Goal: Communication & Community: Answer question/provide support

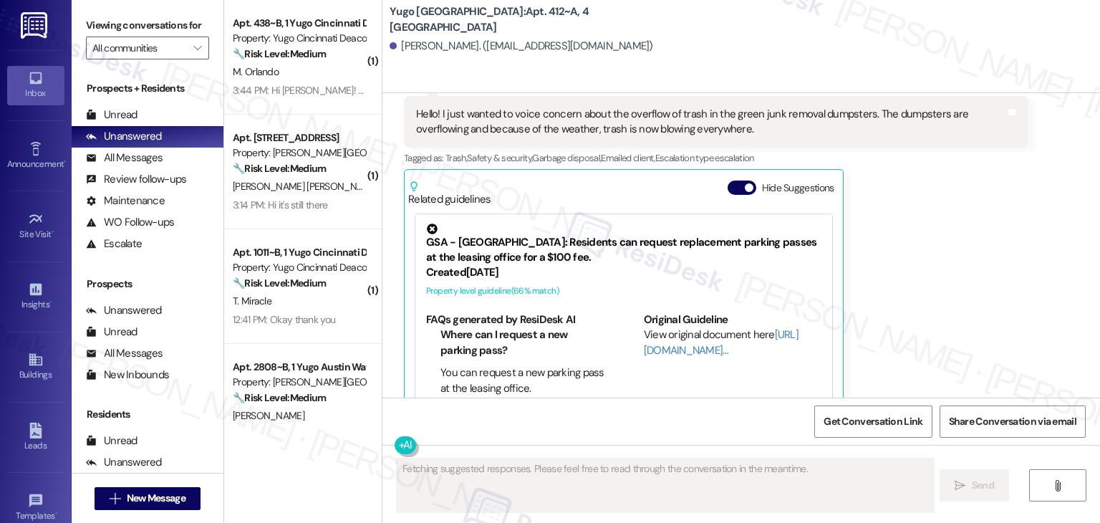
scroll to position [2691, 0]
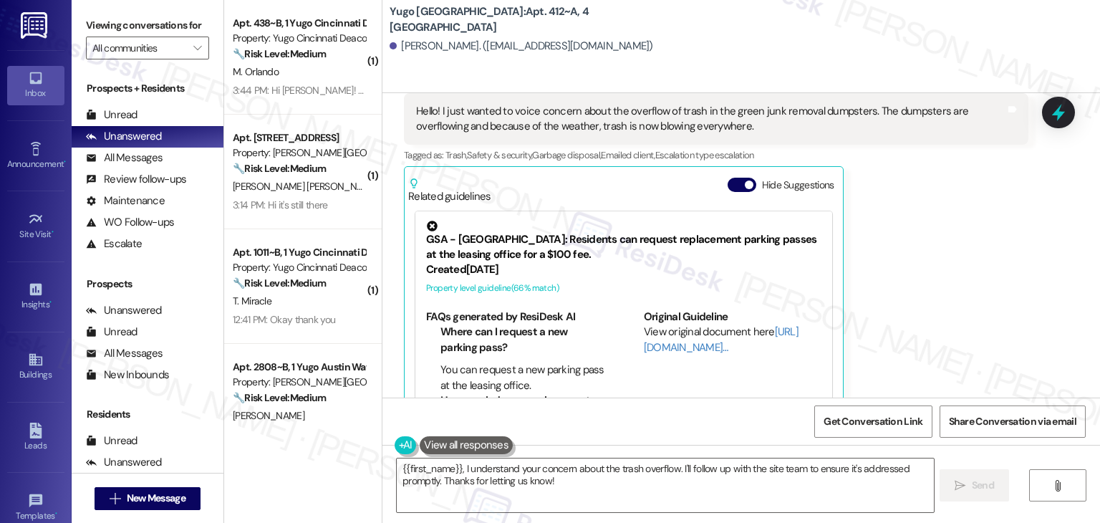
click at [933, 201] on div "Taylor Lunderville Neutral Aug 24, 2025 at 6:00 PM Hello! I just wanted to voic…" at bounding box center [716, 238] width 624 height 360
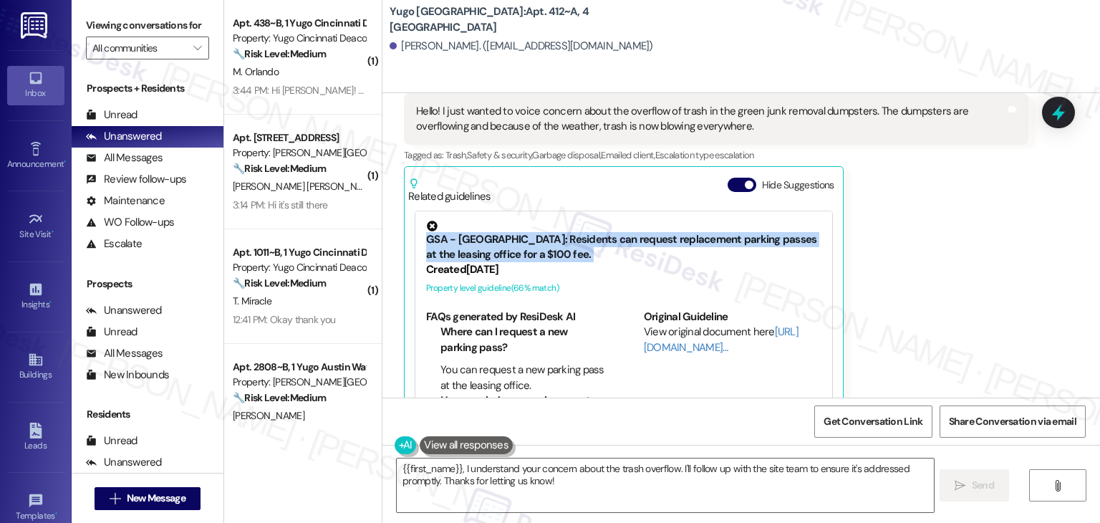
click at [933, 201] on div "Taylor Lunderville Neutral Aug 24, 2025 at 6:00 PM Hello! I just wanted to voic…" at bounding box center [716, 238] width 624 height 360
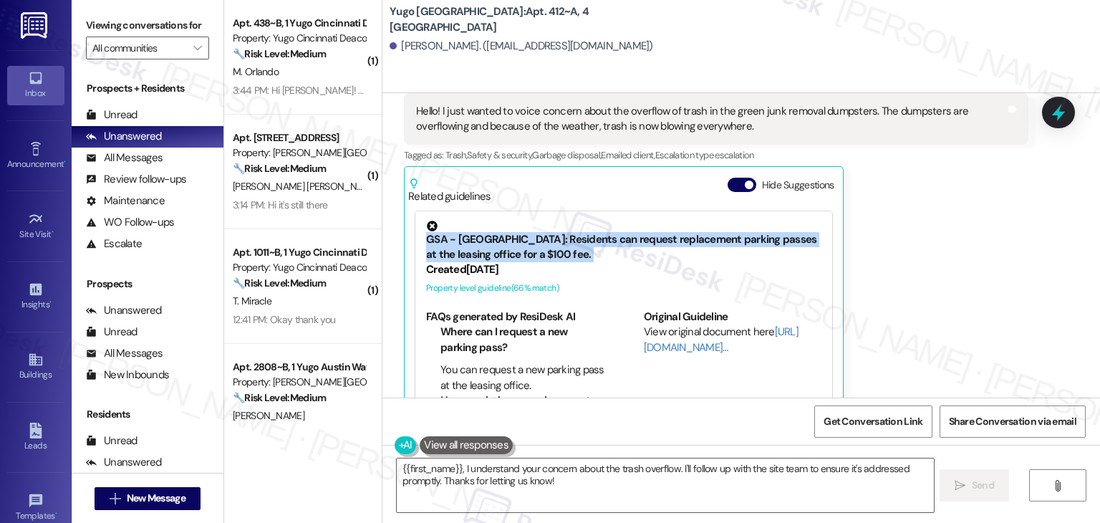
click at [933, 201] on div "Taylor Lunderville Neutral Aug 24, 2025 at 6:00 PM Hello! I just wanted to voic…" at bounding box center [716, 238] width 624 height 360
click at [930, 201] on div "Taylor Lunderville Neutral Aug 24, 2025 at 6:00 PM Hello! I just wanted to voic…" at bounding box center [716, 238] width 624 height 360
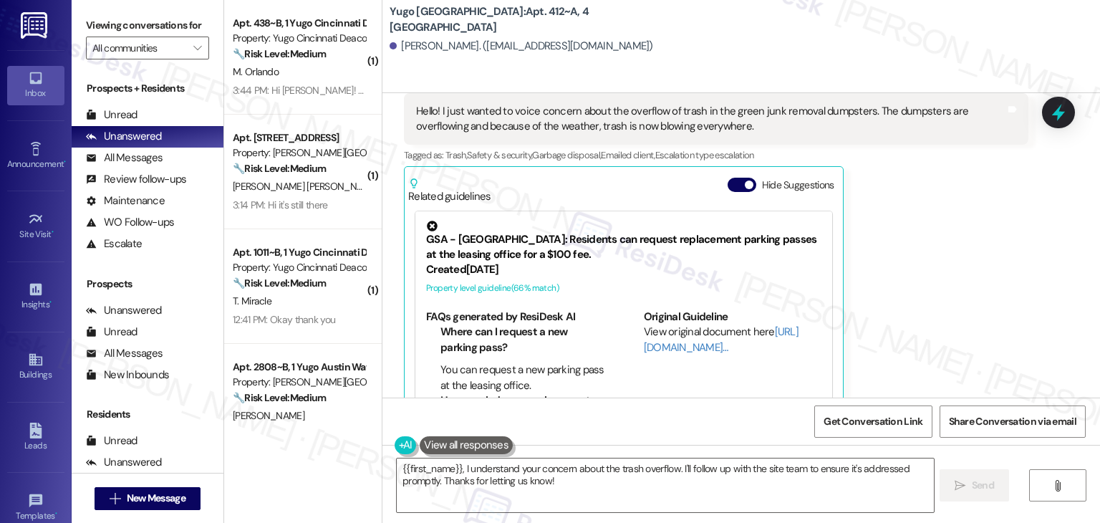
click at [930, 201] on div "Taylor Lunderville Neutral Aug 24, 2025 at 6:00 PM Hello! I just wanted to voic…" at bounding box center [716, 238] width 624 height 360
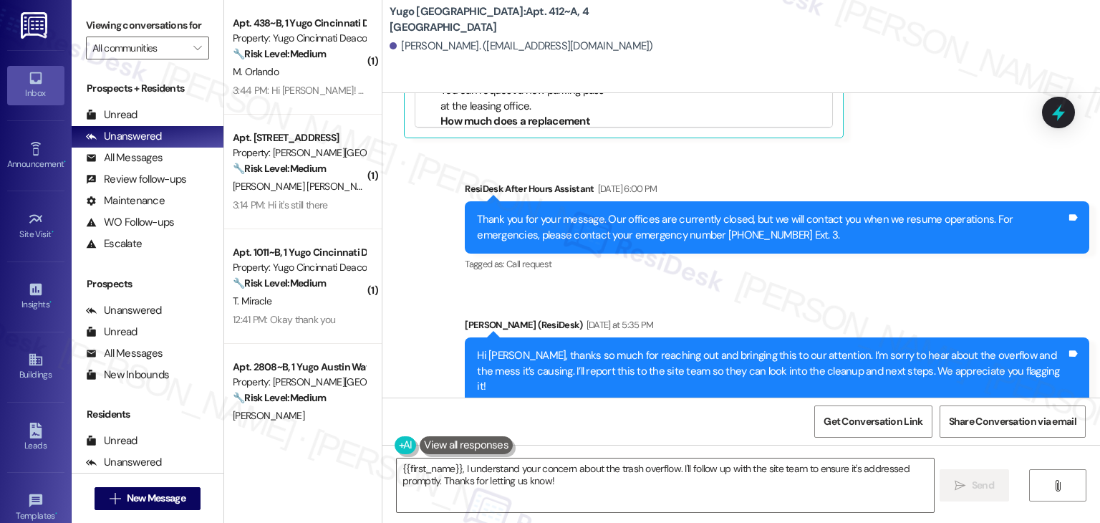
scroll to position [3049, 0]
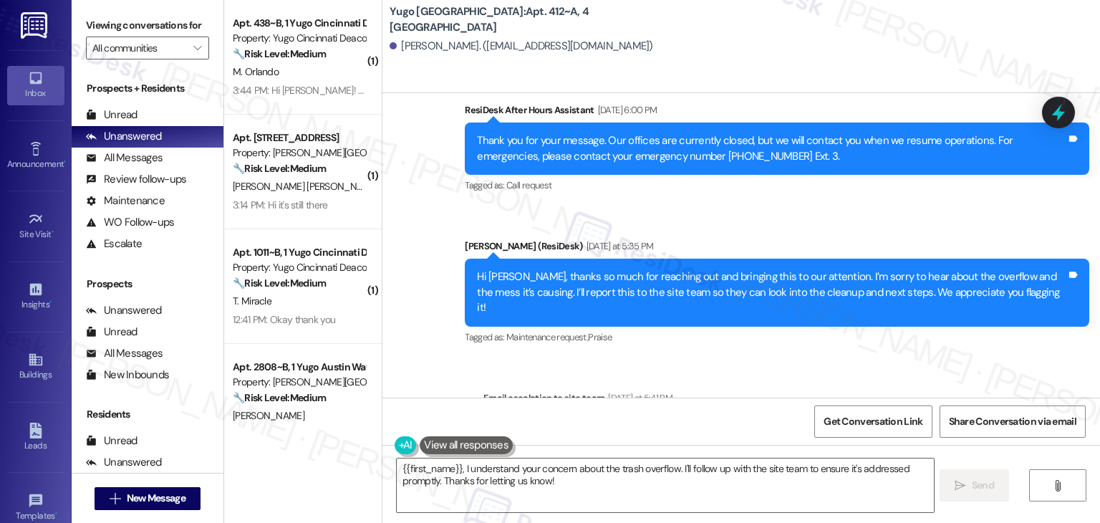
click at [808, 390] on div "Email escalation to site team Yesterday at 5:41 PM" at bounding box center [755, 400] width 545 height 20
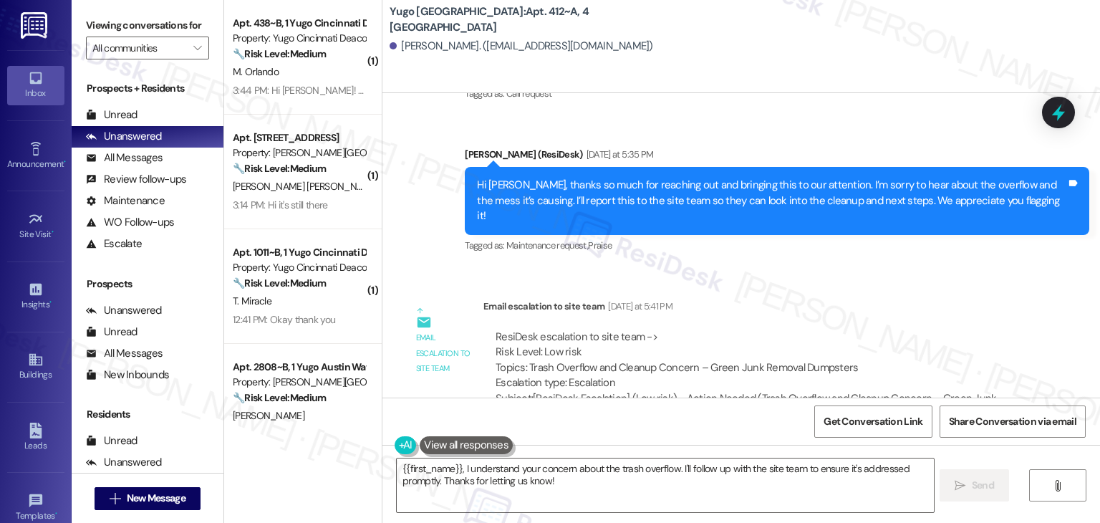
click at [856, 319] on div "ResiDesk escalation to site team -> Risk Level: Low risk Topics: Trash Overflow…" at bounding box center [755, 376] width 545 height 114
click at [854, 319] on div "ResiDesk escalation to site team -> Risk Level: Low risk Topics: Trash Overflow…" at bounding box center [755, 376] width 545 height 114
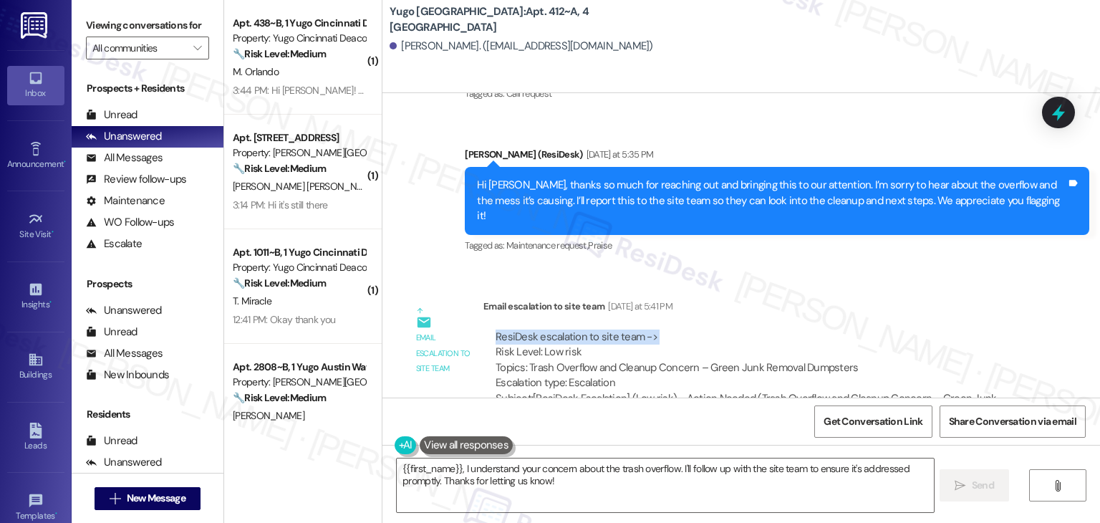
click at [854, 319] on div "ResiDesk escalation to site team -> Risk Level: Low risk Topics: Trash Overflow…" at bounding box center [755, 376] width 545 height 114
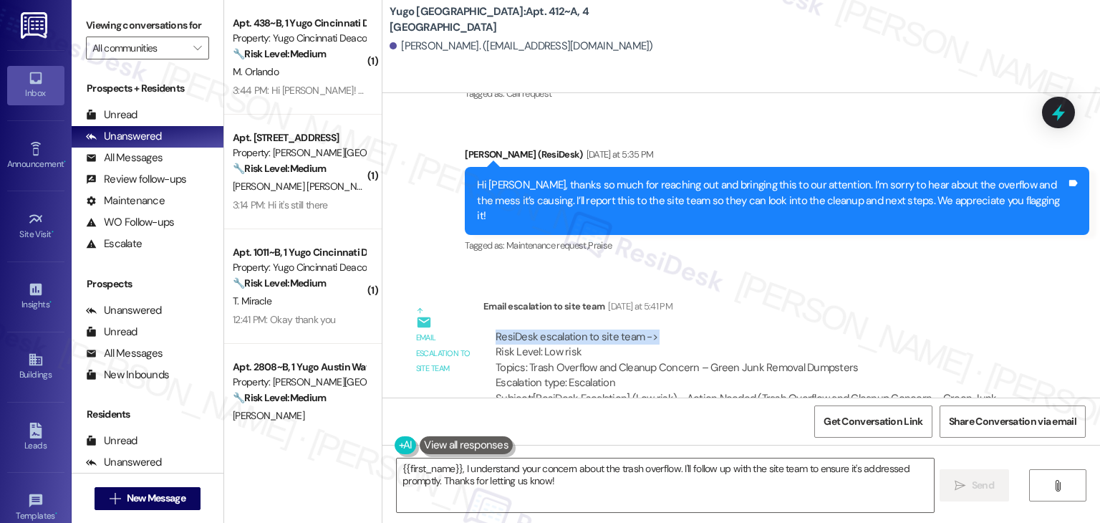
click at [854, 319] on div "ResiDesk escalation to site team -> Risk Level: Low risk Topics: Trash Overflow…" at bounding box center [755, 376] width 545 height 114
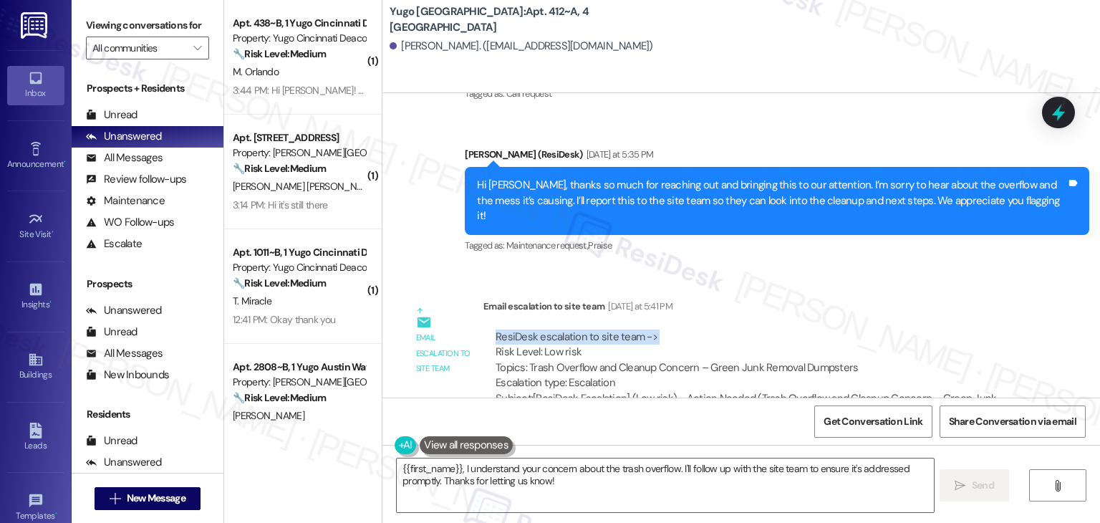
click at [854, 319] on div "ResiDesk escalation to site team -> Risk Level: Low risk Topics: Trash Overflow…" at bounding box center [755, 376] width 545 height 114
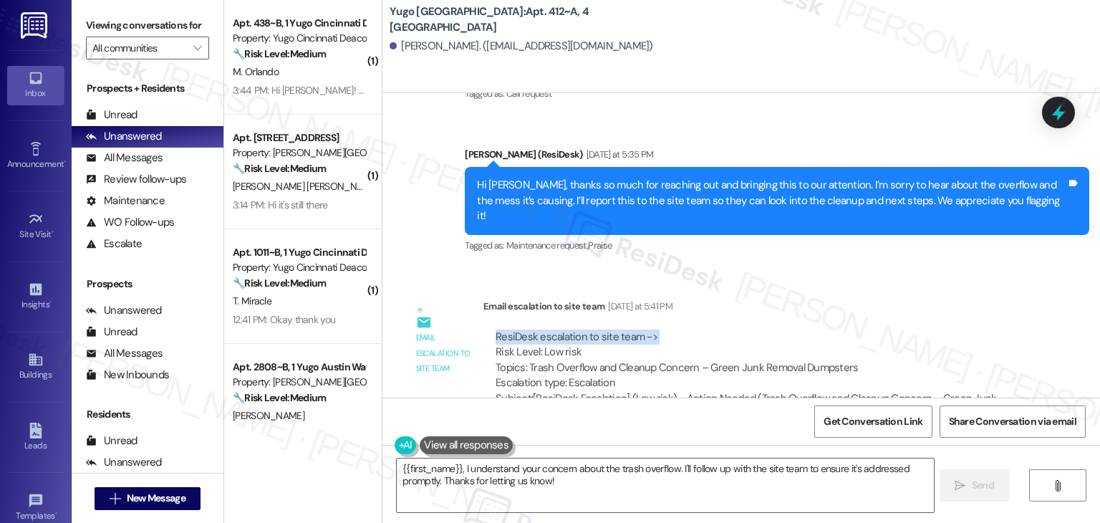
click at [854, 319] on div "ResiDesk escalation to site team -> Risk Level: Low risk Topics: Trash Overflow…" at bounding box center [755, 376] width 545 height 114
click at [960, 299] on div "Email escalation to site team Yesterday at 5:41 PM" at bounding box center [755, 309] width 545 height 20
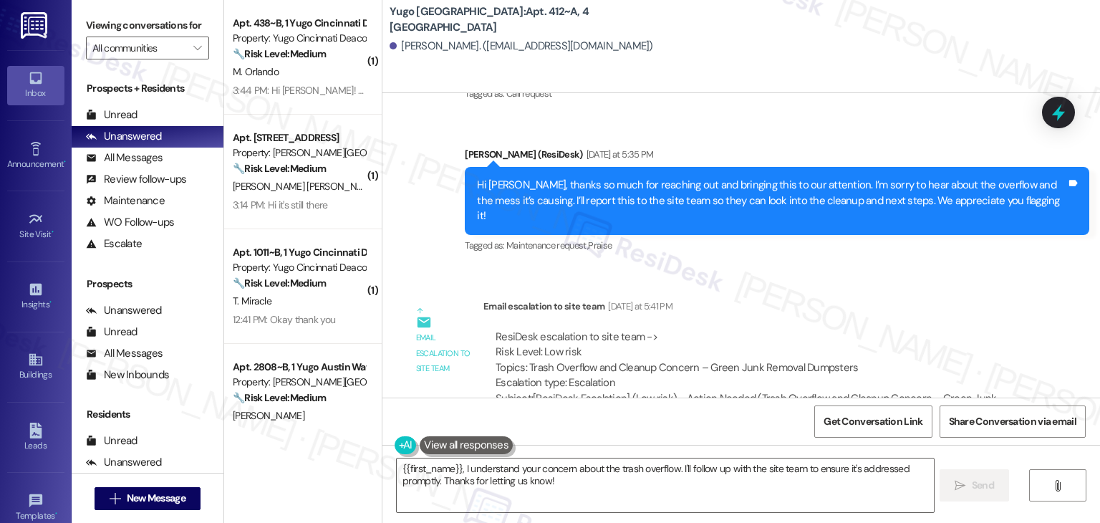
click at [934, 299] on div "Email escalation to site team Yesterday at 5:41 PM" at bounding box center [755, 309] width 545 height 20
click at [567, 474] on textarea "{{first_name}}, I understand your concern about the trash overflow. I'll follow…" at bounding box center [665, 485] width 536 height 54
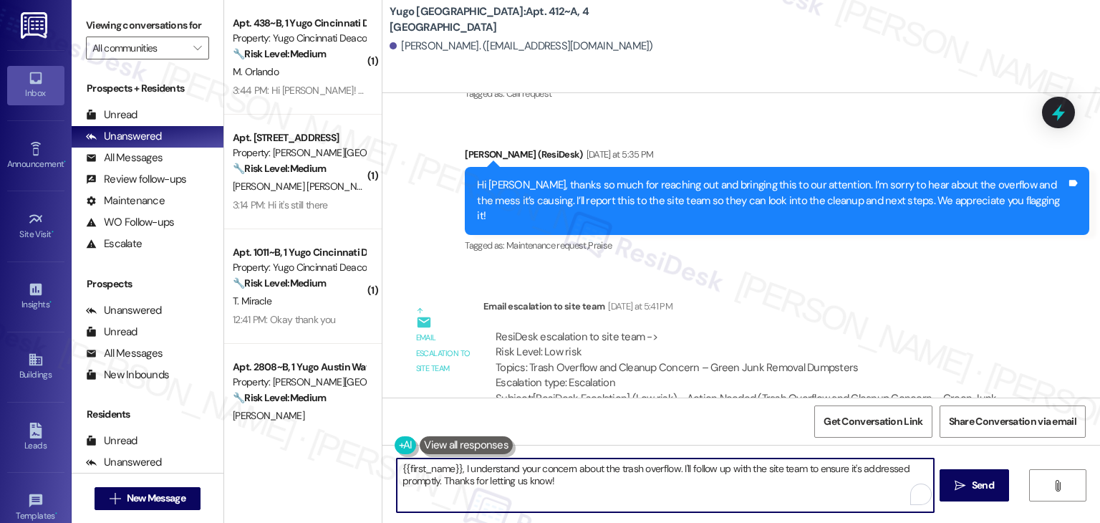
paste textarea "Hi Taylor, I shared your concern with the site team, and they confirmed that al…"
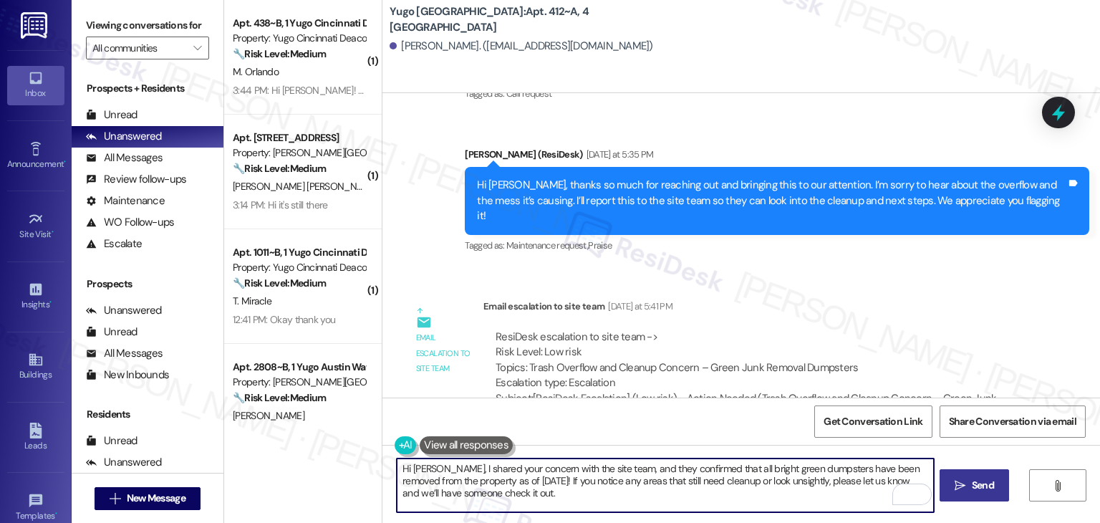
type textarea "Hi Taylor, I shared your concern with the site team, and they confirmed that al…"
click at [973, 475] on button " Send" at bounding box center [974, 485] width 69 height 32
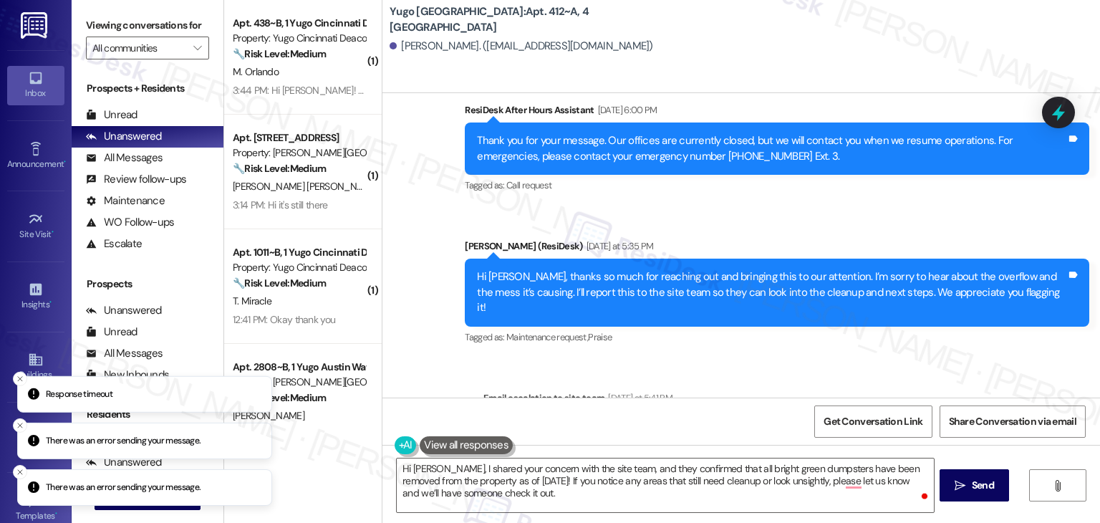
scroll to position [3271, 0]
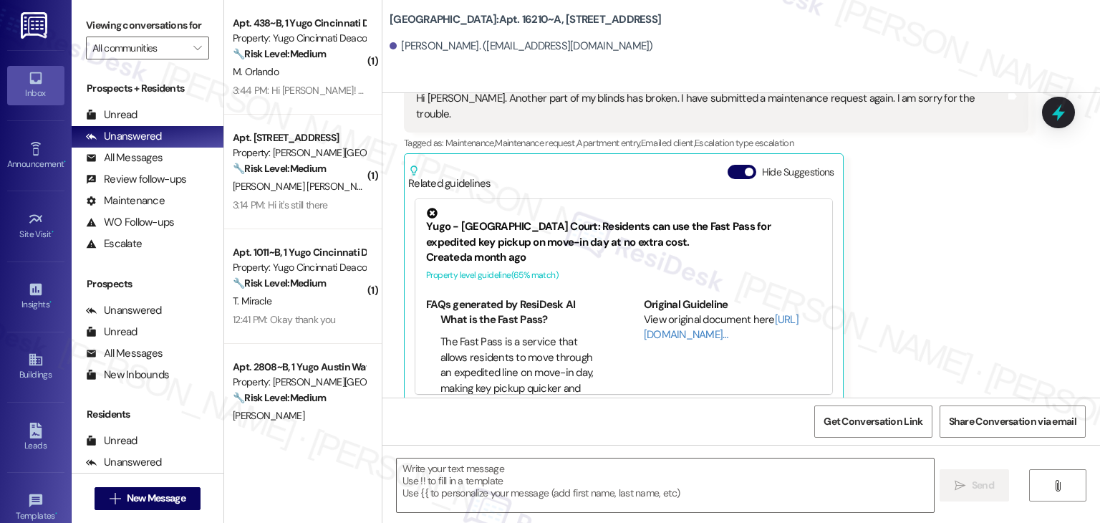
scroll to position [464, 0]
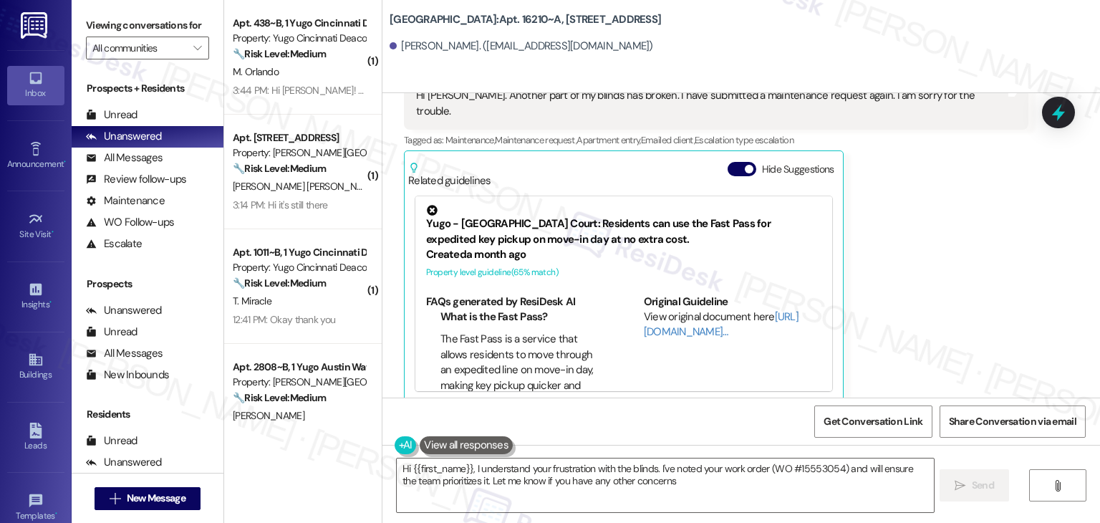
type textarea "Hi {{first_name}}, I understand your frustration with the blinds. I've noted yo…"
click at [730, 162] on button "Hide Suggestions" at bounding box center [742, 169] width 29 height 14
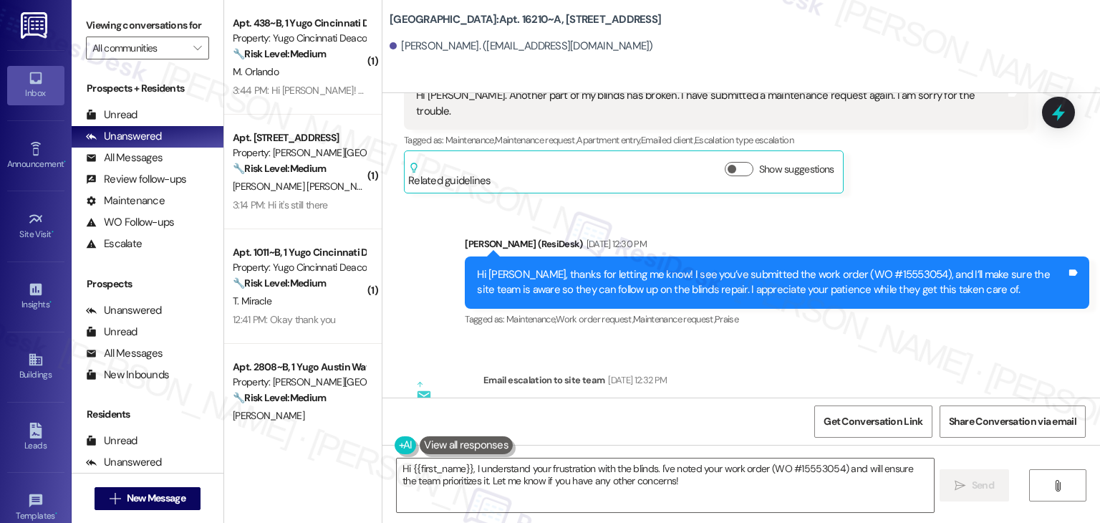
click at [940, 170] on div "Haiqing Liu Neutral Aug 15, 2025 at 4:05 PM Hi Sarah. Another part of my blinds…" at bounding box center [716, 117] width 624 height 151
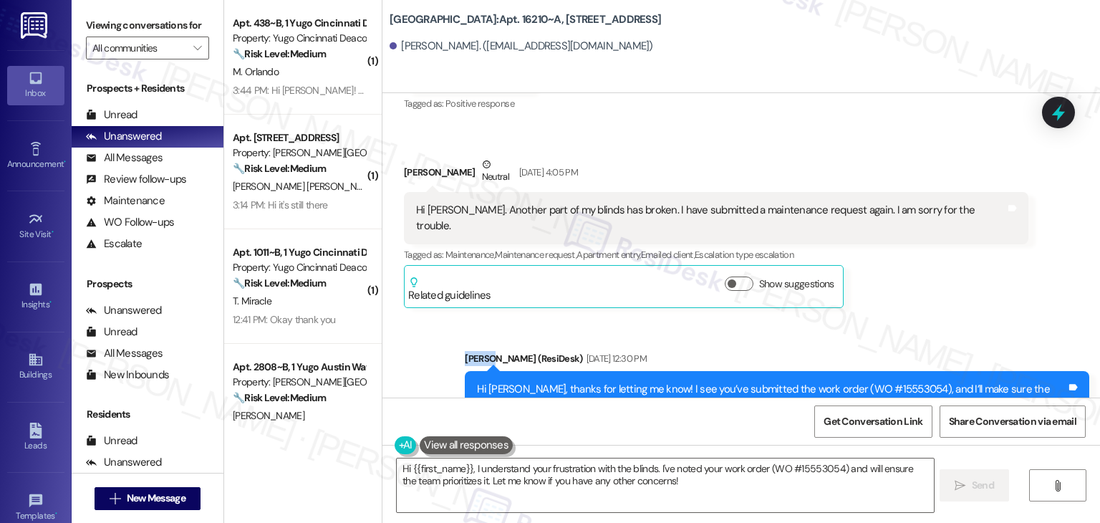
scroll to position [328, 0]
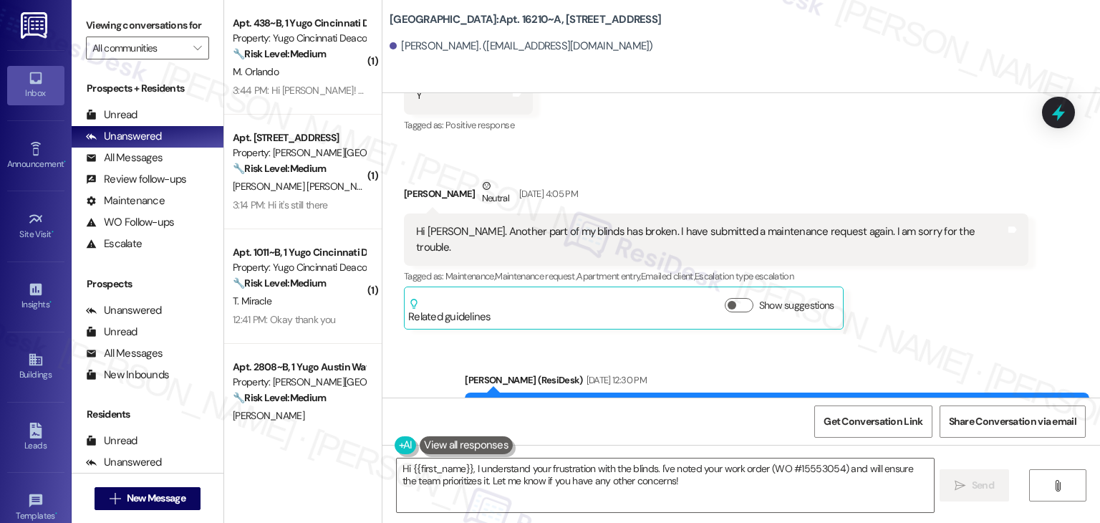
click at [942, 294] on div "Haiqing Liu Neutral Aug 15, 2025 at 4:05 PM Hi Sarah. Another part of my blinds…" at bounding box center [716, 253] width 624 height 151
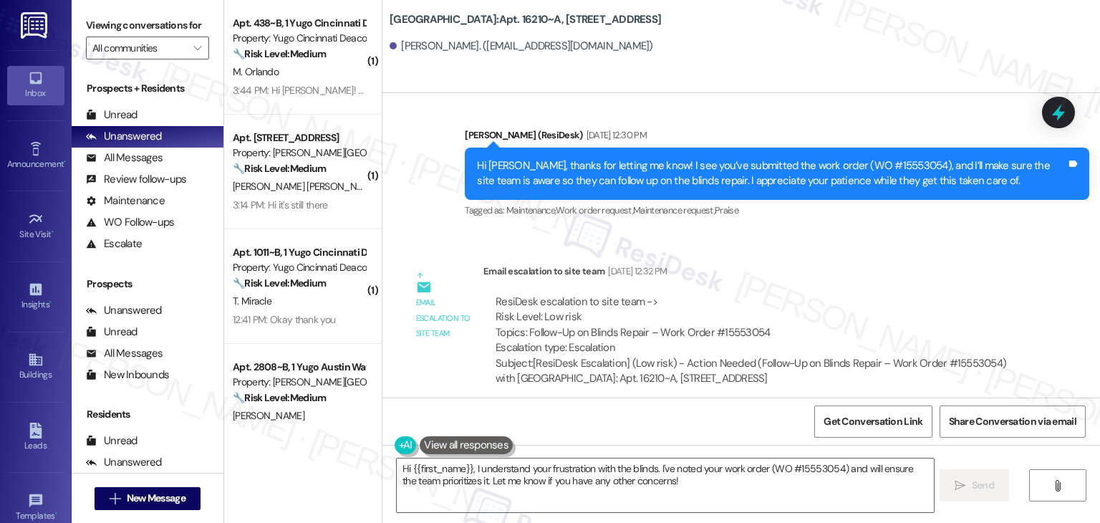
scroll to position [544, 0]
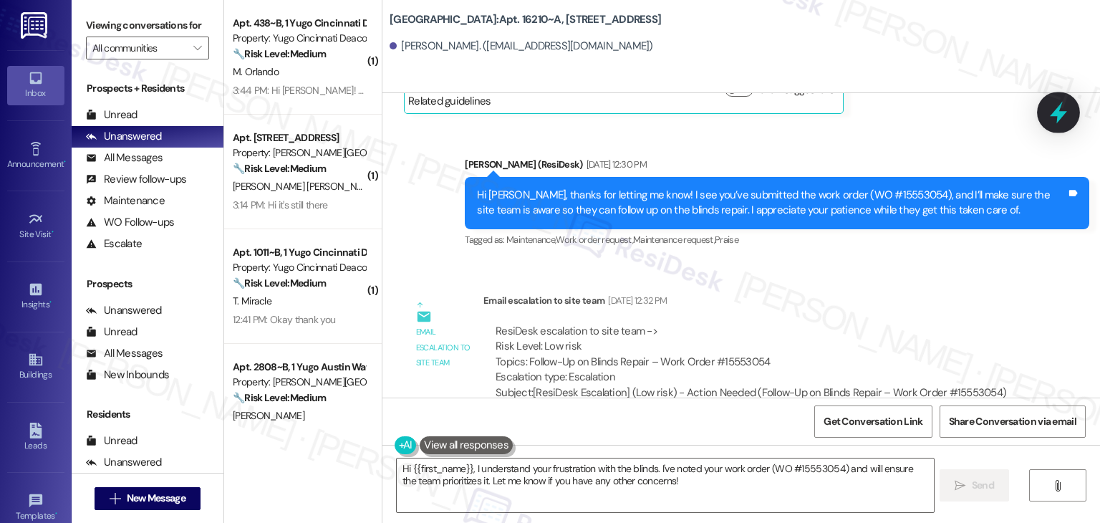
click at [1060, 116] on icon at bounding box center [1058, 113] width 17 height 22
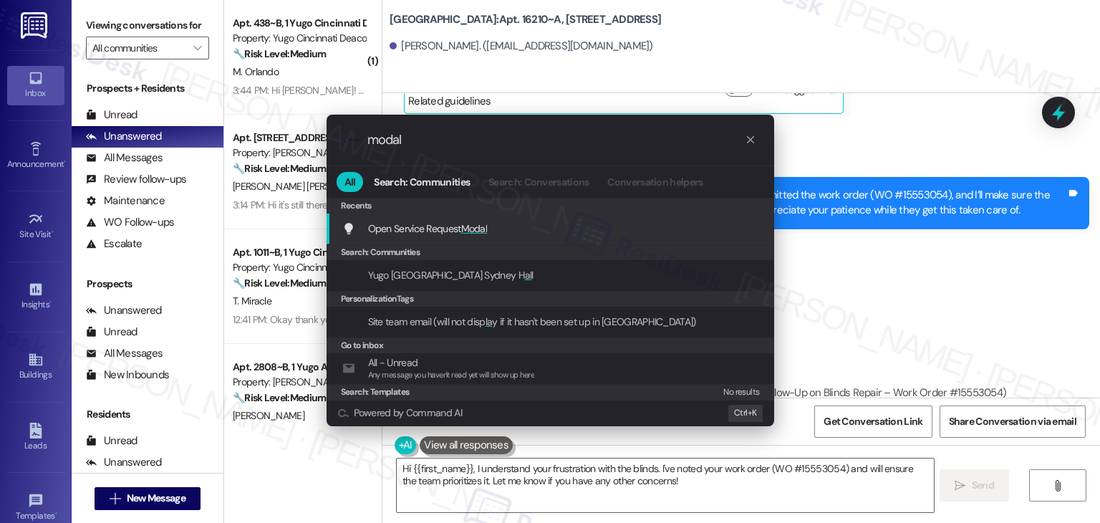
type input "modal"
click at [470, 226] on span "Modal" at bounding box center [474, 228] width 26 height 13
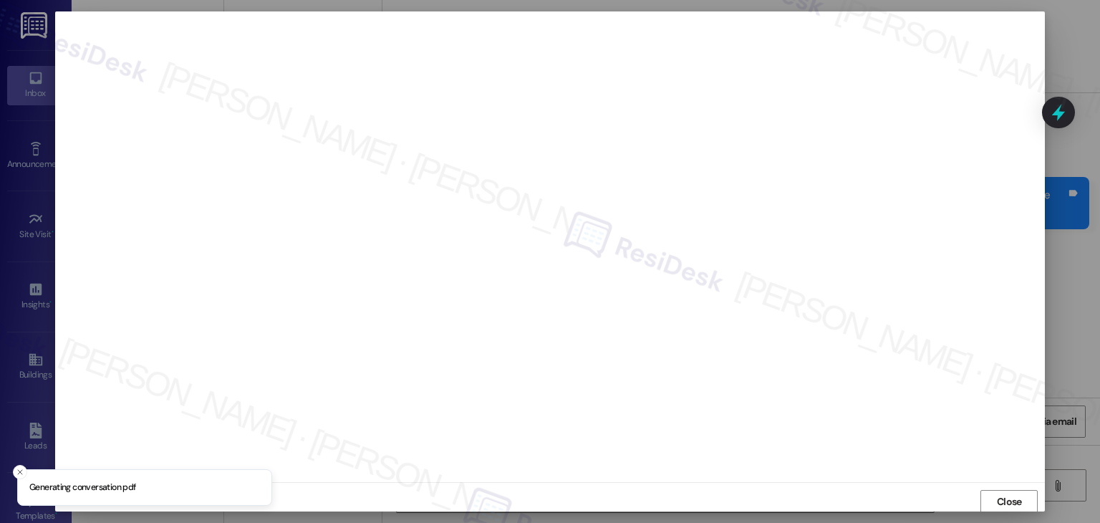
scroll to position [1, 0]
click at [1005, 501] on span "Close" at bounding box center [1009, 500] width 25 height 15
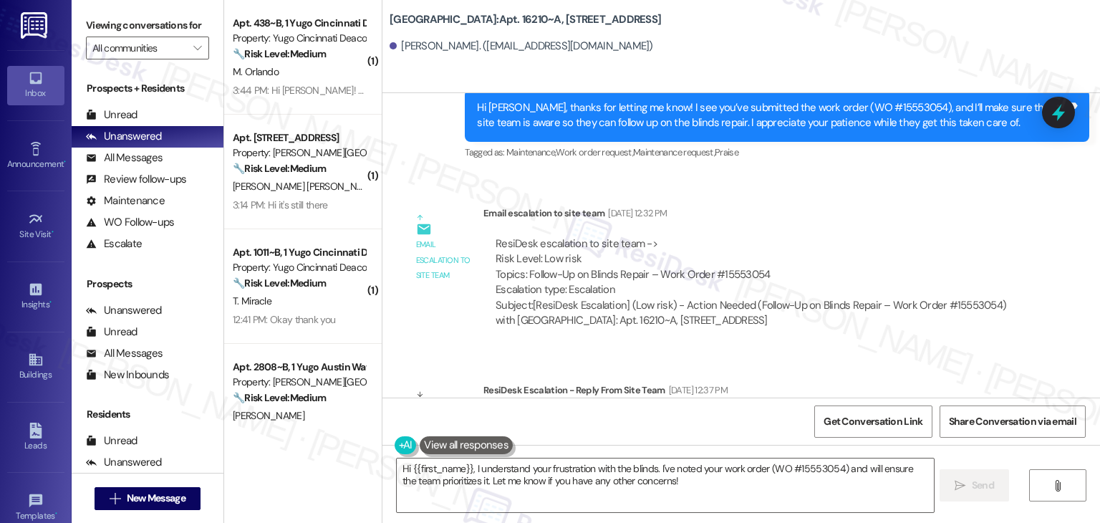
scroll to position [614, 0]
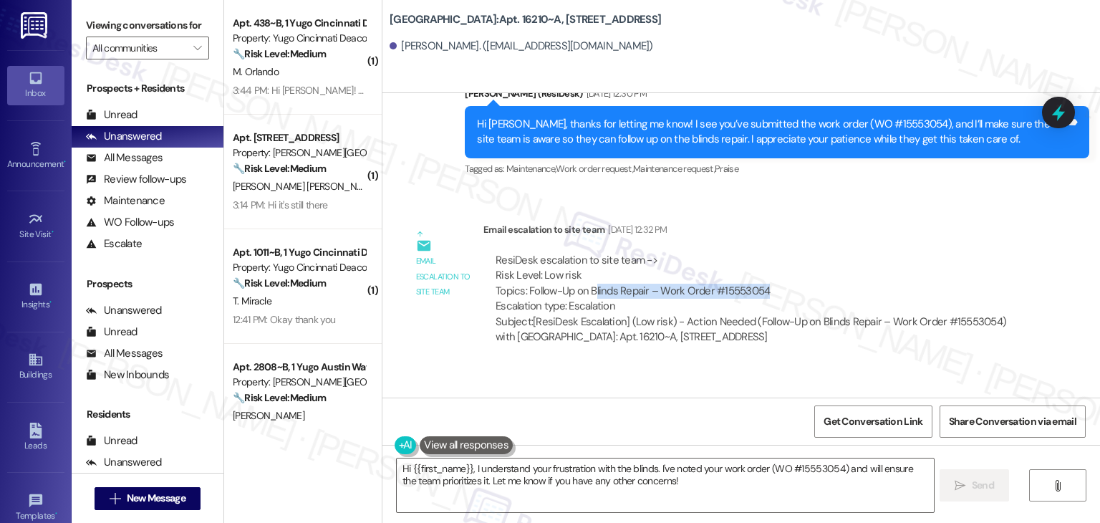
drag, startPoint x: 763, startPoint y: 271, endPoint x: 587, endPoint y: 271, distance: 176.2
click at [587, 271] on div "ResiDesk escalation to site team -> Risk Level: Low risk Topics: Follow-Up on B…" at bounding box center [756, 284] width 521 height 62
click at [628, 258] on div "ResiDesk escalation to site team -> Risk Level: Low risk Topics: Follow-Up on B…" at bounding box center [756, 284] width 521 height 62
drag, startPoint x: 640, startPoint y: 277, endPoint x: 520, endPoint y: 276, distance: 120.3
click at [520, 276] on div "ResiDesk escalation to site team -> Risk Level: Low risk Topics: Follow-Up on B…" at bounding box center [756, 284] width 521 height 62
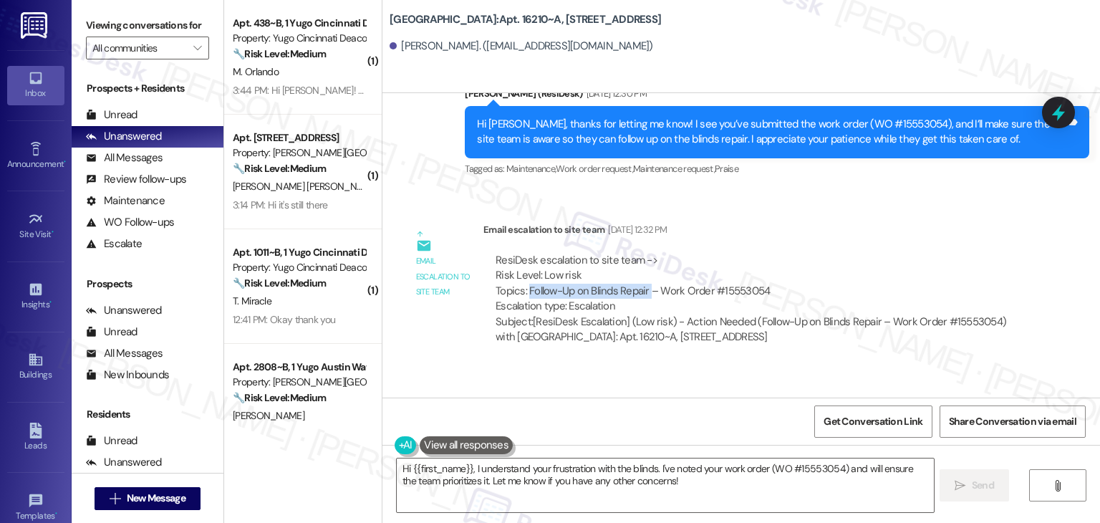
copy div "Follow-Up on Blinds Repair"
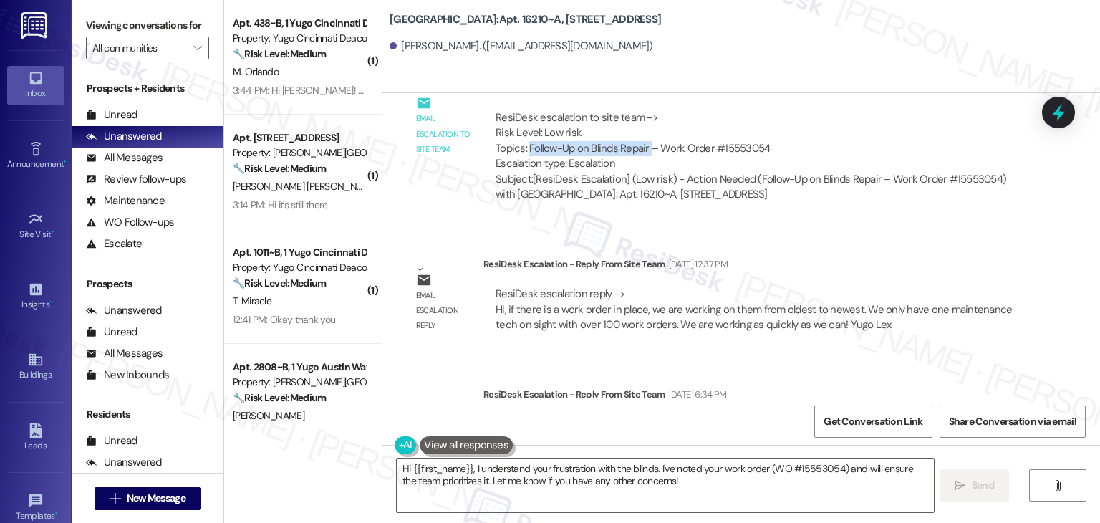
scroll to position [758, 0]
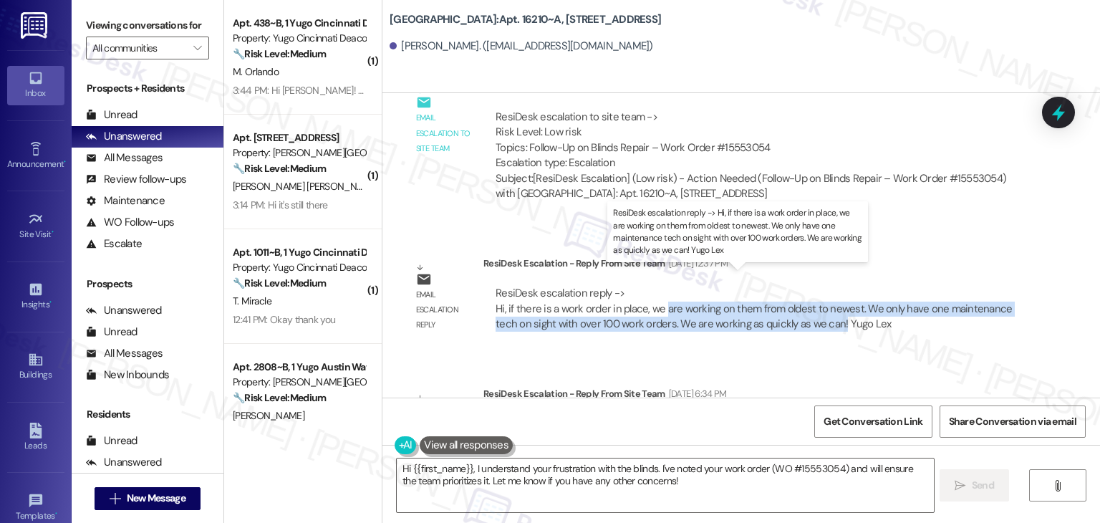
drag, startPoint x: 655, startPoint y: 293, endPoint x: 829, endPoint y: 309, distance: 175.5
click at [829, 309] on div "ResiDesk escalation reply -> Hi, if there is a work order in place, we are work…" at bounding box center [754, 308] width 516 height 45
copy div "are working on them from oldest to newest. We only have one maintenance tech on…"
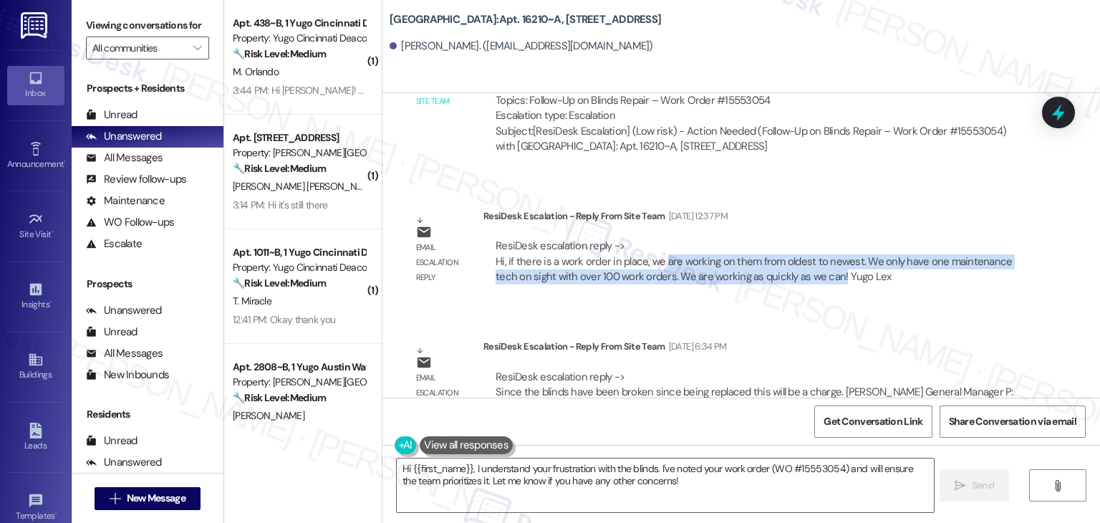
scroll to position [829, 0]
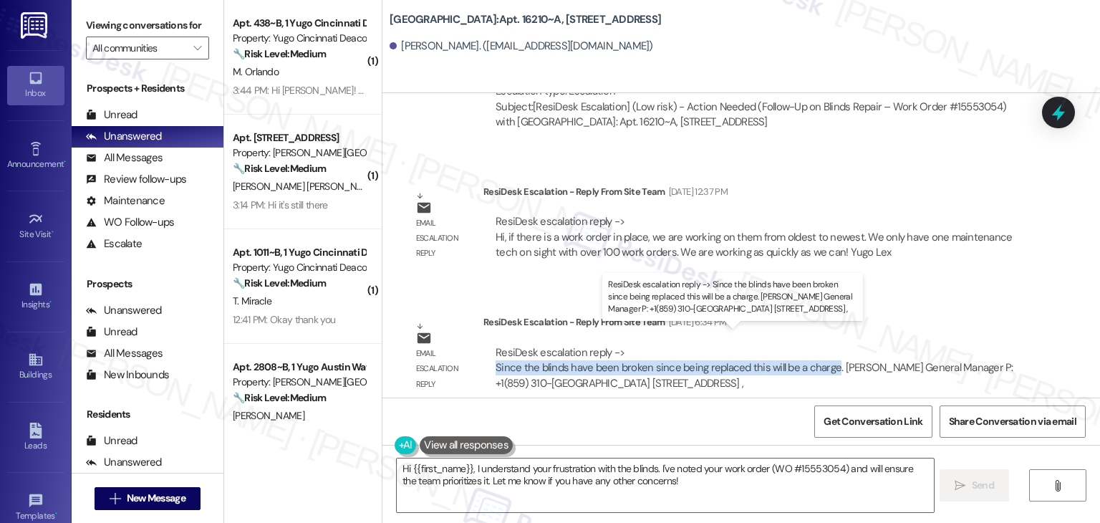
drag, startPoint x: 485, startPoint y: 350, endPoint x: 821, endPoint y: 353, distance: 336.6
click at [821, 353] on div "ResiDesk escalation reply -> Since the blinds have been broken since being repl…" at bounding box center [756, 368] width 524 height 46
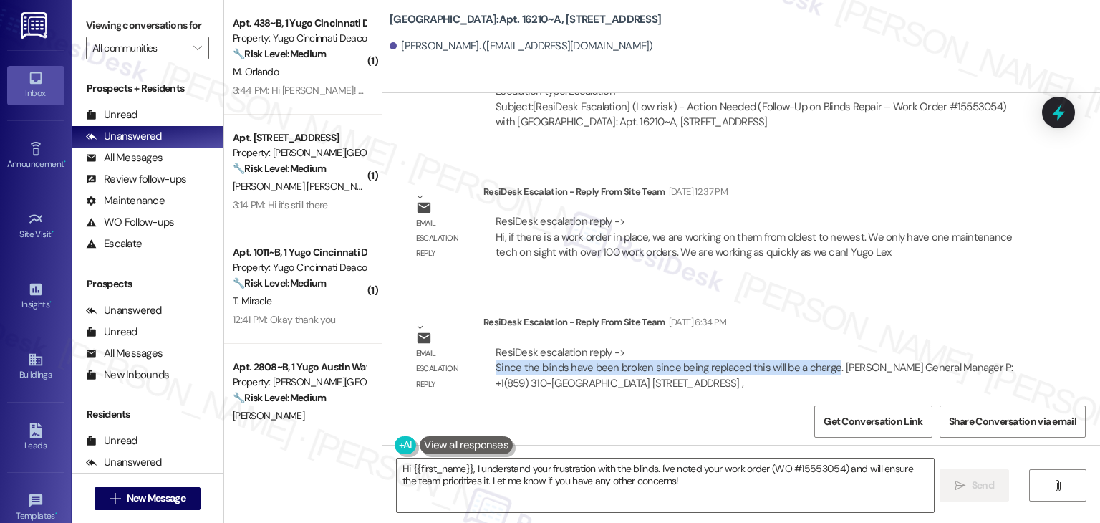
copy div "Since the blinds have been broken since being replaced this will be a charge"
click at [702, 420] on div "Get Conversation Link Share Conversation via email" at bounding box center [741, 420] width 718 height 47
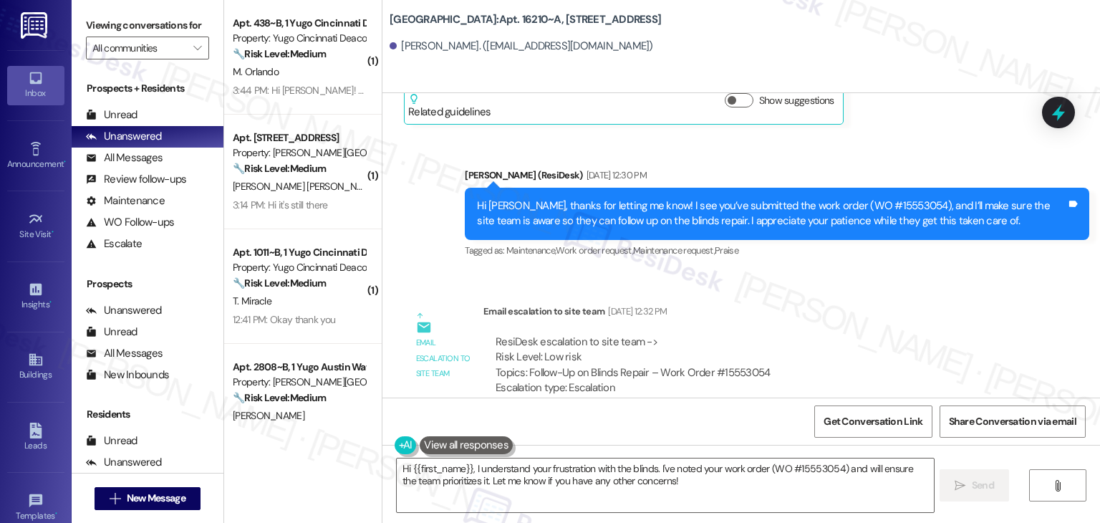
scroll to position [543, 0]
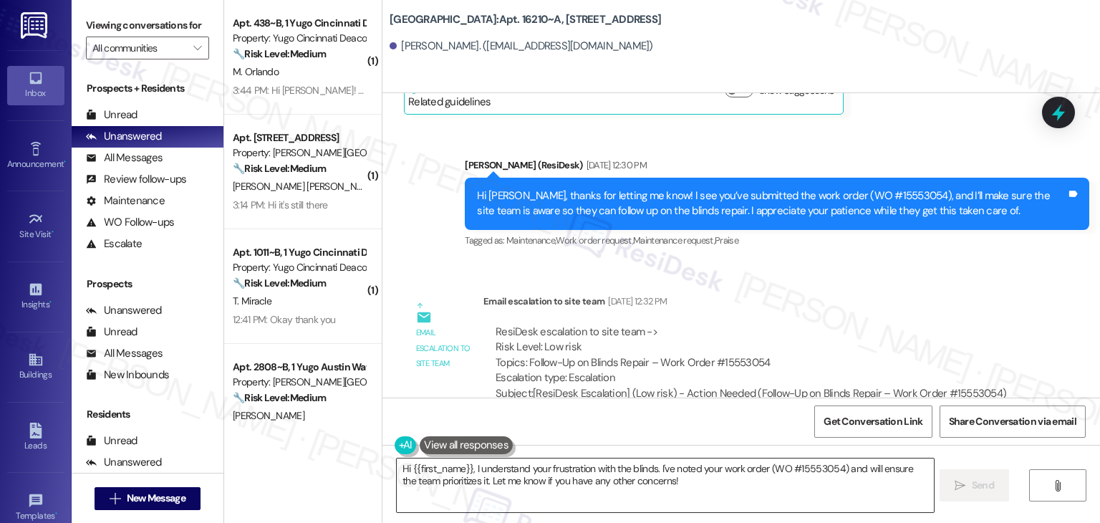
click at [590, 469] on textarea "Hi {{first_name}}, I understand your frustration with the blinds. I've noted yo…" at bounding box center [665, 485] width 536 height 54
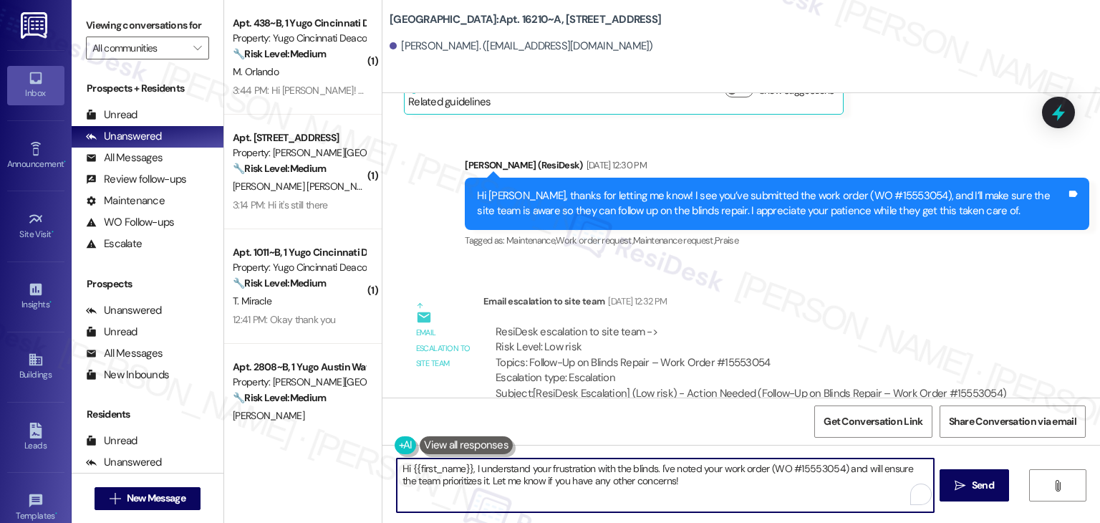
click at [590, 469] on textarea "Hi {{first_name}}, I understand your frustration with the blinds. I've noted yo…" at bounding box center [665, 485] width 536 height 54
paste textarea "Haiqing, I followed up with the site team regarding your blinds repair work ord…"
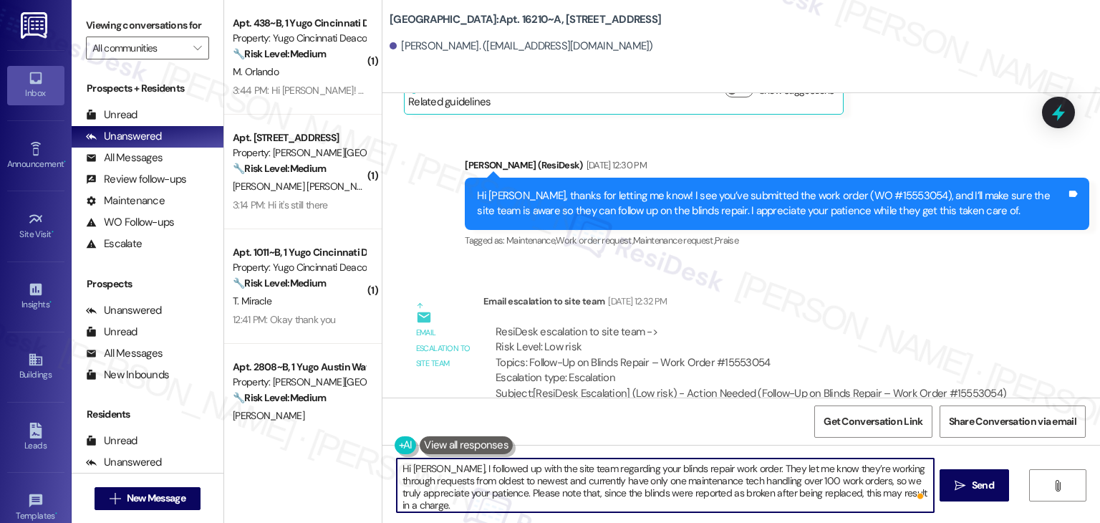
type textarea "Hi Haiqing, I followed up with the site team regarding your blinds repair work …"
click at [897, 324] on div "ResiDesk escalation to site team -> Risk Level: Low risk Topics: Follow-Up on B…" at bounding box center [756, 355] width 521 height 62
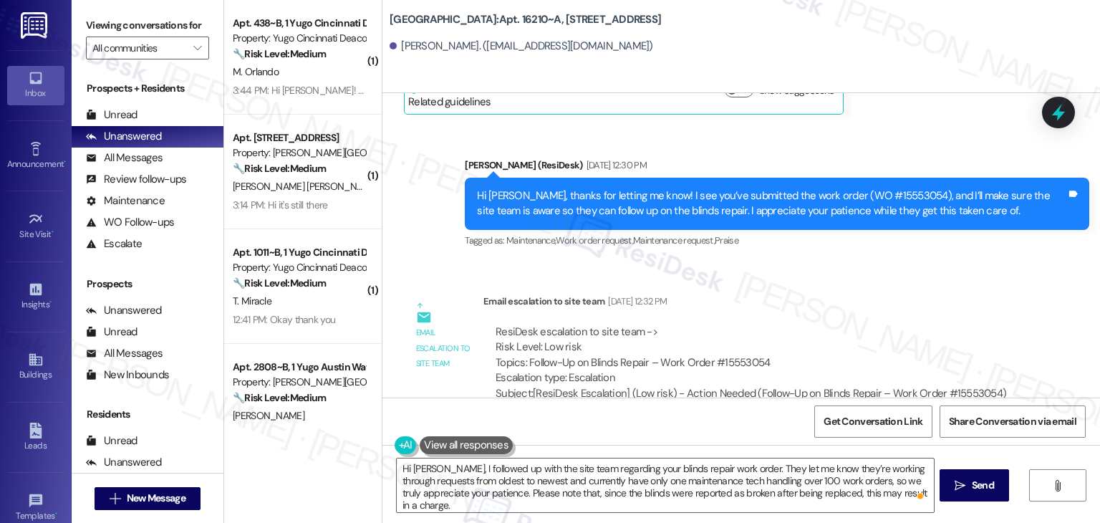
scroll to position [829, 0]
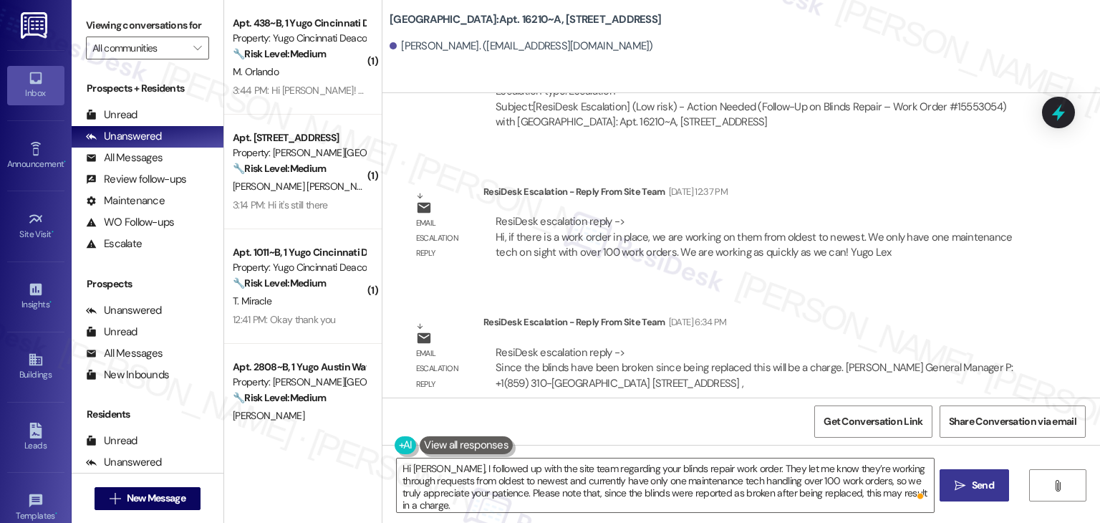
click at [975, 483] on span "Send" at bounding box center [983, 485] width 22 height 15
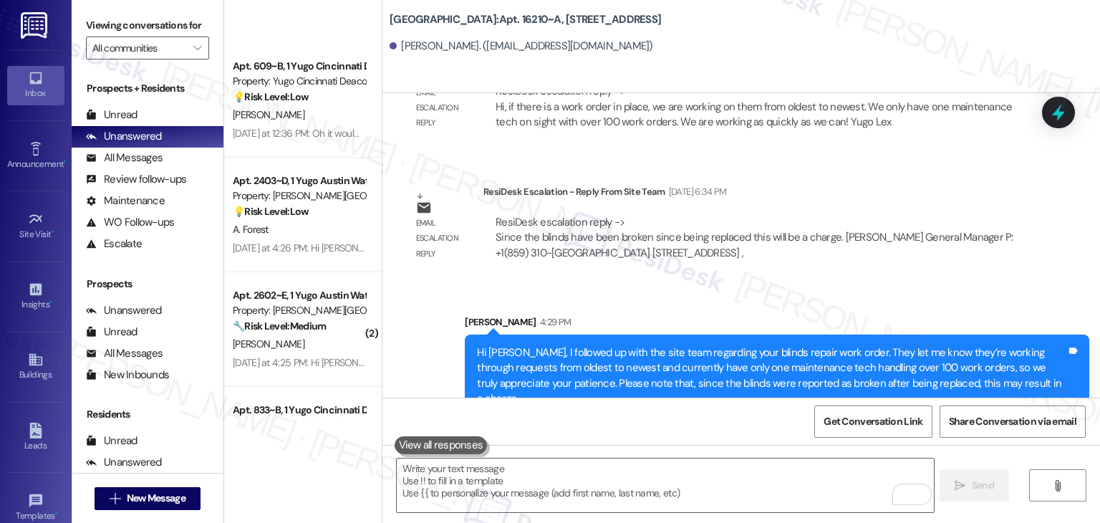
scroll to position [954, 0]
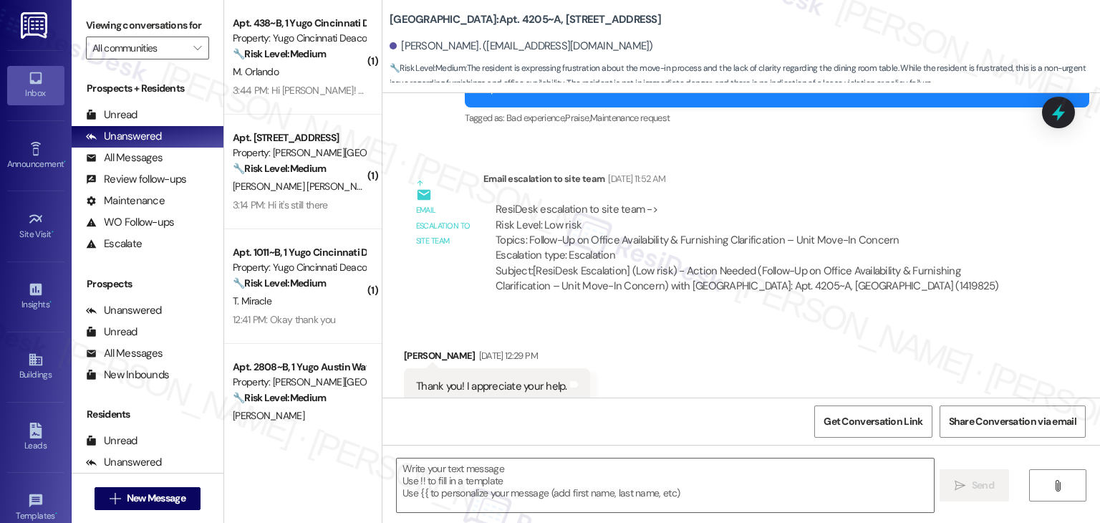
scroll to position [988, 0]
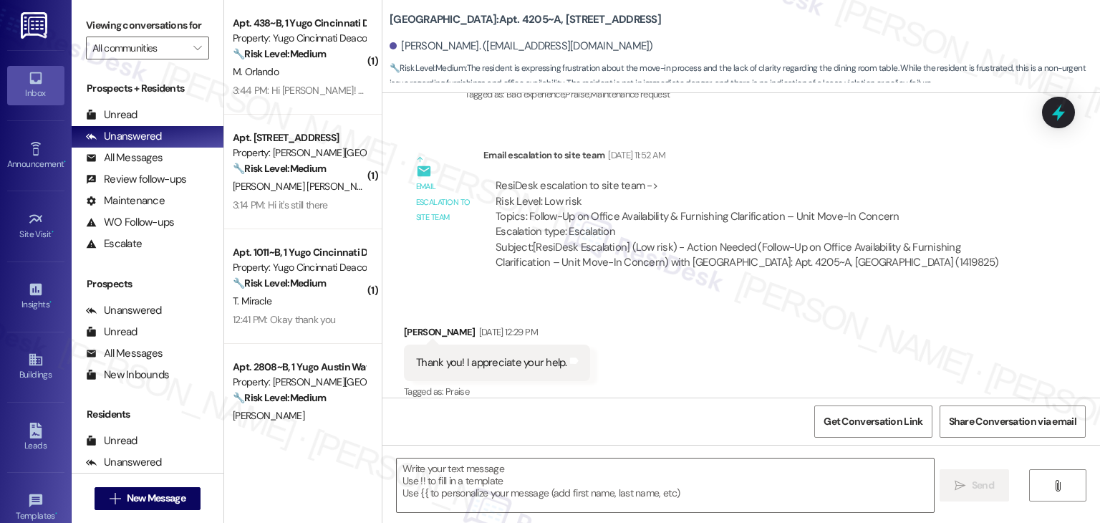
type textarea "Fetching suggested responses. Please feel free to read through the conversation…"
click at [771, 310] on div "Received via SMS Caroline Keltner Aug 20, 2025 at 12:29 PM Thank you! I appreci…" at bounding box center [741, 352] width 718 height 121
click at [724, 333] on div "Received via SMS Caroline Keltner Aug 20, 2025 at 12:29 PM Thank you! I appreci…" at bounding box center [741, 352] width 718 height 121
click at [725, 335] on div "Received via SMS Caroline Keltner Aug 20, 2025 at 12:29 PM Thank you! I appreci…" at bounding box center [741, 352] width 718 height 121
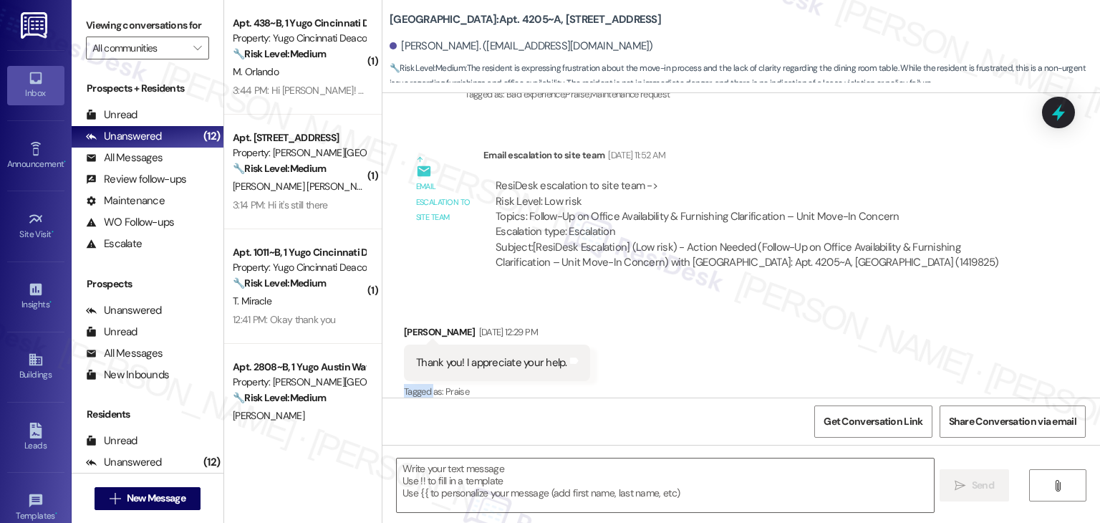
scroll to position [1401, 0]
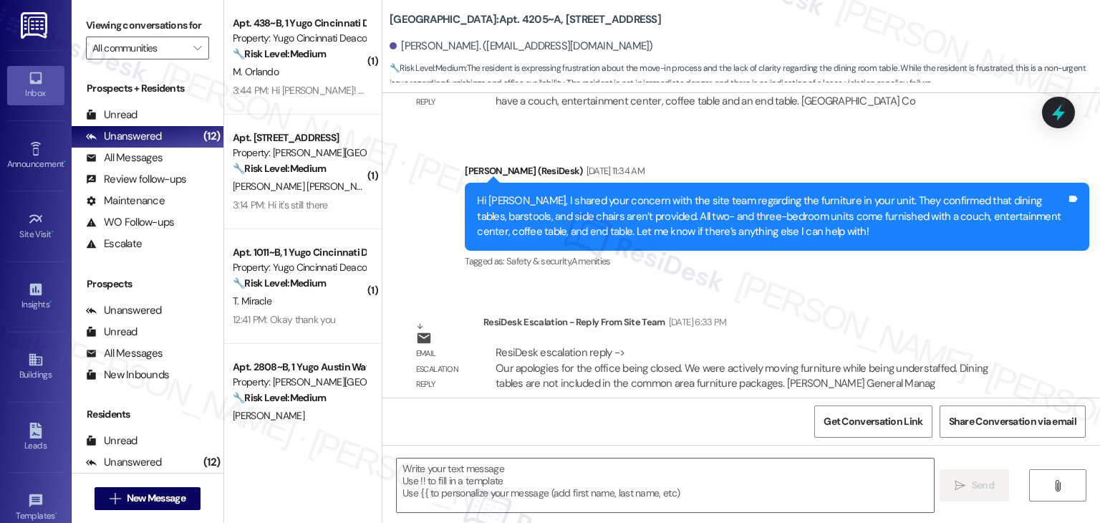
click at [832, 284] on div "Sent via SMS Sarah (ResiDesk) Jul 10, 2025 at 6:44 PM Hi Caroline! We’re so exc…" at bounding box center [741, 245] width 718 height 304
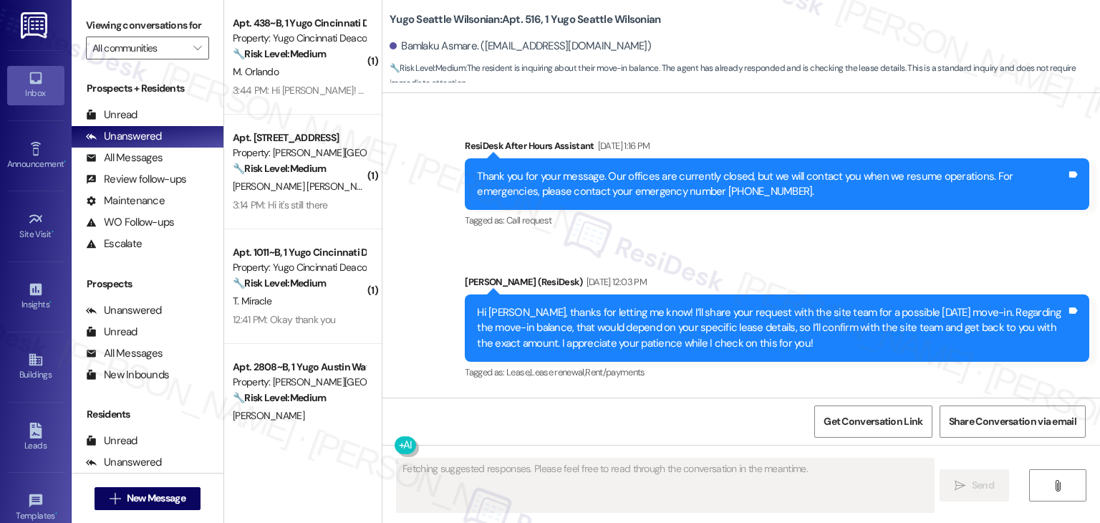
scroll to position [1465, 0]
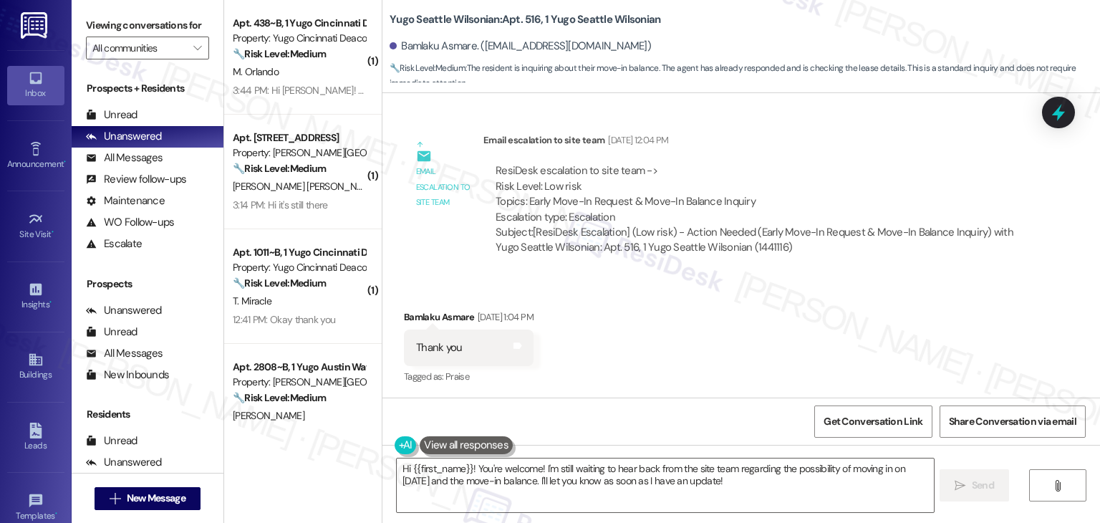
click at [742, 308] on div "Received via SMS Bamlaku Asmare [DATE] 1:04 PM Thank you Tags and notes Tagged …" at bounding box center [741, 337] width 718 height 121
click at [744, 310] on div "Received via SMS Bamlaku Asmare [DATE] 1:04 PM Thank you Tags and notes Tagged …" at bounding box center [741, 337] width 718 height 121
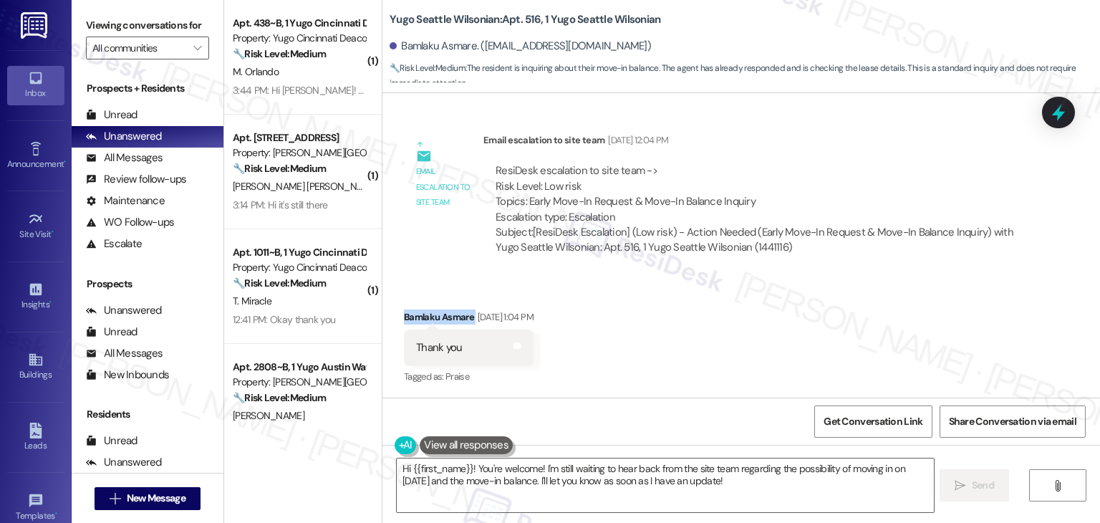
click at [744, 310] on div "Received via SMS Bamlaku Asmare [DATE] 1:04 PM Thank you Tags and notes Tagged …" at bounding box center [741, 337] width 718 height 121
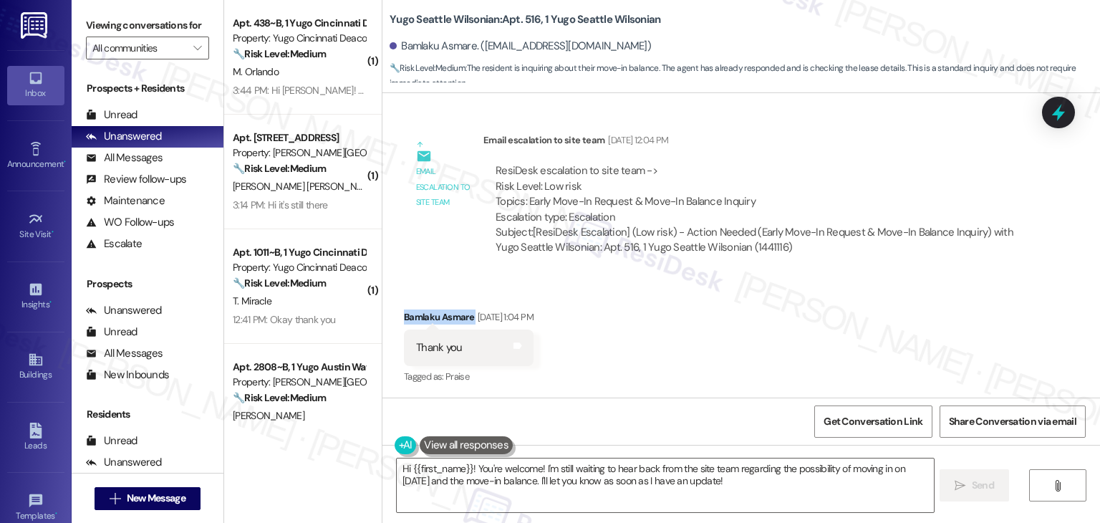
click at [744, 310] on div "Received via SMS Bamlaku Asmare [DATE] 1:04 PM Thank you Tags and notes Tagged …" at bounding box center [741, 337] width 718 height 121
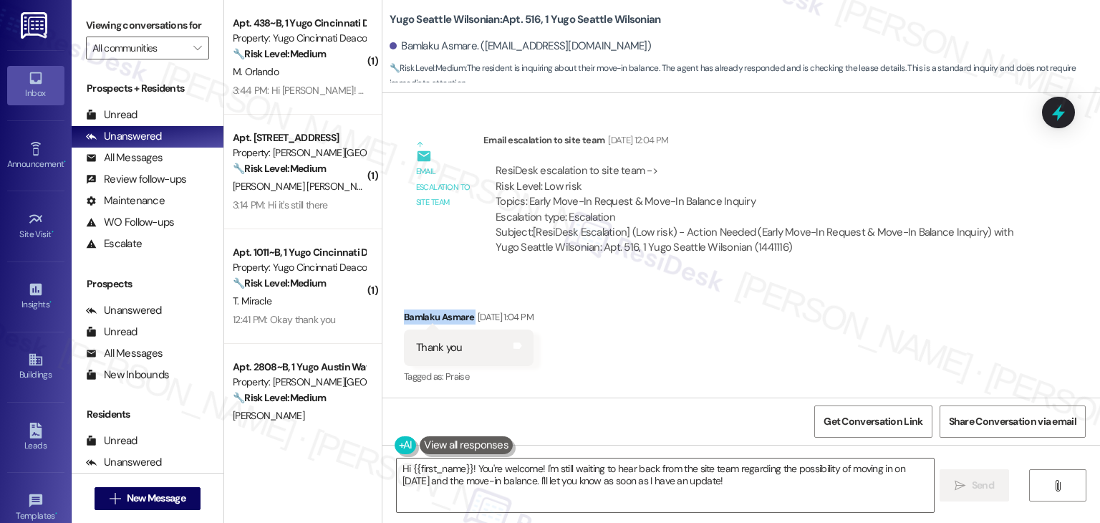
click at [744, 310] on div "Received via SMS Bamlaku Asmare [DATE] 1:04 PM Thank you Tags and notes Tagged …" at bounding box center [741, 337] width 718 height 121
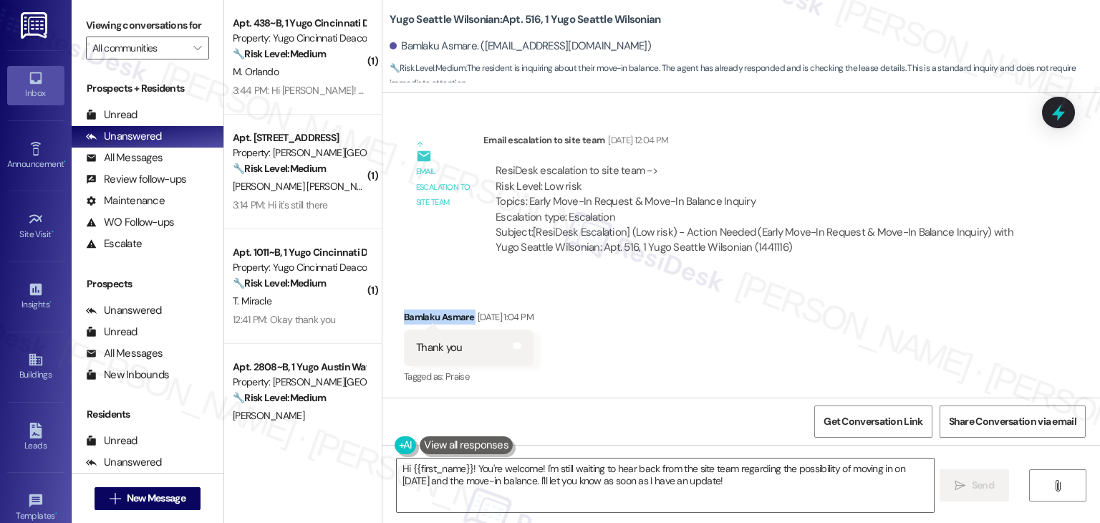
click at [744, 310] on div "Received via SMS Bamlaku Asmare [DATE] 1:04 PM Thank you Tags and notes Tagged …" at bounding box center [741, 337] width 718 height 121
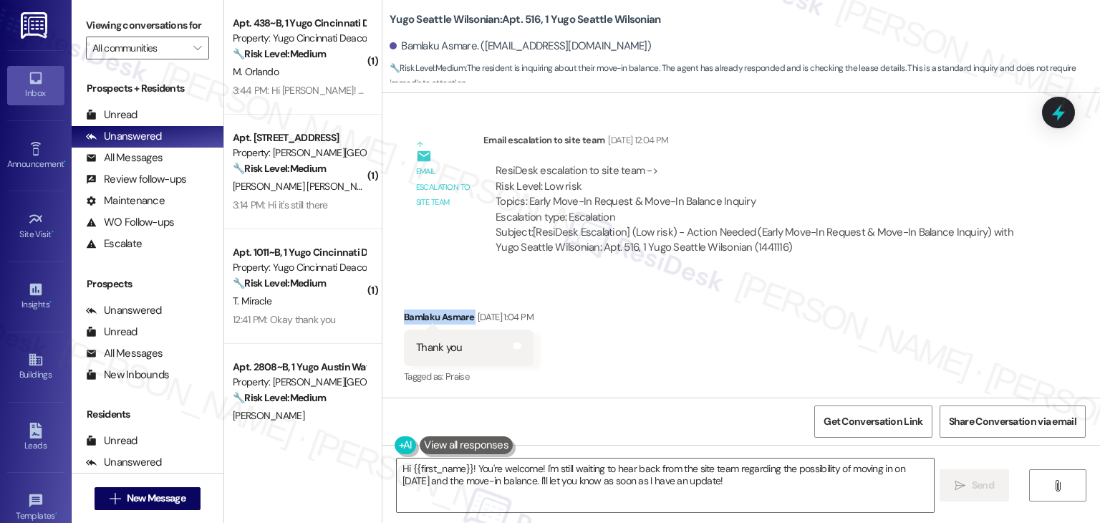
click at [744, 310] on div "Received via SMS Bamlaku Asmare [DATE] 1:04 PM Thank you Tags and notes Tagged …" at bounding box center [741, 337] width 718 height 121
click at [748, 316] on div "Received via SMS Bamlaku Asmare [DATE] 1:04 PM Thank you Tags and notes Tagged …" at bounding box center [741, 337] width 718 height 121
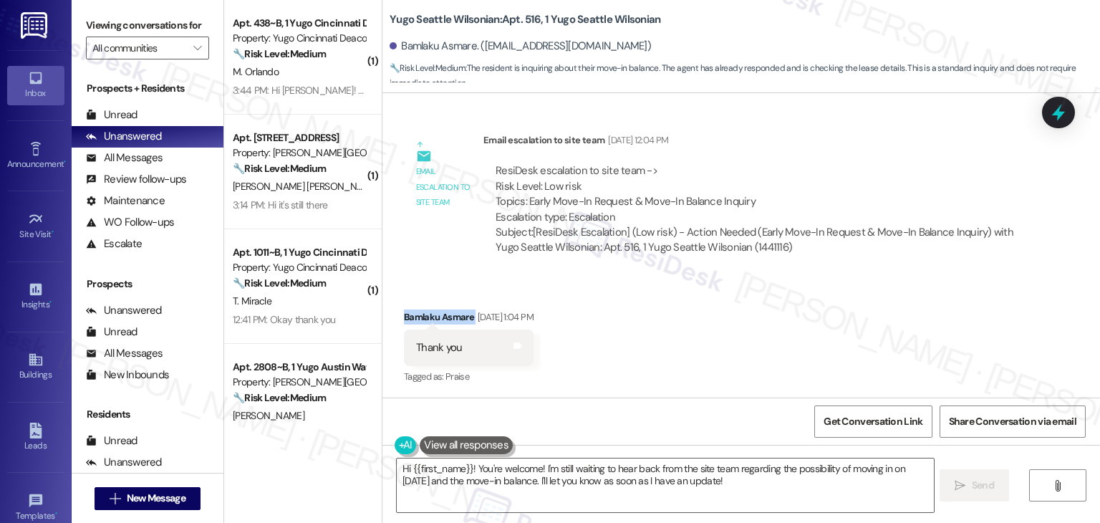
click at [748, 315] on div "Received via SMS Bamlaku Asmare [DATE] 1:04 PM Thank you Tags and notes Tagged …" at bounding box center [741, 337] width 718 height 121
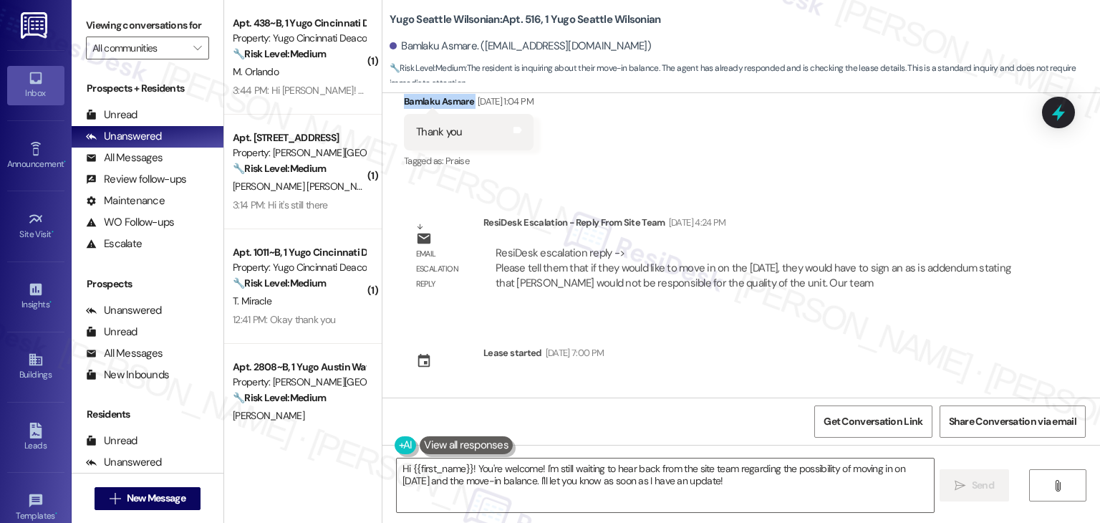
scroll to position [1682, 0]
click at [816, 327] on div "Sent via SMS [PERSON_NAME] (ResiDesk) [DATE] 4:11 PM Hi Bamlaku! We’re so excit…" at bounding box center [741, 245] width 718 height 304
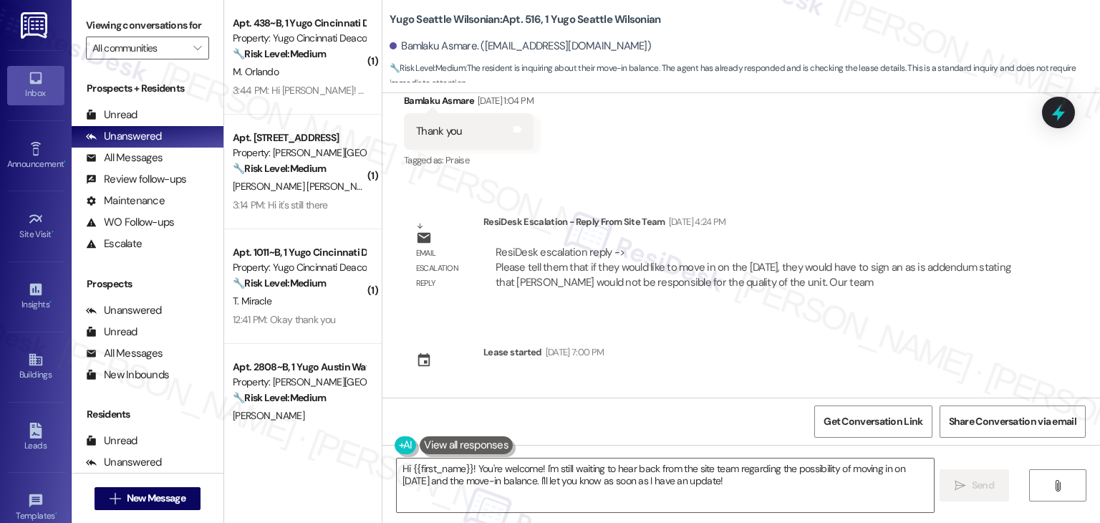
click at [828, 366] on div "Sent via SMS [PERSON_NAME] (ResiDesk) [DATE] 4:11 PM Hi Bamlaku! We’re so excit…" at bounding box center [741, 245] width 718 height 304
click at [826, 360] on div "Sent via SMS [PERSON_NAME] (ResiDesk) [DATE] 4:11 PM Hi Bamlaku! We’re so excit…" at bounding box center [741, 245] width 718 height 304
click at [826, 356] on div "Sent via SMS [PERSON_NAME] (ResiDesk) [DATE] 4:11 PM Hi Bamlaku! We’re so excit…" at bounding box center [741, 245] width 718 height 304
click at [826, 351] on div "Sent via SMS [PERSON_NAME] (ResiDesk) [DATE] 4:11 PM Hi Bamlaku! We’re so excit…" at bounding box center [741, 245] width 718 height 304
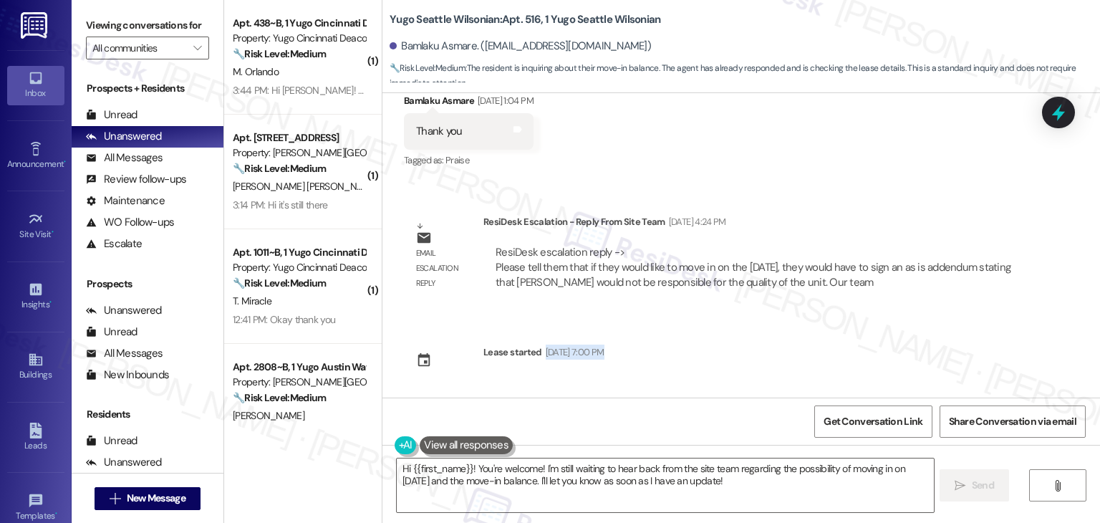
click at [826, 351] on div "Sent via SMS [PERSON_NAME] (ResiDesk) [DATE] 4:11 PM Hi Bamlaku! We’re so excit…" at bounding box center [741, 245] width 718 height 304
click at [831, 339] on div "Sent via SMS [PERSON_NAME] (ResiDesk) [DATE] 4:11 PM Hi Bamlaku! We’re so excit…" at bounding box center [741, 245] width 718 height 304
click at [877, 337] on div "Sent via SMS [PERSON_NAME] (ResiDesk) [DATE] 4:11 PM Hi Bamlaku! We’re so excit…" at bounding box center [741, 245] width 718 height 304
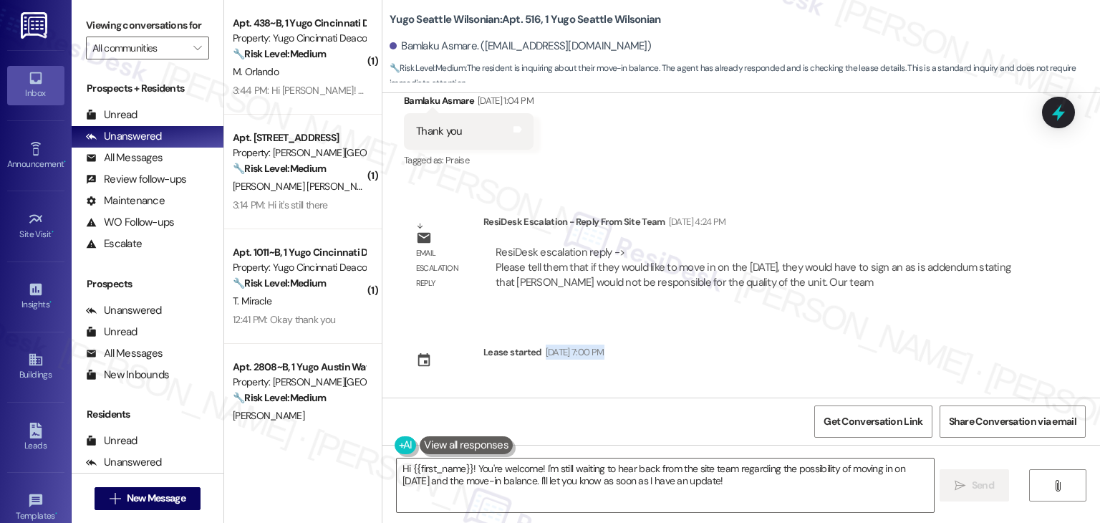
click at [877, 337] on div "Sent via SMS [PERSON_NAME] (ResiDesk) [DATE] 4:11 PM Hi Bamlaku! We’re so excit…" at bounding box center [741, 245] width 718 height 304
click at [738, 337] on div "Sent via SMS [PERSON_NAME] (ResiDesk) [DATE] 4:11 PM Hi Bamlaku! We’re so excit…" at bounding box center [741, 245] width 718 height 304
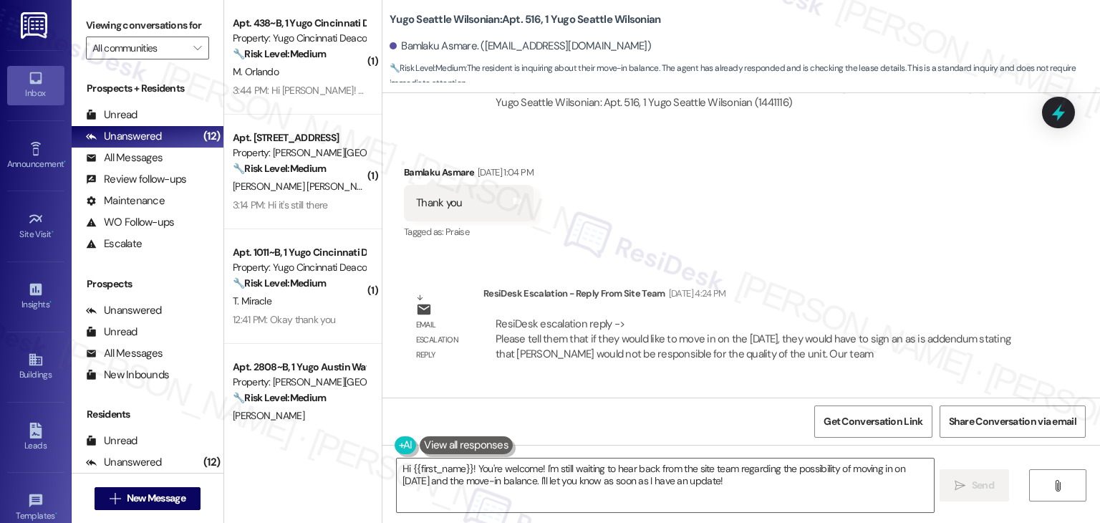
click at [911, 241] on div "Received via SMS Bamlaku Asmare [DATE] 1:04 PM Thank you Tags and notes Tagged …" at bounding box center [741, 192] width 718 height 121
click at [914, 241] on div "Received via SMS Bamlaku Asmare [DATE] 1:04 PM Thank you Tags and notes Tagged …" at bounding box center [741, 192] width 718 height 121
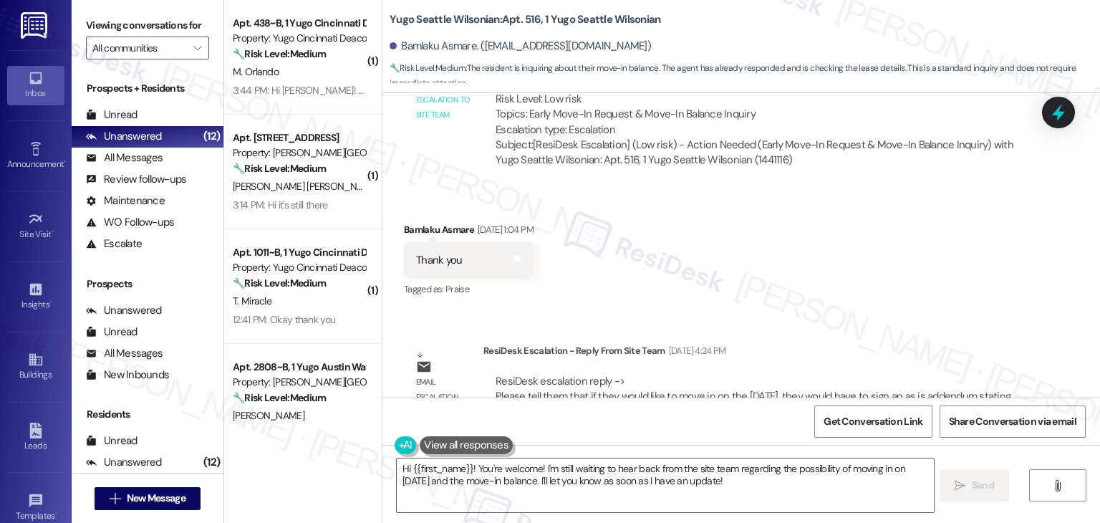
scroll to position [1682, 0]
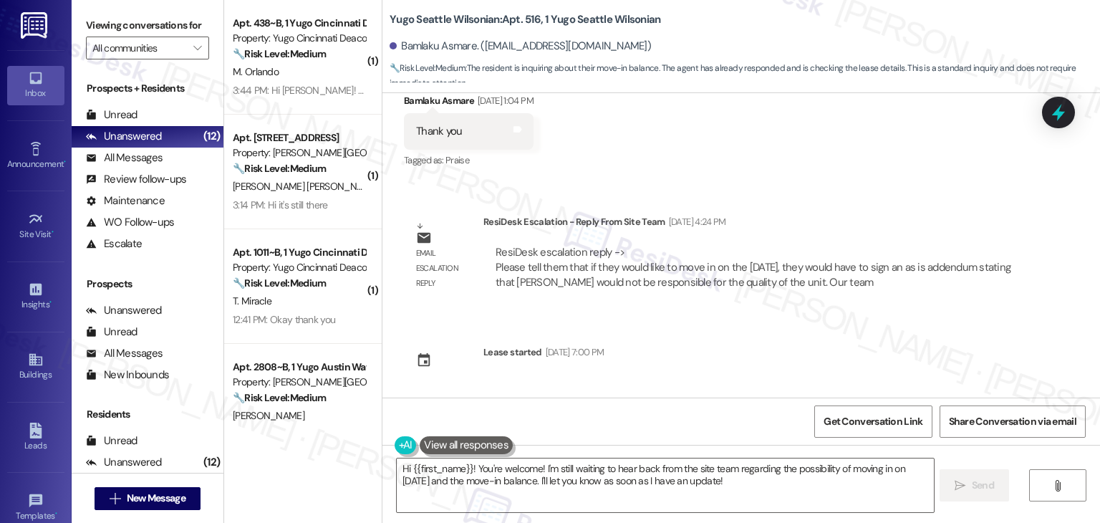
click at [788, 159] on div "Received via SMS Bamlaku Asmare [DATE] 1:04 PM Thank you Tags and notes Tagged …" at bounding box center [741, 121] width 718 height 121
click at [831, 170] on div "Received via SMS Bamlaku Asmare [DATE] 1:04 PM Thank you Tags and notes Tagged …" at bounding box center [741, 121] width 718 height 121
click at [831, 169] on div "Received via SMS Bamlaku Asmare [DATE] 1:04 PM Thank you Tags and notes Tagged …" at bounding box center [741, 121] width 718 height 121
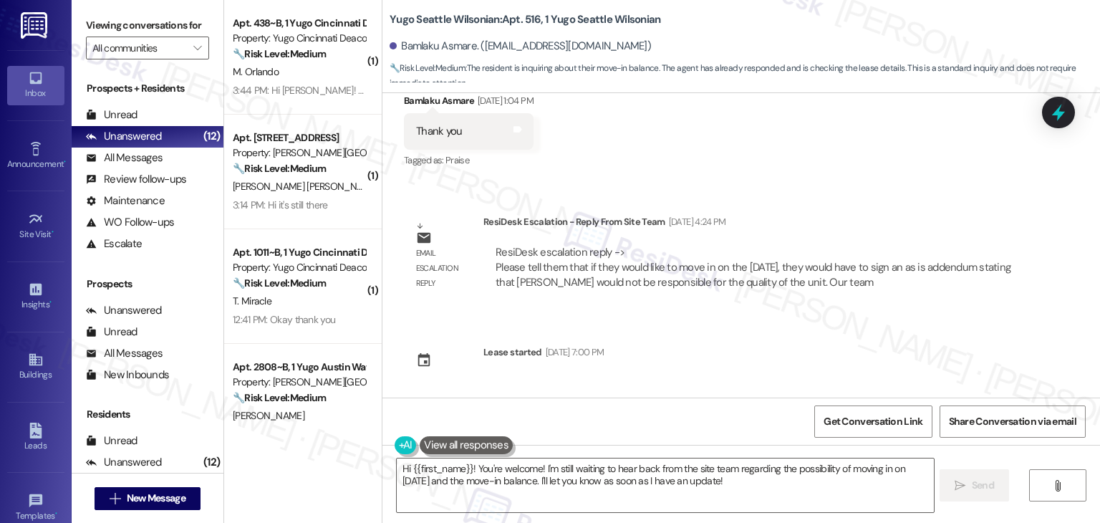
click at [796, 201] on div "Sent via SMS [PERSON_NAME] (ResiDesk) [DATE] 4:11 PM Hi Bamlaku! We’re so excit…" at bounding box center [741, 245] width 718 height 304
click at [796, 196] on div "Sent via SMS [PERSON_NAME] (ResiDesk) [DATE] 4:11 PM Hi Bamlaku! We’re so excit…" at bounding box center [741, 245] width 718 height 304
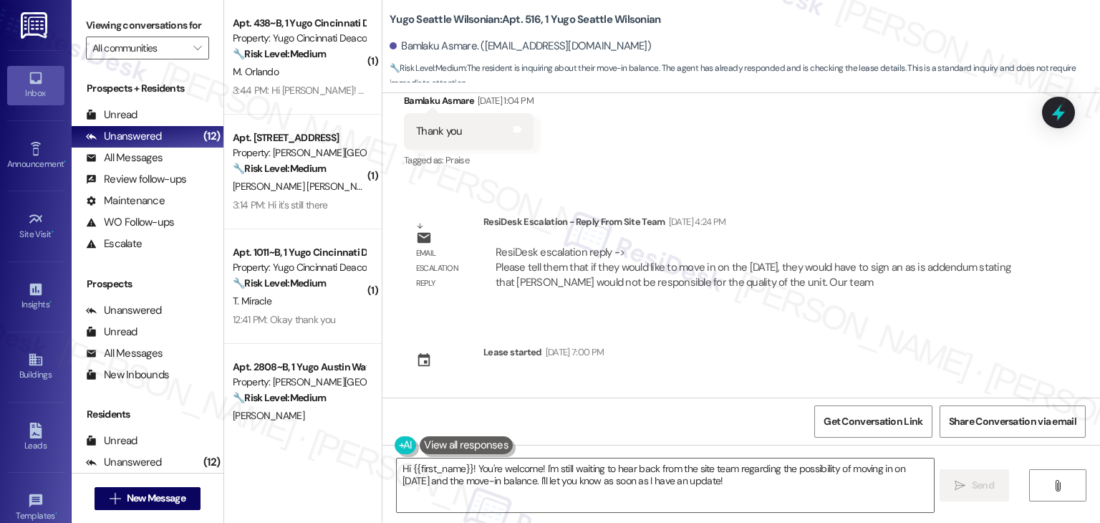
click at [796, 196] on div "Sent via SMS [PERSON_NAME] (ResiDesk) [DATE] 4:11 PM Hi Bamlaku! We’re so excit…" at bounding box center [741, 245] width 718 height 304
click at [893, 181] on div "Received via SMS Bamlaku Asmare [DATE] 1:04 PM Thank you Tags and notes Tagged …" at bounding box center [741, 121] width 718 height 121
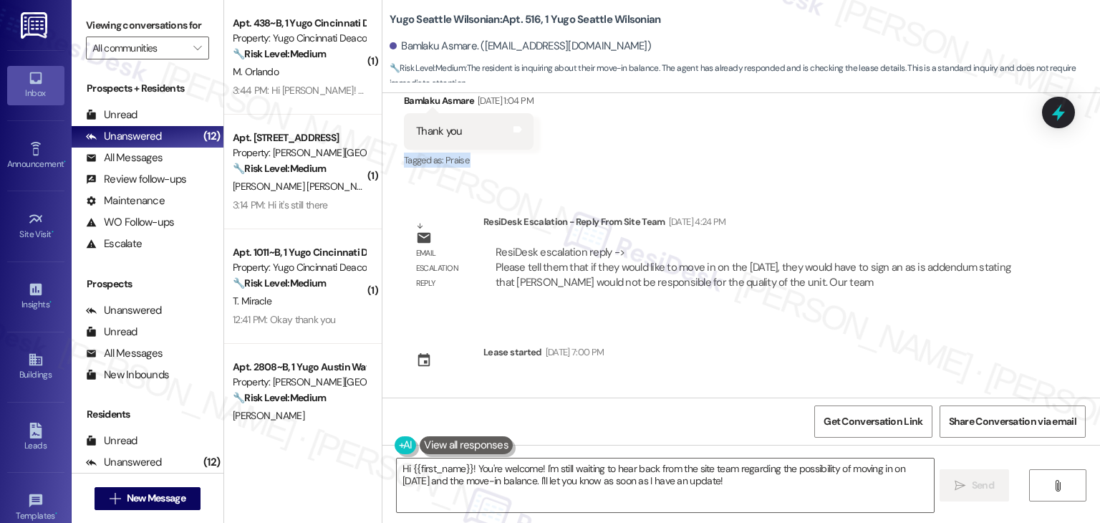
click at [893, 181] on div "Received via SMS Bamlaku Asmare [DATE] 1:04 PM Thank you Tags and notes Tagged …" at bounding box center [741, 121] width 718 height 121
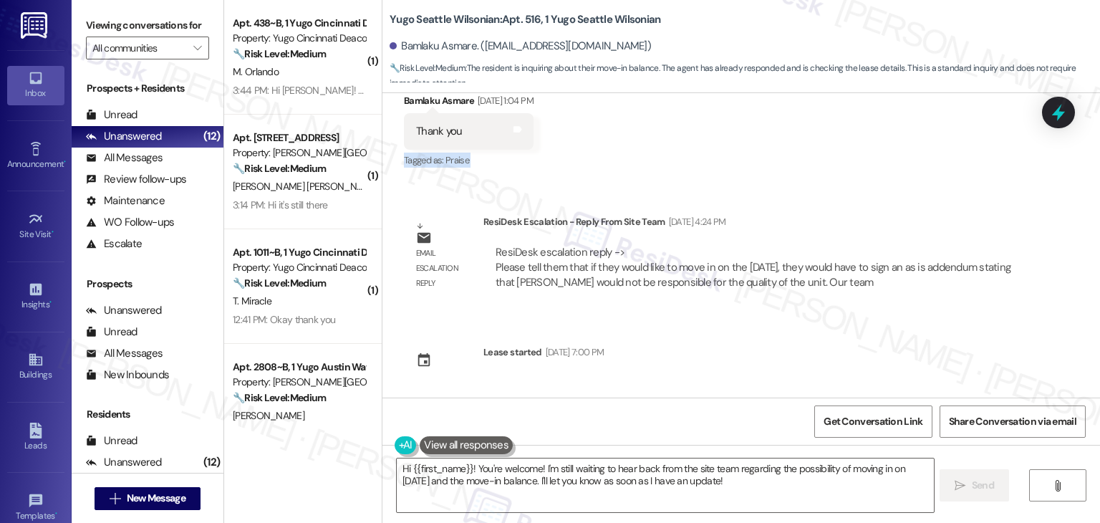
click at [893, 181] on div "Received via SMS Bamlaku Asmare [DATE] 1:04 PM Thank you Tags and notes Tagged …" at bounding box center [741, 121] width 718 height 121
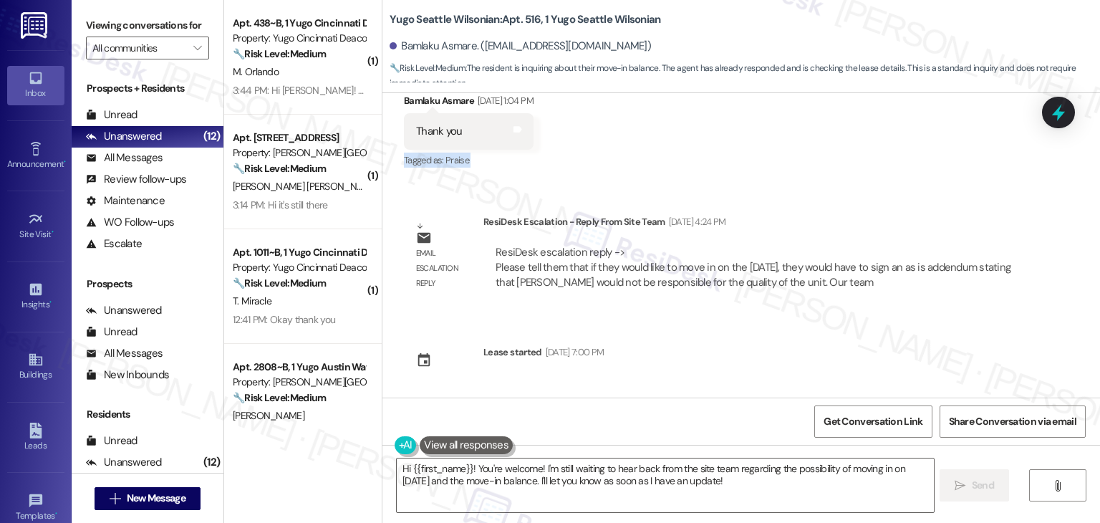
click at [893, 181] on div "Received via SMS Bamlaku Asmare [DATE] 1:04 PM Thank you Tags and notes Tagged …" at bounding box center [741, 121] width 718 height 121
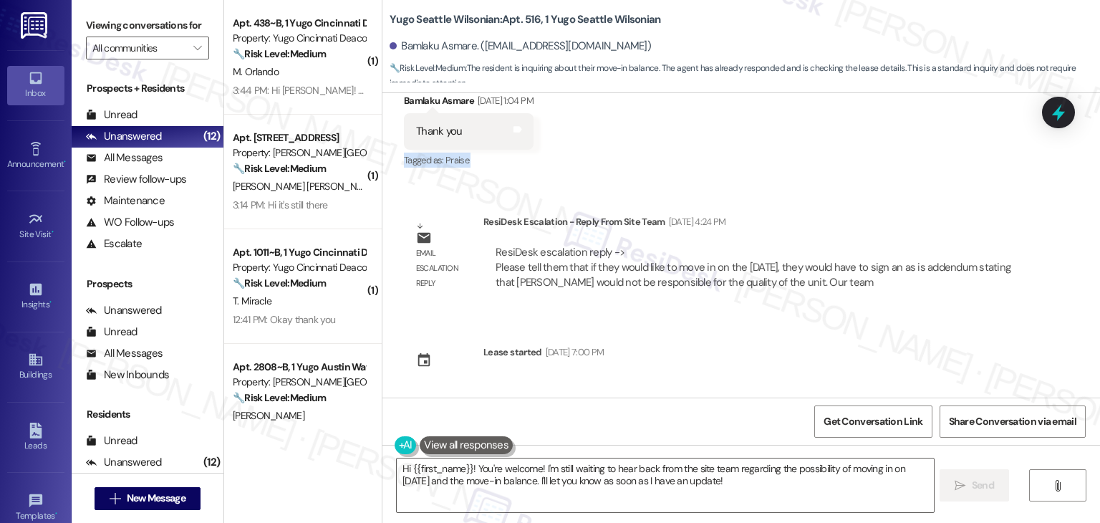
click at [893, 181] on div "Received via SMS Bamlaku Asmare [DATE] 1:04 PM Thank you Tags and notes Tagged …" at bounding box center [741, 121] width 718 height 121
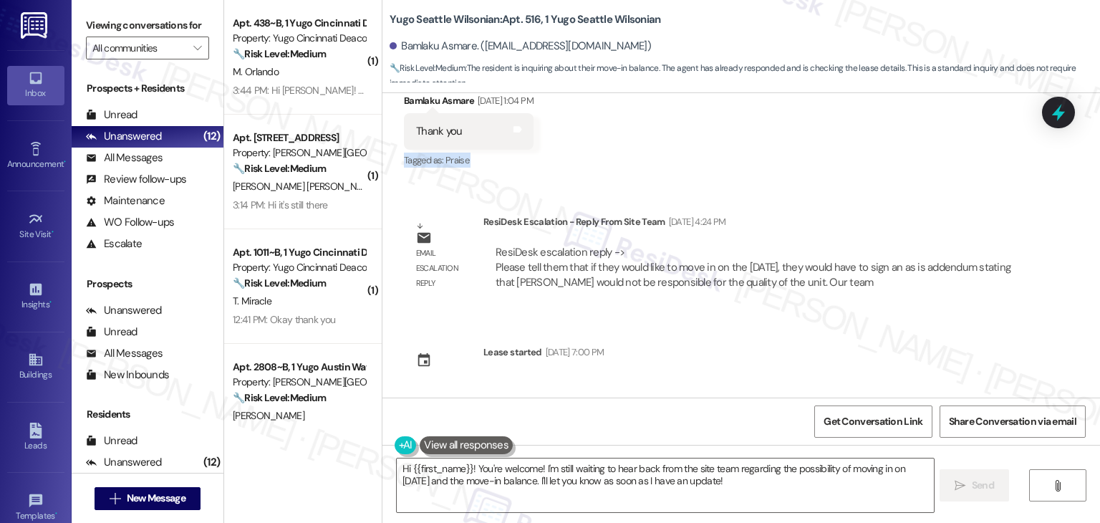
click at [893, 181] on div "Received via SMS Bamlaku Asmare [DATE] 1:04 PM Thank you Tags and notes Tagged …" at bounding box center [741, 121] width 718 height 121
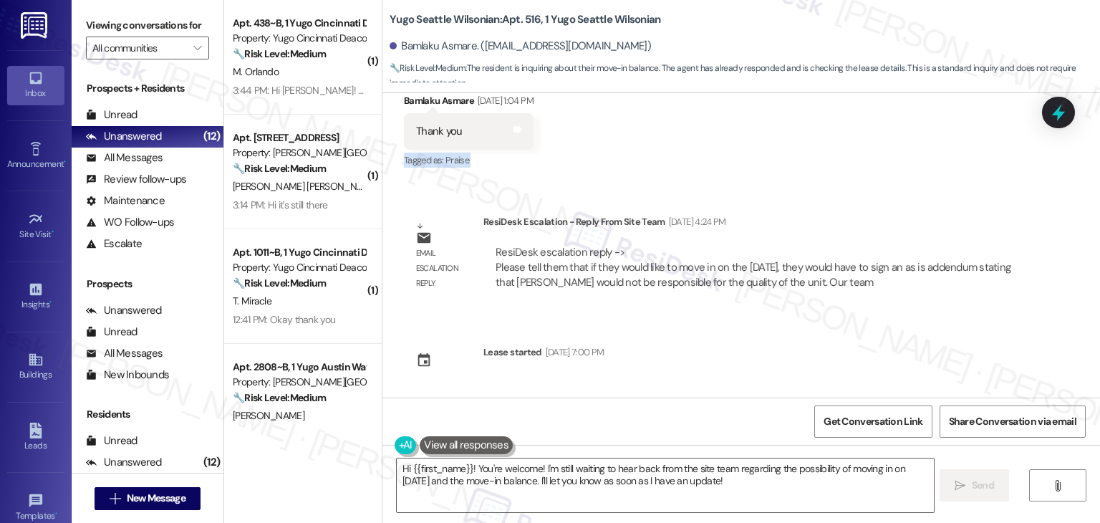
click at [893, 181] on div "Received via SMS Bamlaku Asmare [DATE] 1:04 PM Thank you Tags and notes Tagged …" at bounding box center [741, 121] width 718 height 121
click at [894, 181] on div "Received via SMS Bamlaku Asmare [DATE] 1:04 PM Thank you Tags and notes Tagged …" at bounding box center [741, 121] width 718 height 121
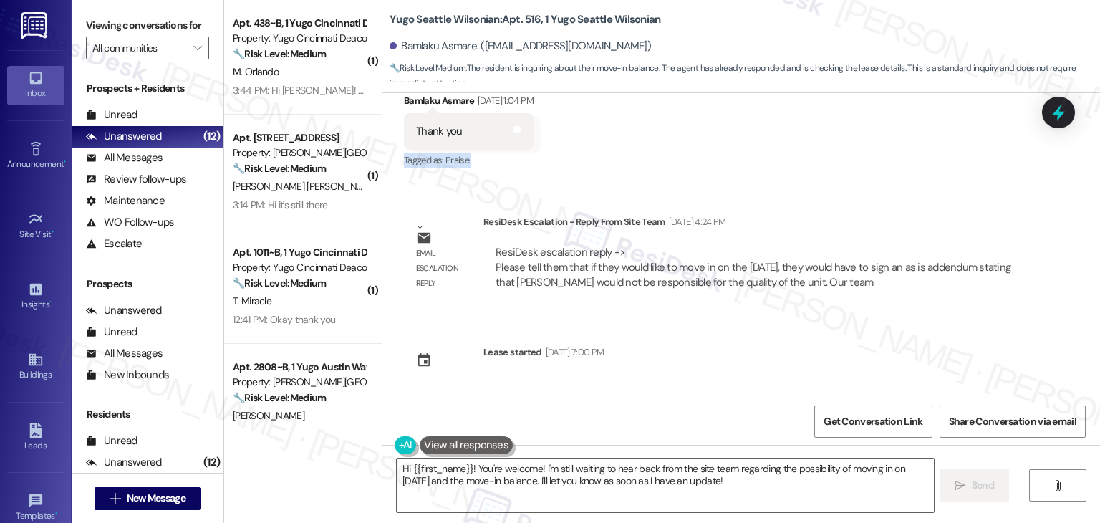
click at [894, 181] on div "Received via SMS Bamlaku Asmare [DATE] 1:04 PM Thank you Tags and notes Tagged …" at bounding box center [741, 121] width 718 height 121
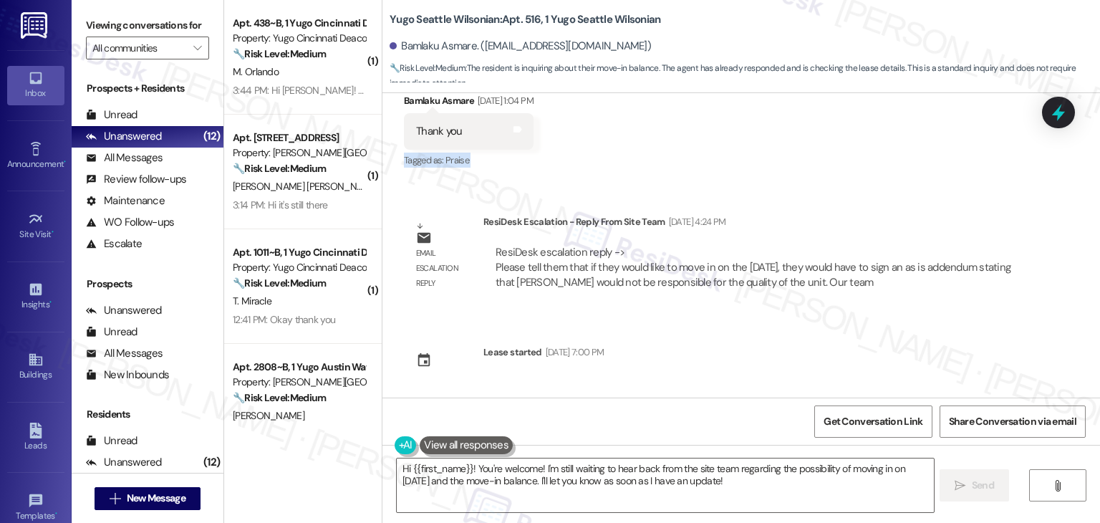
click at [894, 181] on div "Received via SMS Bamlaku Asmare [DATE] 1:04 PM Thank you Tags and notes Tagged …" at bounding box center [741, 121] width 718 height 121
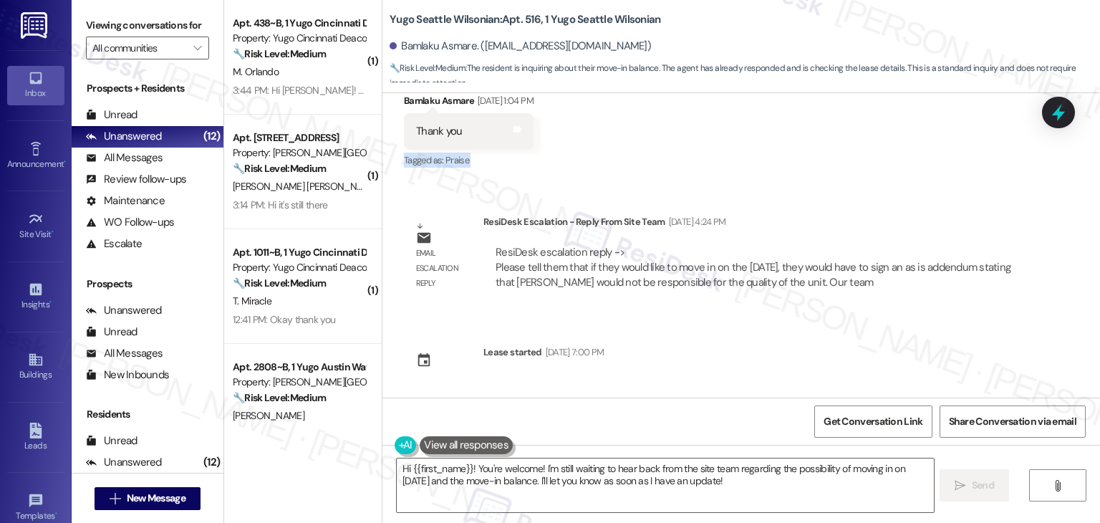
click at [894, 181] on div "Received via SMS Bamlaku Asmare [DATE] 1:04 PM Thank you Tags and notes Tagged …" at bounding box center [741, 121] width 718 height 121
click at [888, 179] on div "Received via SMS Bamlaku Asmare [DATE] 1:04 PM Thank you Tags and notes Tagged …" at bounding box center [741, 121] width 718 height 121
click at [504, 476] on textarea "Hi {{first_name}}! You're welcome! I'm still waiting to hear back from the site…" at bounding box center [665, 485] width 536 height 54
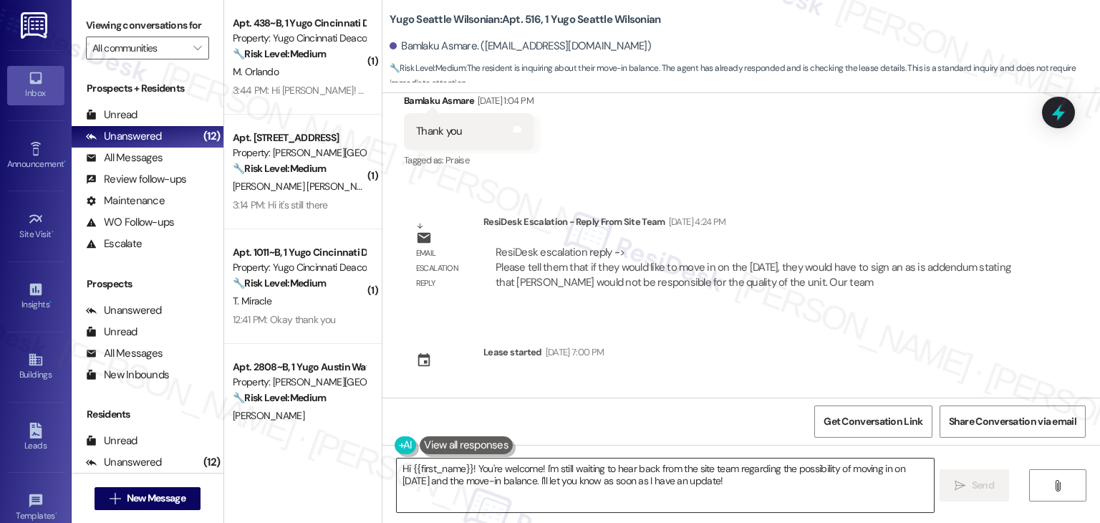
click at [504, 476] on textarea "Hi {{first_name}}! You're welcome! I'm still waiting to hear back from the site…" at bounding box center [665, 485] width 536 height 54
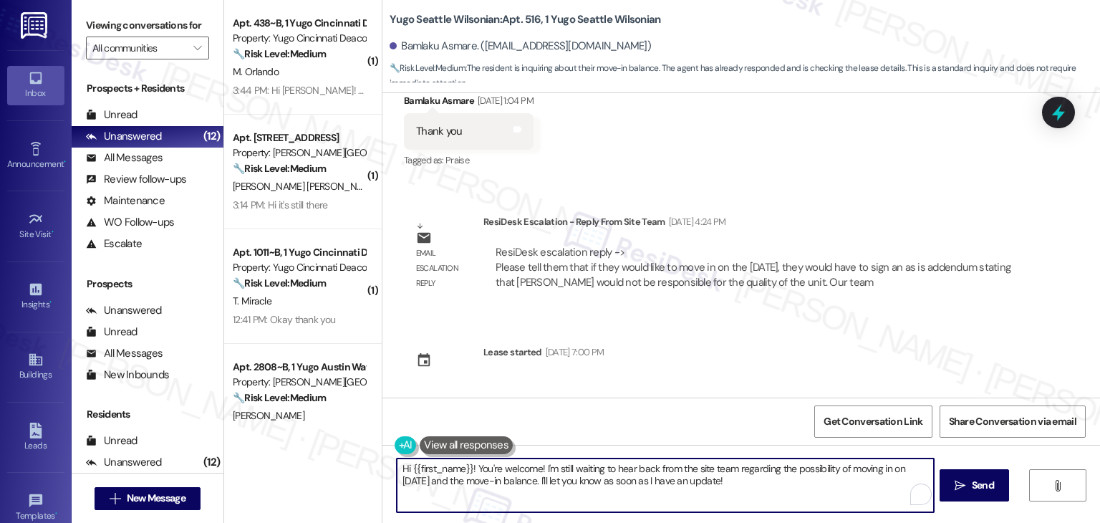
paste textarea "Bamlaku, I shared your concern with the site team. They mentioned that if you’d…"
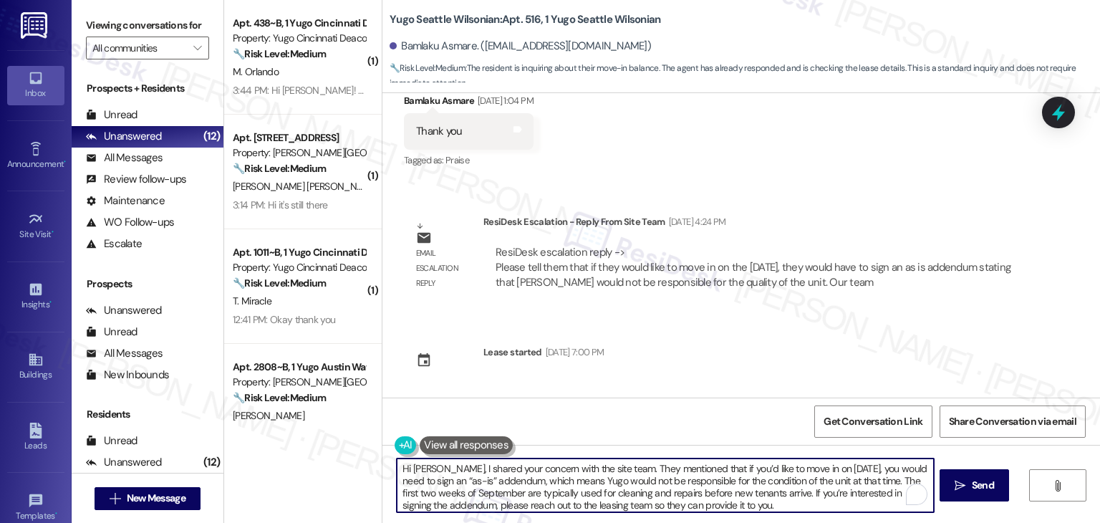
scroll to position [24, 0]
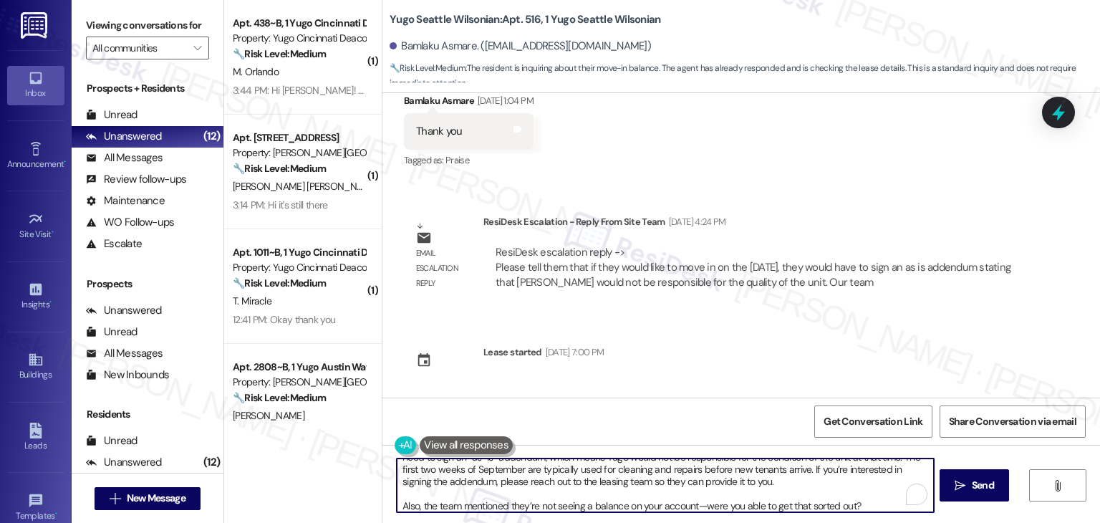
type textarea "Hi [PERSON_NAME], I shared your concern with the site team. They mentioned that…"
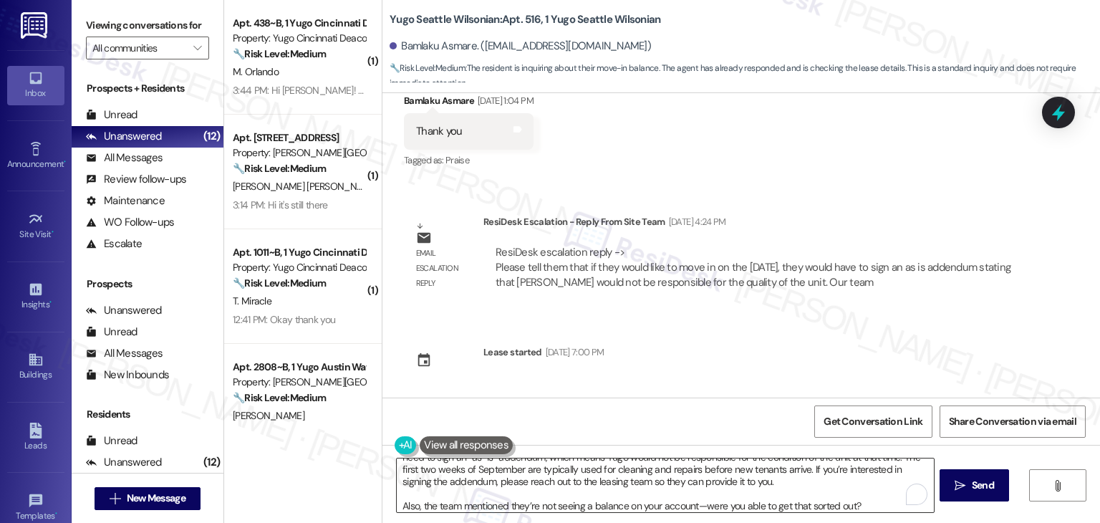
click at [725, 482] on textarea "Hi [PERSON_NAME], I shared your concern with the site team. They mentioned that…" at bounding box center [665, 485] width 536 height 54
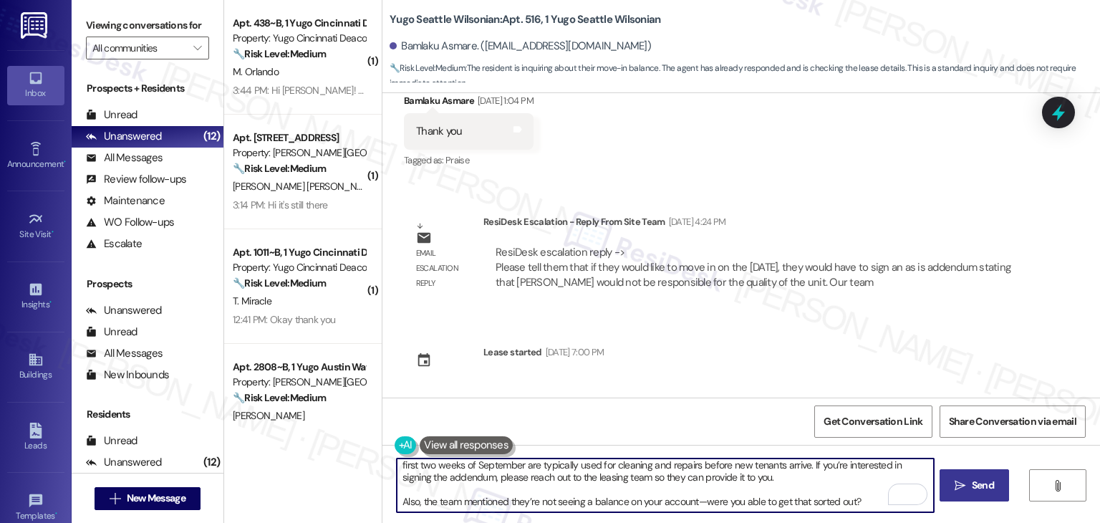
scroll to position [28, 0]
click at [990, 482] on span "Send" at bounding box center [983, 485] width 22 height 15
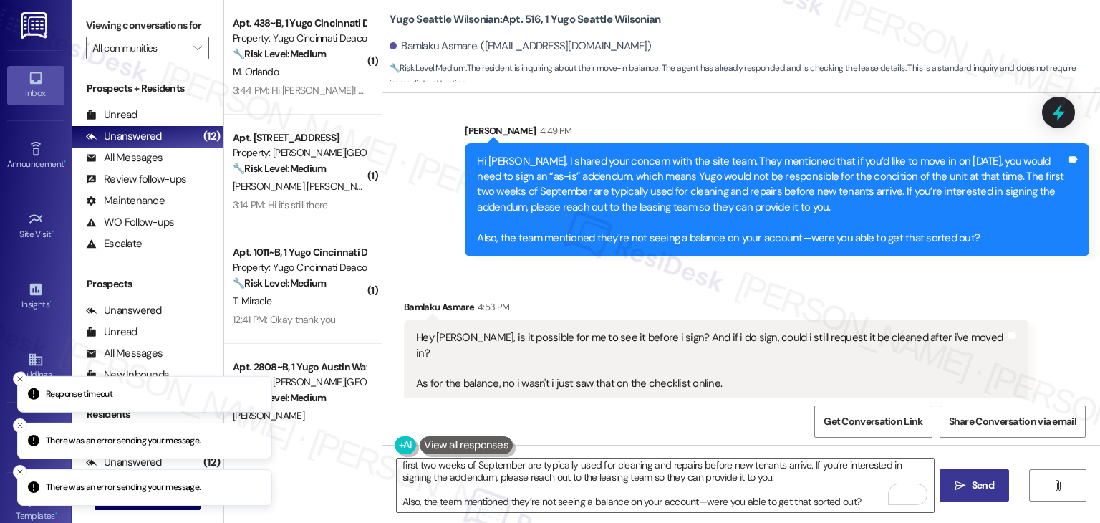
scroll to position [1988, 0]
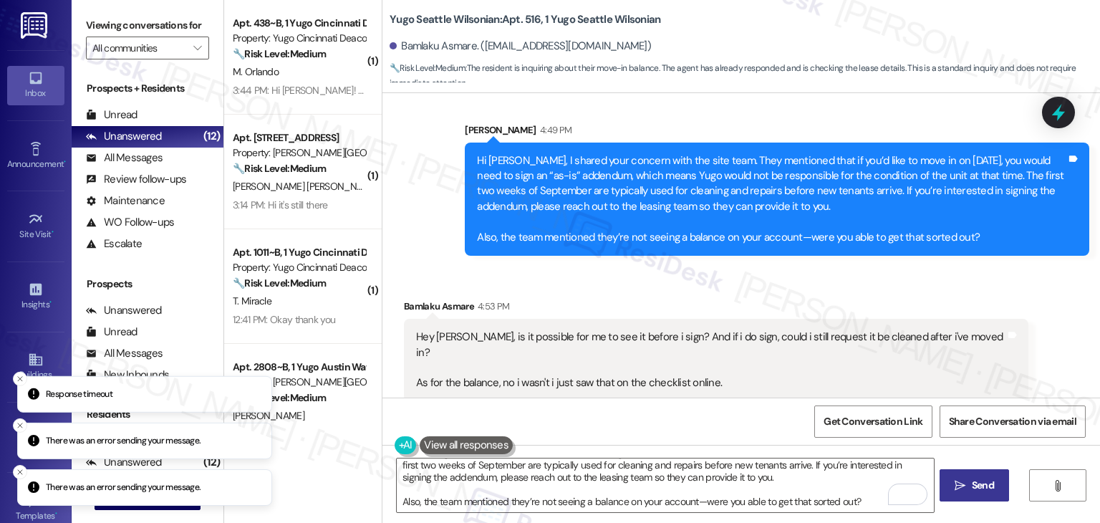
click at [981, 284] on div "Received via SMS Bamlaku Asmare 4:53 PM Hey [PERSON_NAME], is it possible for m…" at bounding box center [741, 339] width 718 height 146
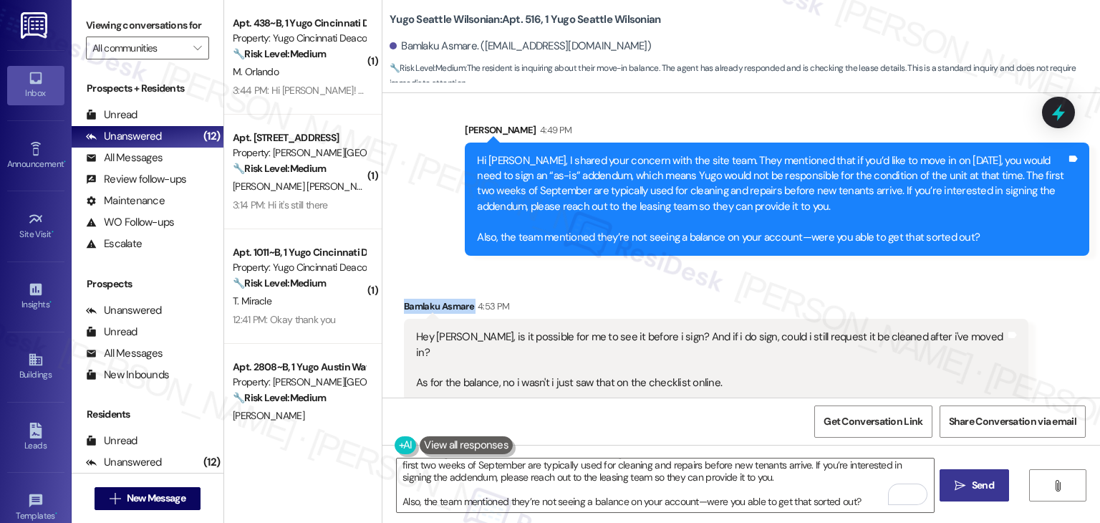
click at [983, 284] on div "Received via SMS Bamlaku Asmare 4:53 PM Hey [PERSON_NAME], is it possible for m…" at bounding box center [741, 339] width 718 height 146
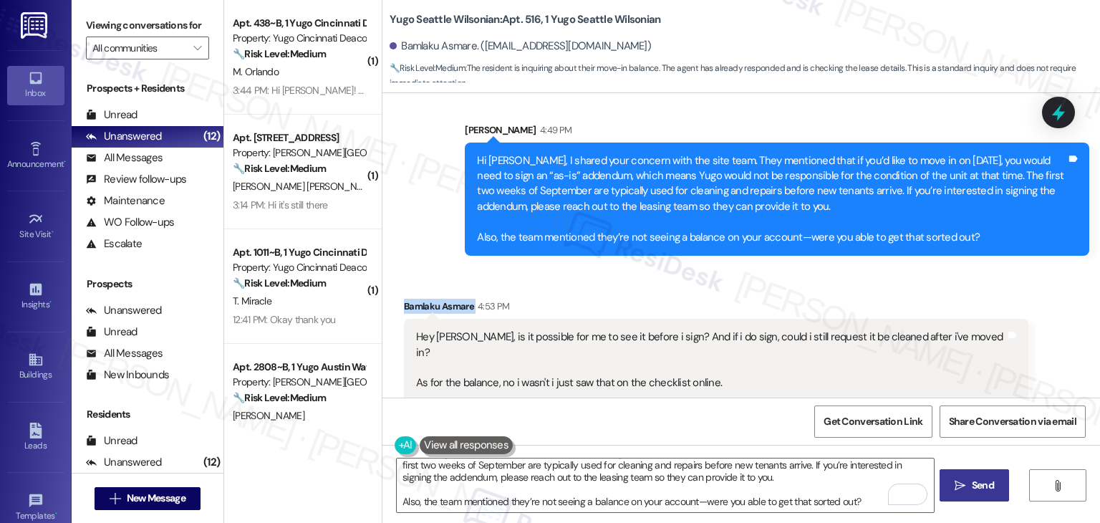
click at [983, 284] on div "Received via SMS Bamlaku Asmare 4:53 PM Hey [PERSON_NAME], is it possible for m…" at bounding box center [741, 339] width 718 height 146
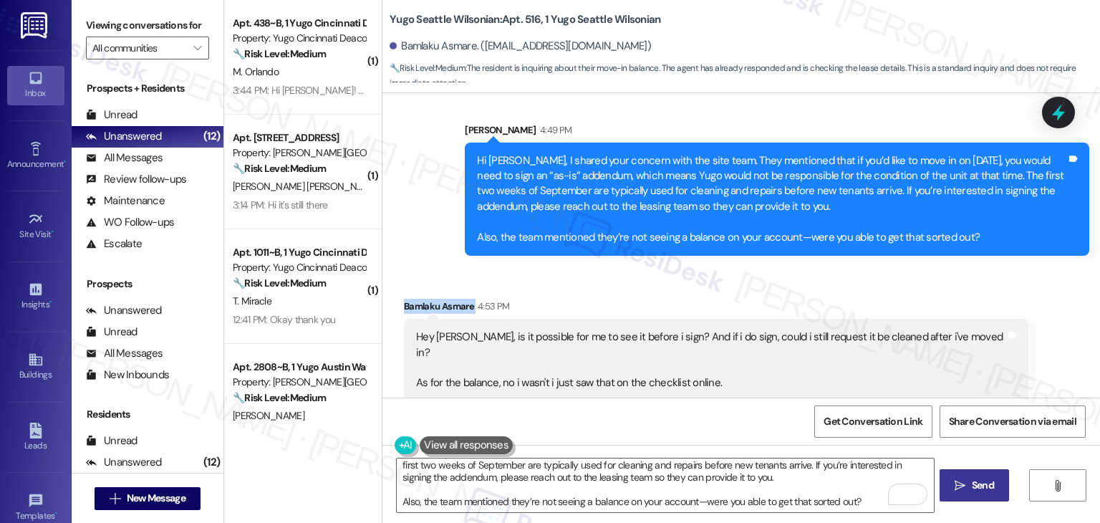
click at [983, 284] on div "Received via SMS Bamlaku Asmare 4:53 PM Hey [PERSON_NAME], is it possible for m…" at bounding box center [741, 339] width 718 height 146
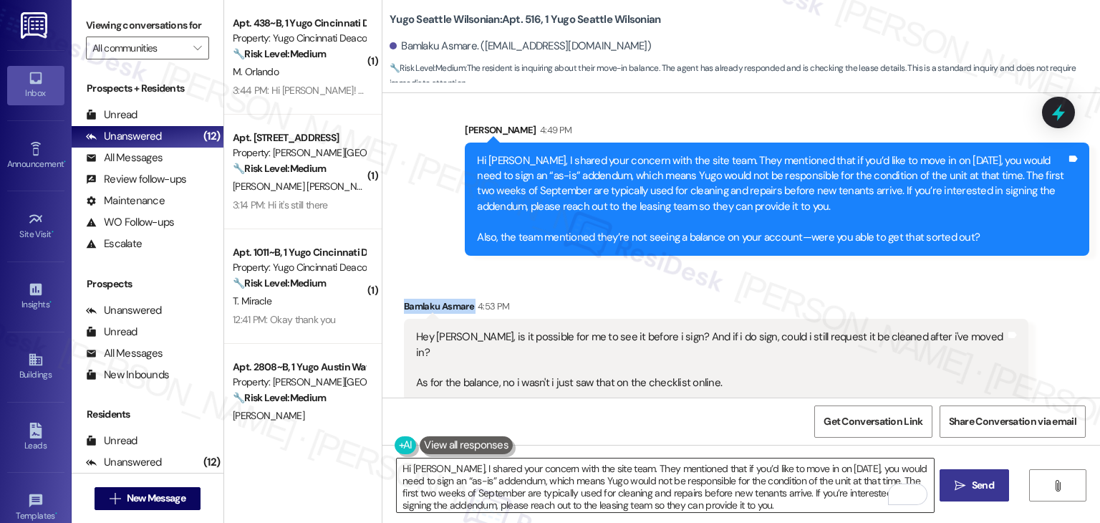
scroll to position [14, 0]
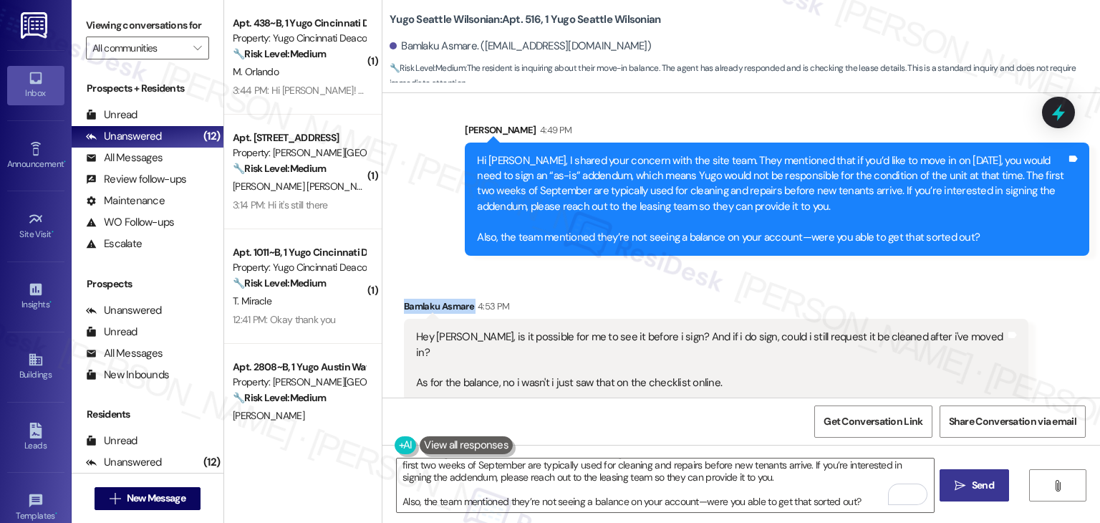
click at [975, 481] on span "Send" at bounding box center [983, 485] width 22 height 15
click at [702, 410] on div "Get Conversation Link Share Conversation via email" at bounding box center [741, 420] width 718 height 47
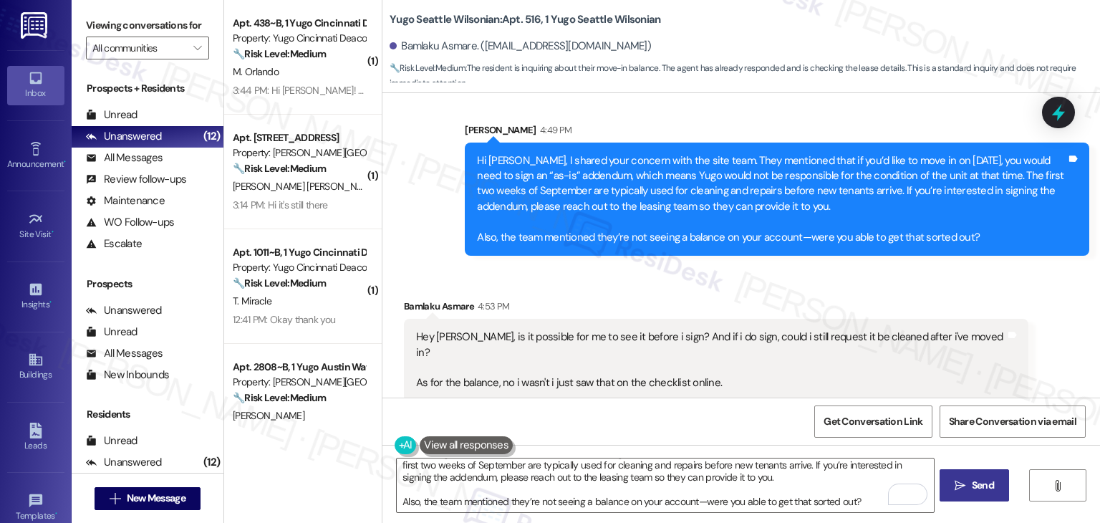
click at [702, 410] on div "Get Conversation Link Share Conversation via email" at bounding box center [741, 420] width 718 height 47
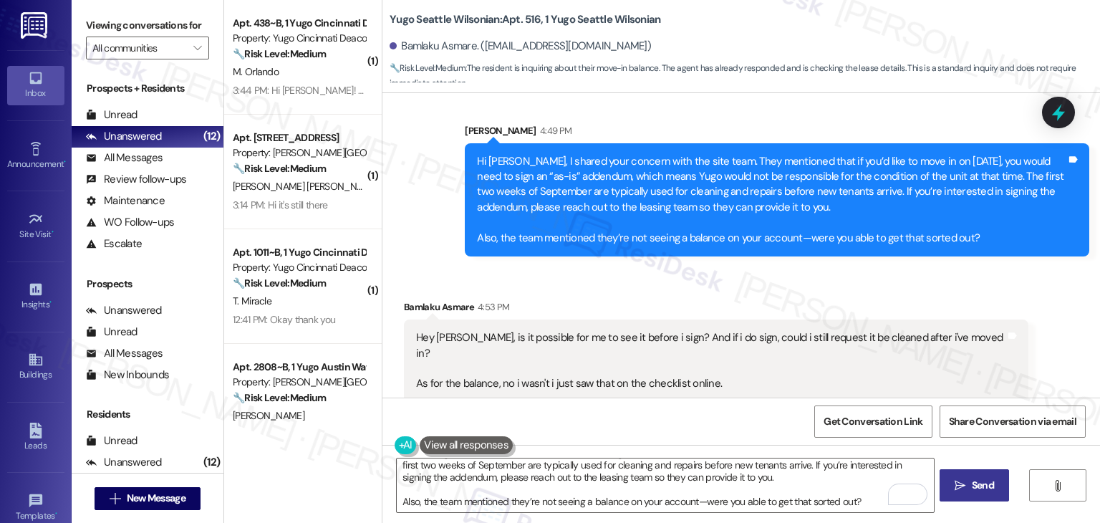
click at [702, 410] on div "Get Conversation Link Share Conversation via email" at bounding box center [741, 420] width 718 height 47
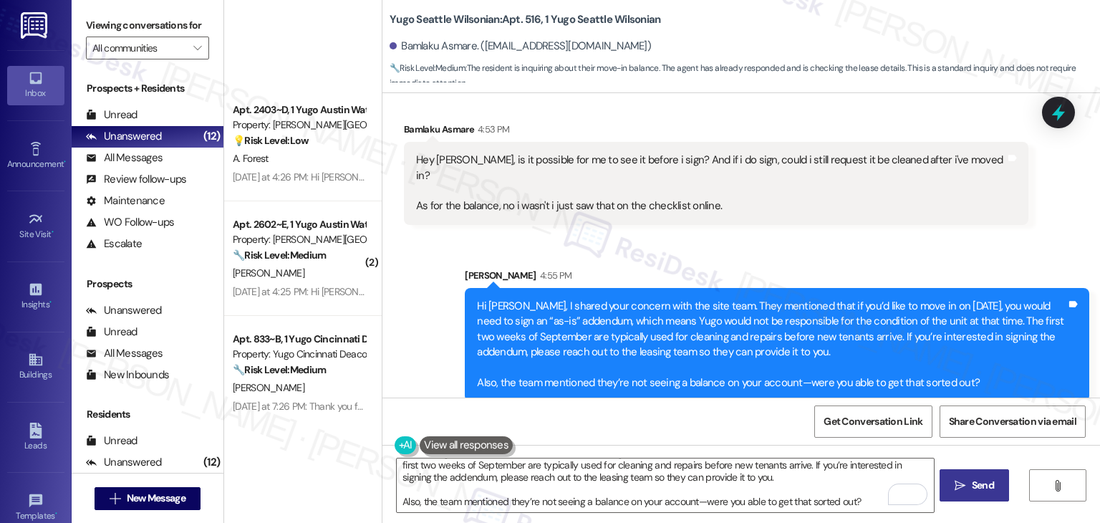
scroll to position [1069, 0]
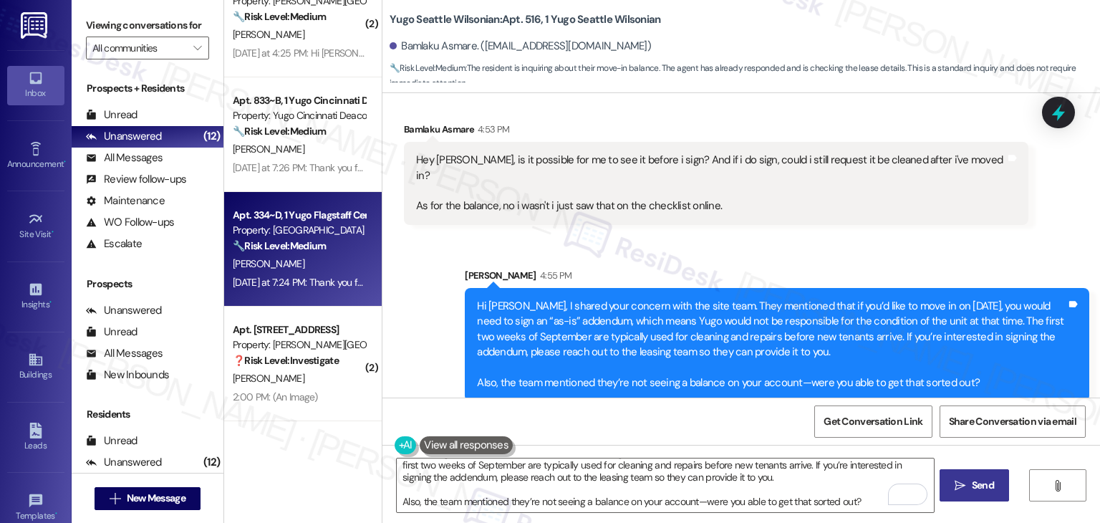
click at [327, 241] on div "🔧 Risk Level: Medium The resident is following up on a couch replacement and me…" at bounding box center [299, 245] width 132 height 15
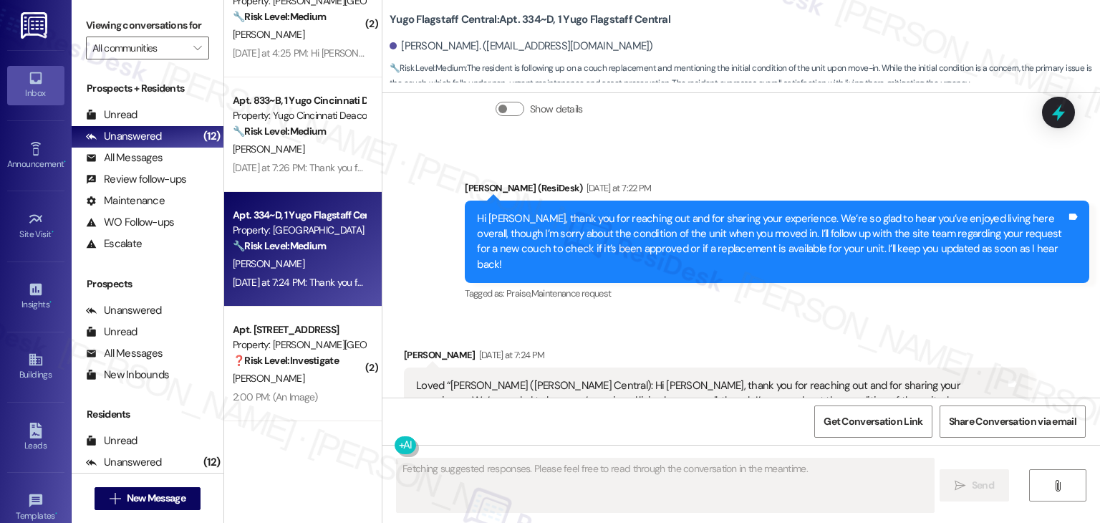
scroll to position [1886, 0]
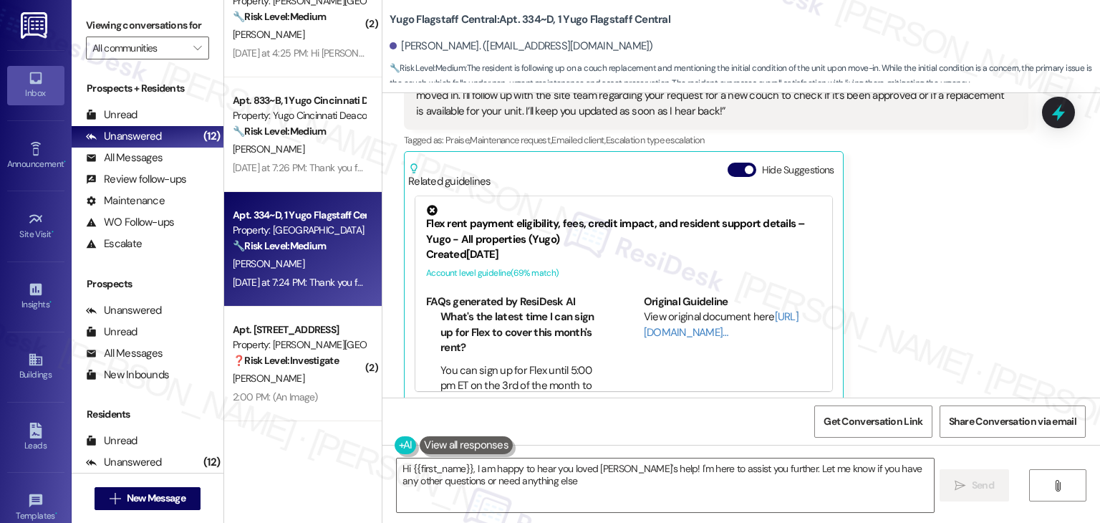
type textarea "Hi {{first_name}}, I am happy to hear you loved [PERSON_NAME]'s help! I'm here …"
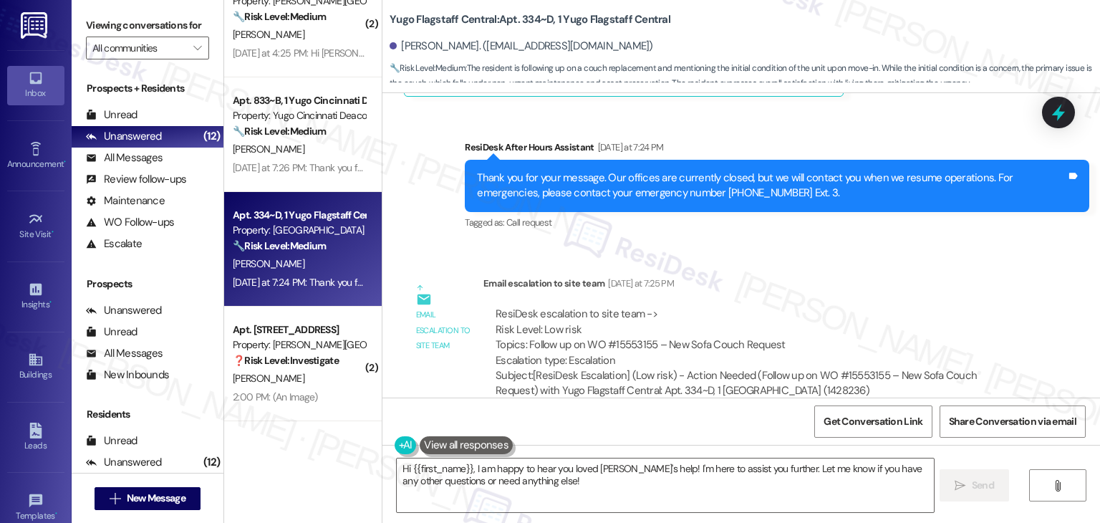
scroll to position [2200, 0]
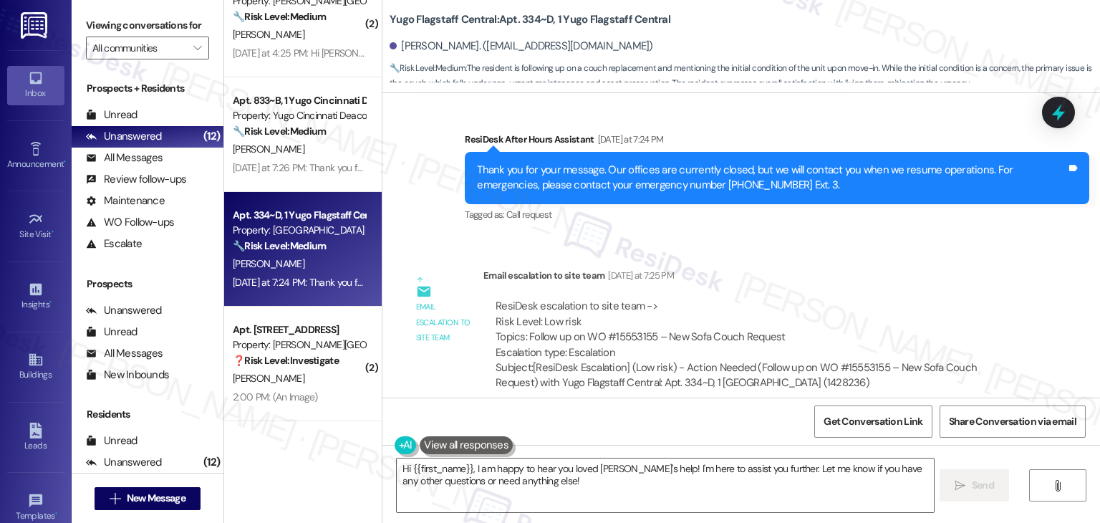
click at [905, 268] on div "Email escalation to site team [DATE] at 7:25 PM" at bounding box center [755, 278] width 545 height 20
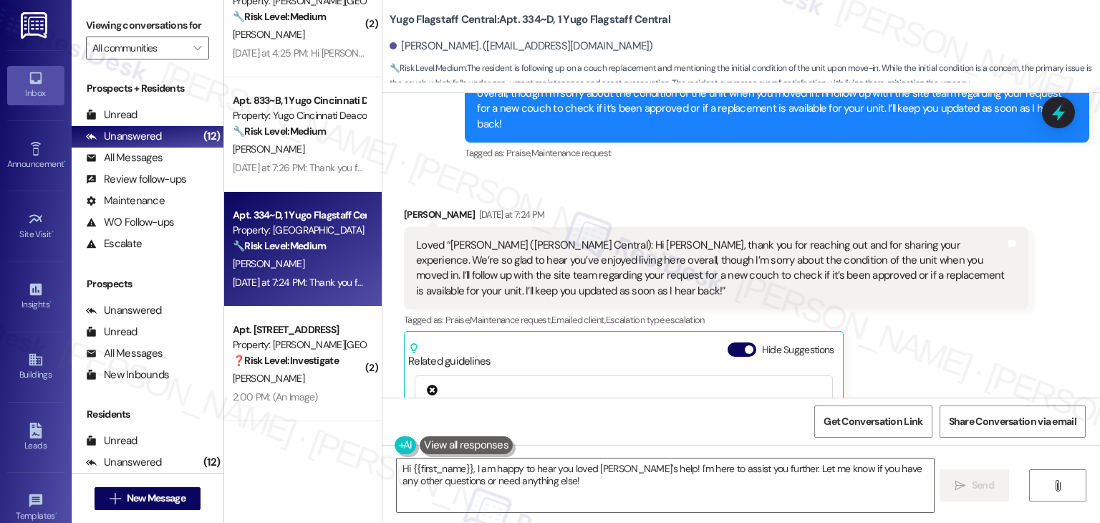
scroll to position [1699, 0]
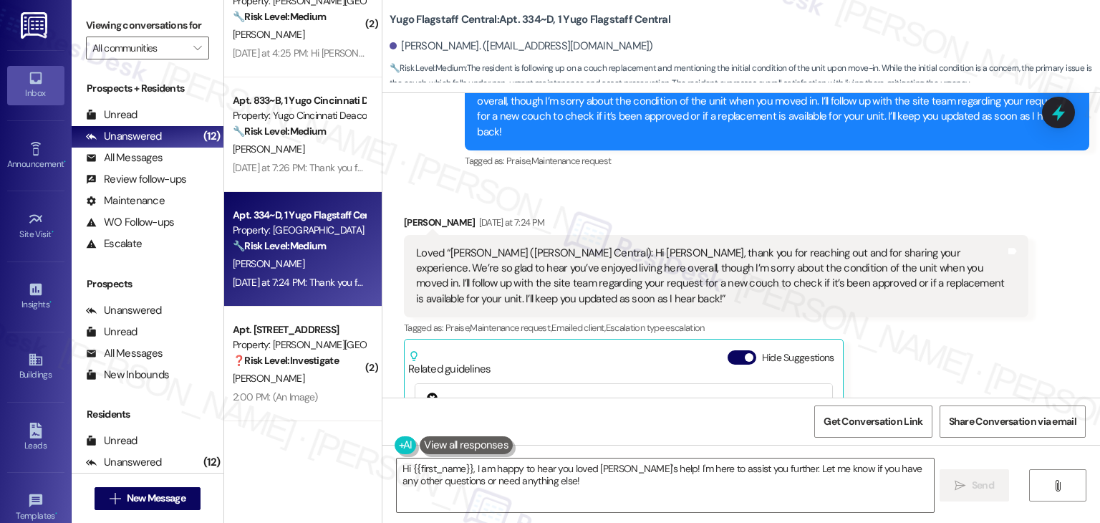
click at [839, 183] on div "Received via SMS [PERSON_NAME] [DATE] at 7:24 PM Loved “[PERSON_NAME] ([PERSON_…" at bounding box center [741, 392] width 718 height 418
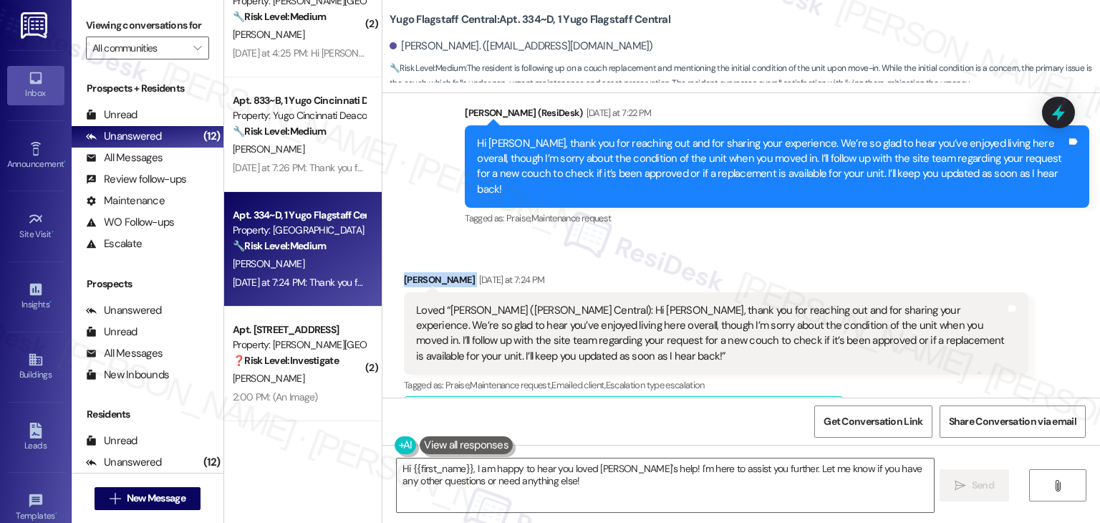
scroll to position [1555, 0]
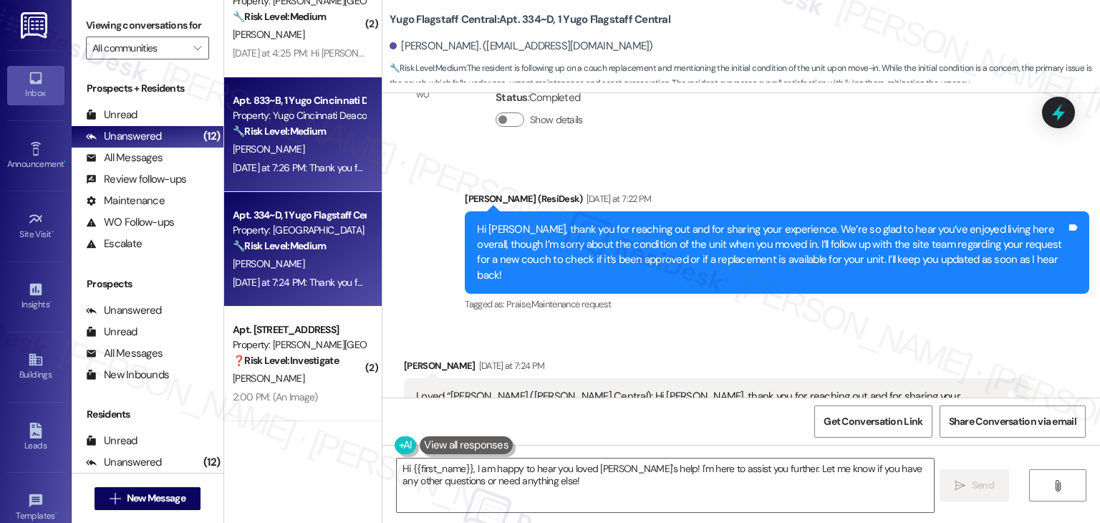
click at [296, 166] on div "[DATE] at 7:26 PM: Thank you for your message. Our offices are currently closed…" at bounding box center [660, 167] width 855 height 13
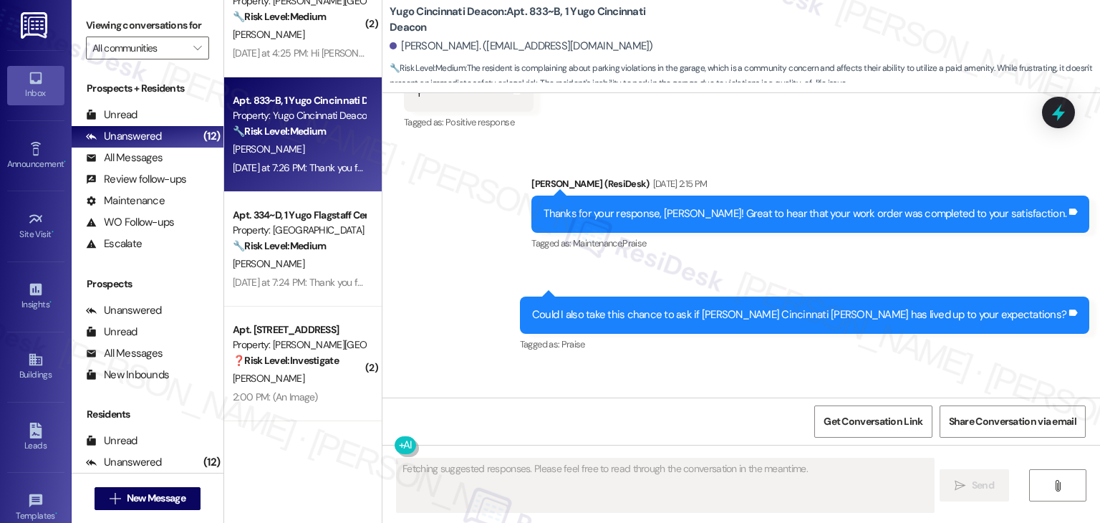
scroll to position [3409, 0]
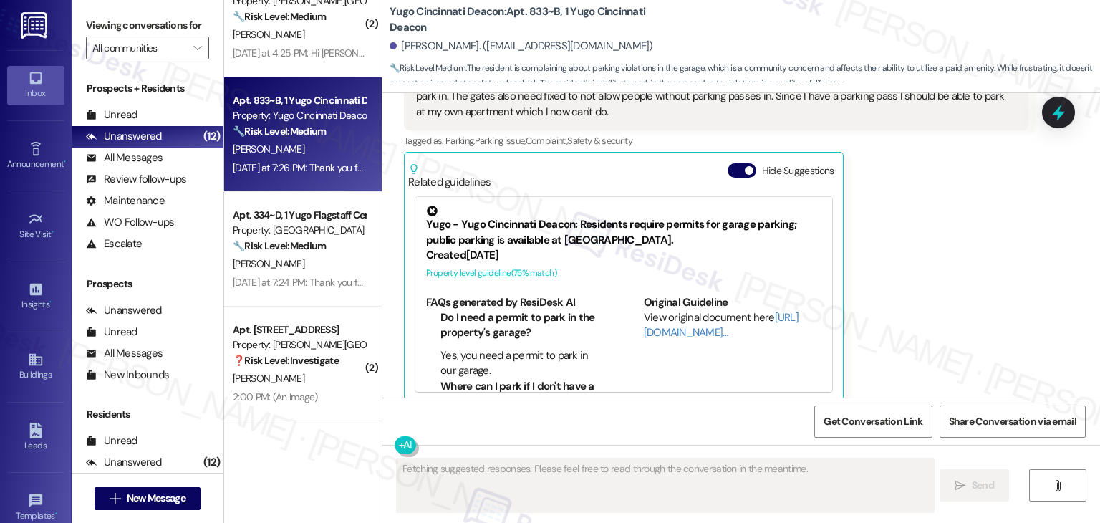
click at [845, 281] on div "[PERSON_NAME] Neutral [DATE] at 7:26 PM Hello I would like to send in a complai…" at bounding box center [716, 200] width 624 height 406
click at [728, 163] on button "Hide Suggestions" at bounding box center [742, 170] width 29 height 14
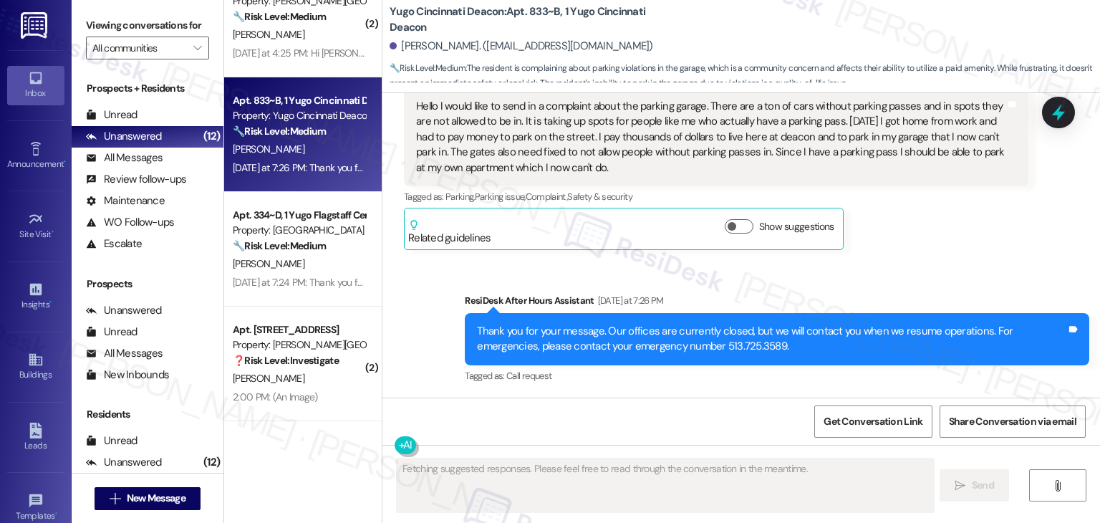
scroll to position [3337, 0]
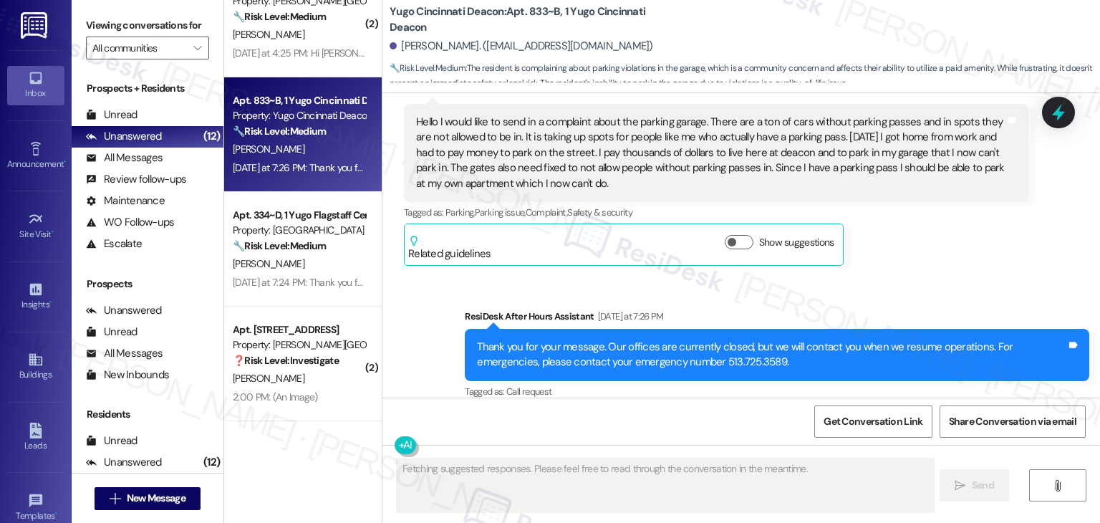
click at [928, 259] on div "Received via SMS [PERSON_NAME] Neutral [DATE] at 7:26 PM Hello I would like to …" at bounding box center [716, 167] width 646 height 218
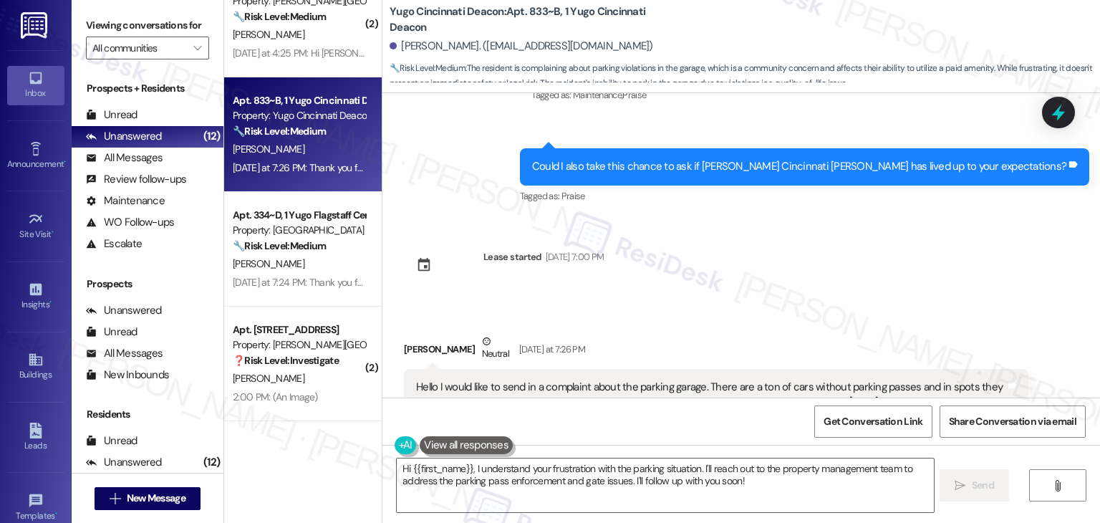
scroll to position [3266, 0]
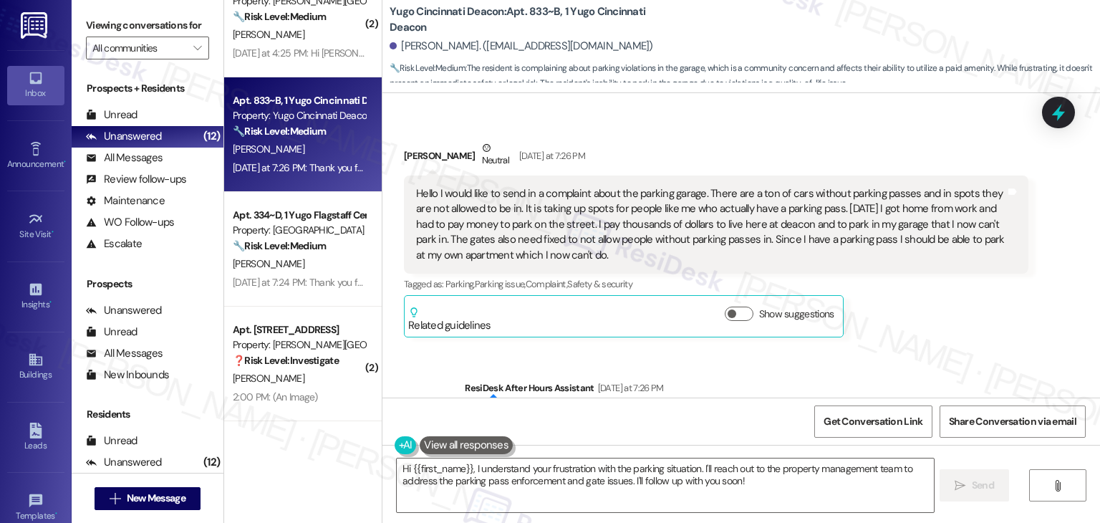
click at [635, 211] on div "Hello I would like to send in a complaint about the parking garage. There are a…" at bounding box center [710, 224] width 589 height 77
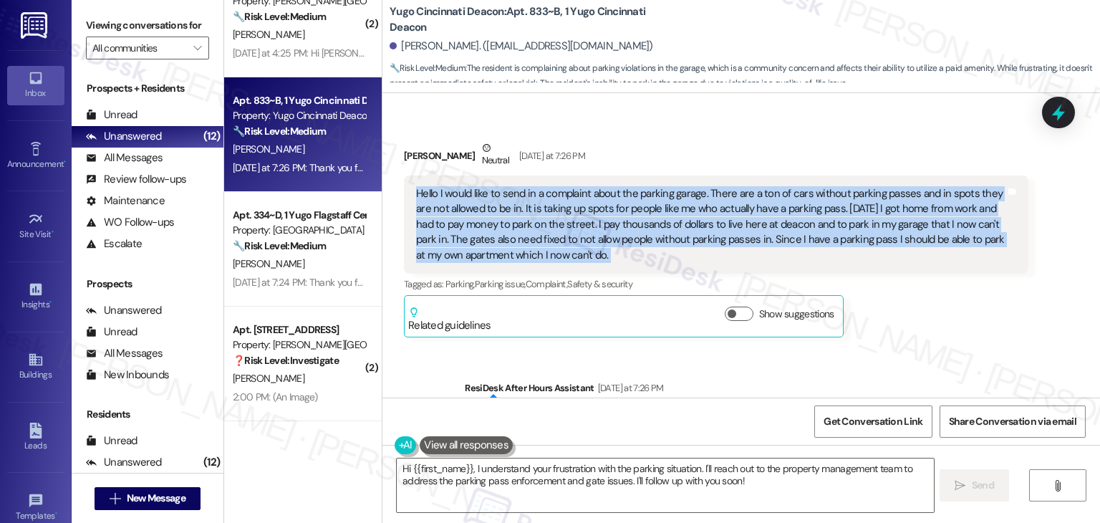
click at [635, 211] on div "Hello I would like to send in a complaint about the parking garage. There are a…" at bounding box center [710, 224] width 589 height 77
copy div "Hello I would like to send in a complaint about the parking garage. There are a…"
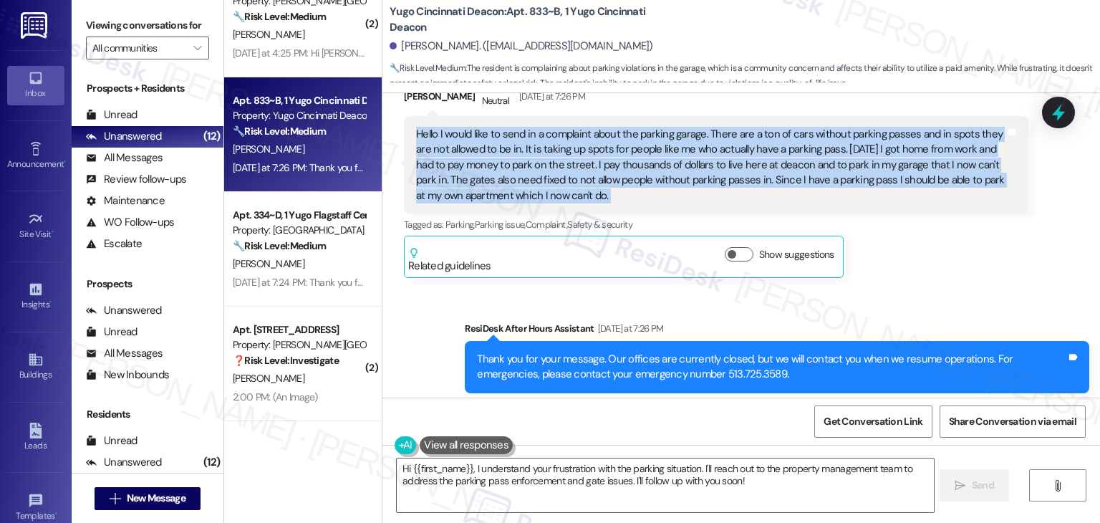
scroll to position [3337, 0]
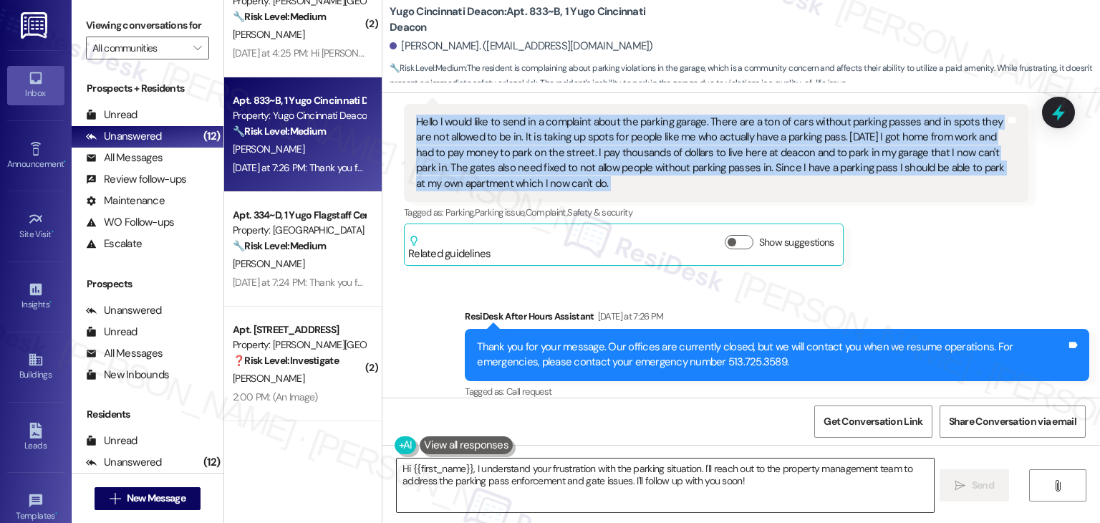
click at [544, 473] on textarea "Hi {{first_name}}, I understand your frustration with the parking situation. I'…" at bounding box center [665, 485] width 536 height 54
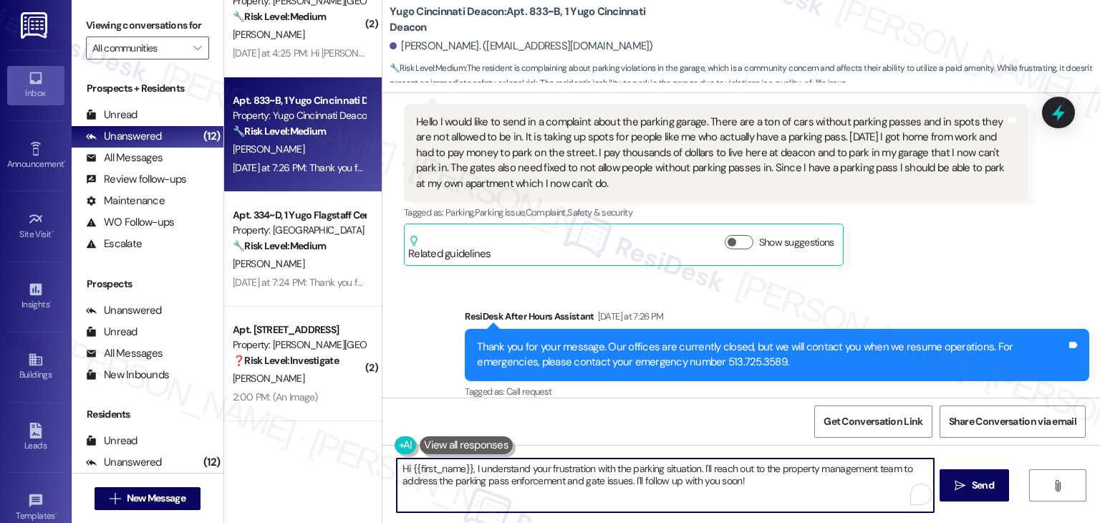
click at [544, 473] on textarea "Hi {{first_name}}, I understand your frustration with the parking situation. I'…" at bounding box center [665, 485] width 536 height 54
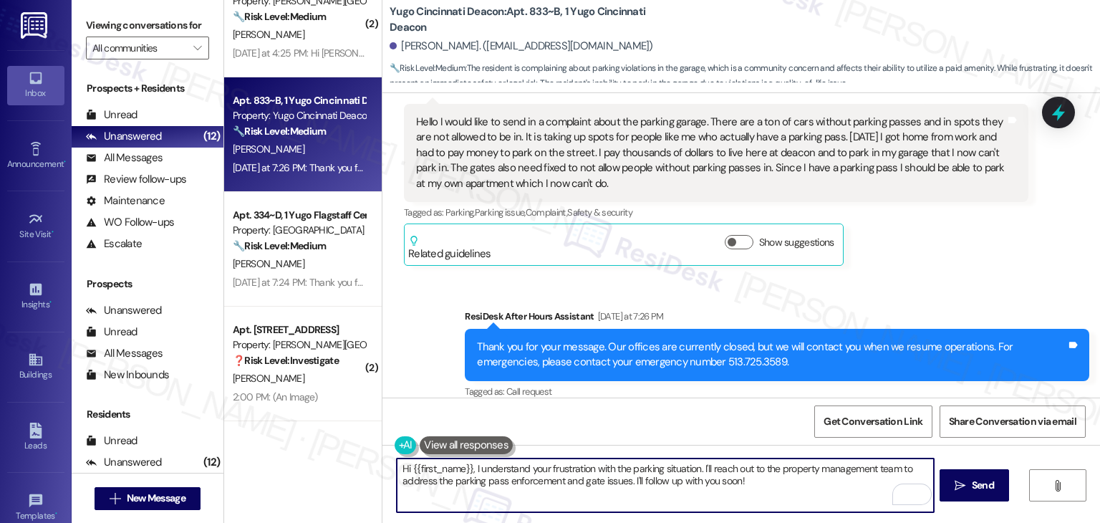
paste textarea "[PERSON_NAME], thank you for reaching out and sharing this concern. I’m sorry t…"
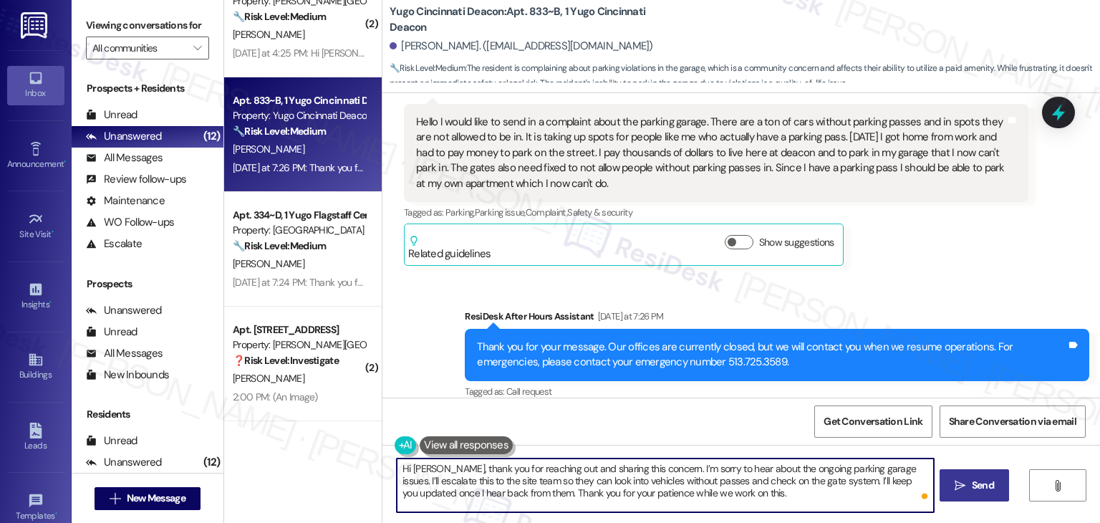
type textarea "Hi [PERSON_NAME], thank you for reaching out and sharing this concern. I’m sorr…"
click at [972, 476] on button " Send" at bounding box center [974, 485] width 69 height 32
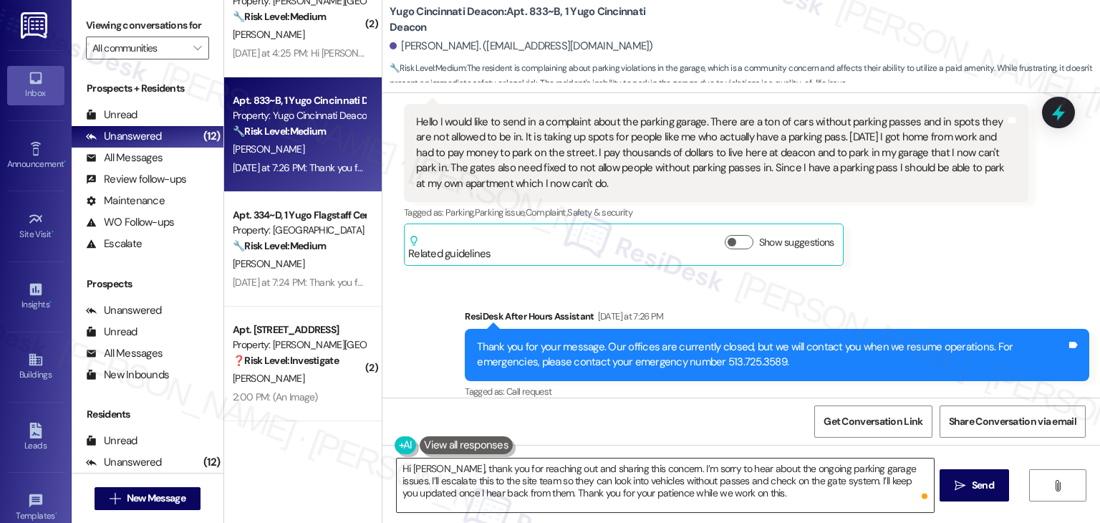
click at [730, 491] on textarea "Hi [PERSON_NAME], thank you for reaching out and sharing this concern. I’m sorr…" at bounding box center [665, 485] width 536 height 54
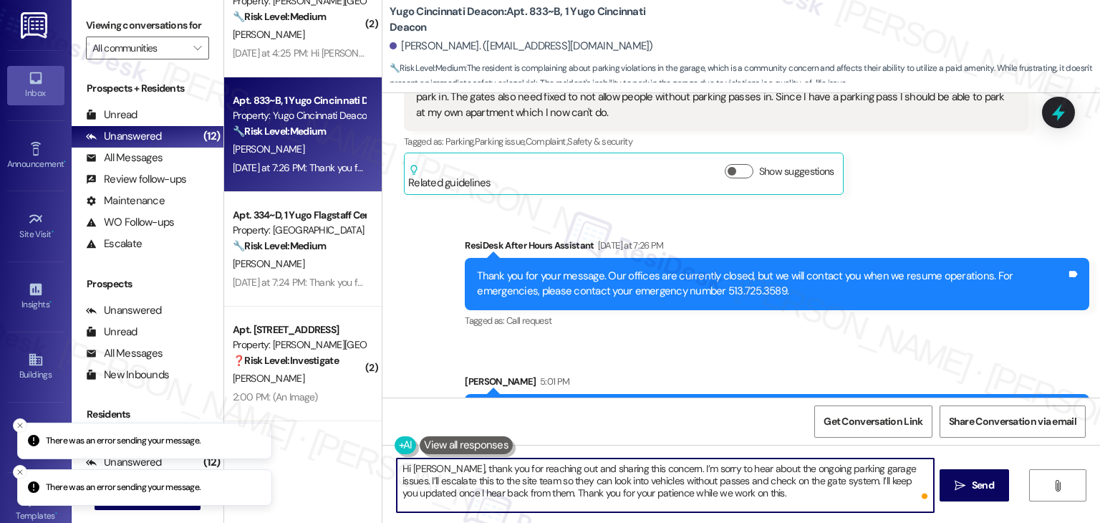
scroll to position [3468, 0]
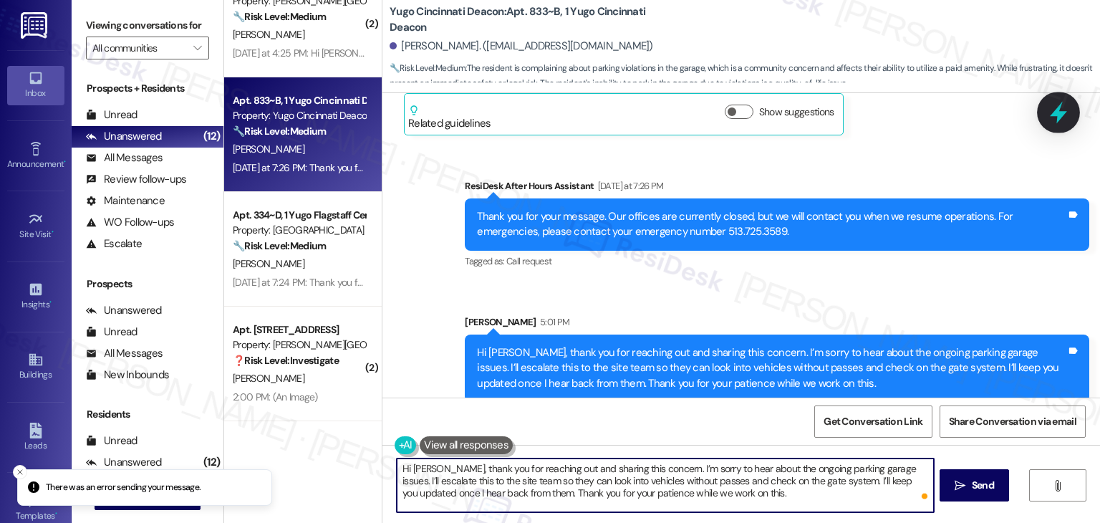
click at [1056, 107] on icon at bounding box center [1058, 112] width 24 height 24
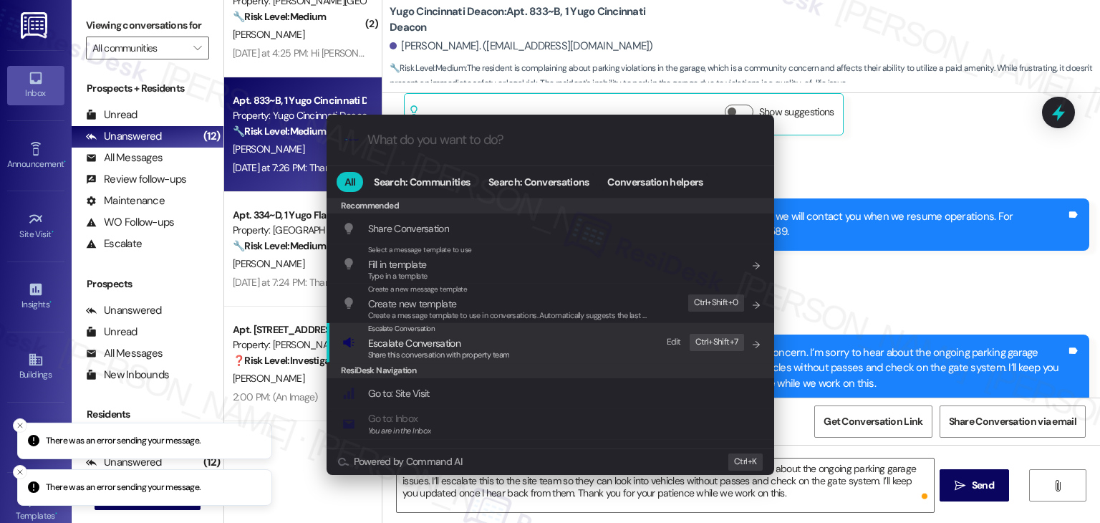
click at [393, 343] on span "Escalate Conversation" at bounding box center [414, 343] width 92 height 13
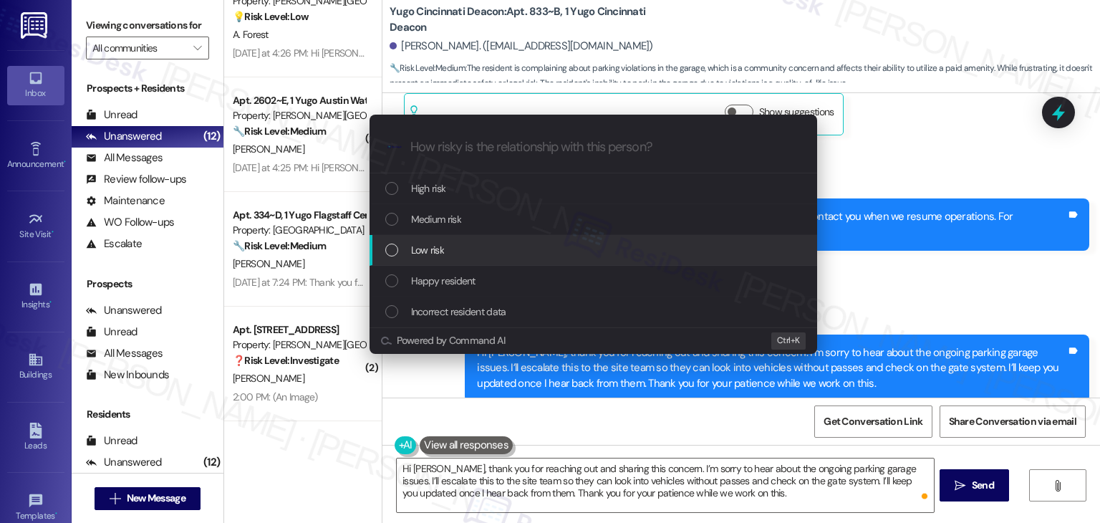
click at [392, 250] on div "List of options" at bounding box center [391, 249] width 13 height 13
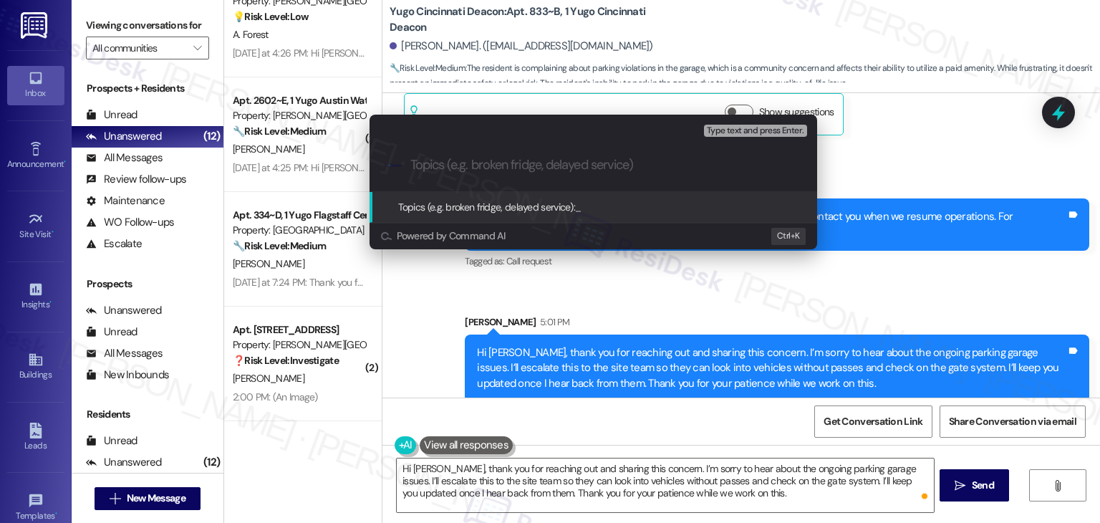
paste input "Parking Garage Complaint – Unauthorized Vehicles & Gate Issues"
type input "Parking Garage Complaint – Unauthorized Vehicles & Gate Issues"
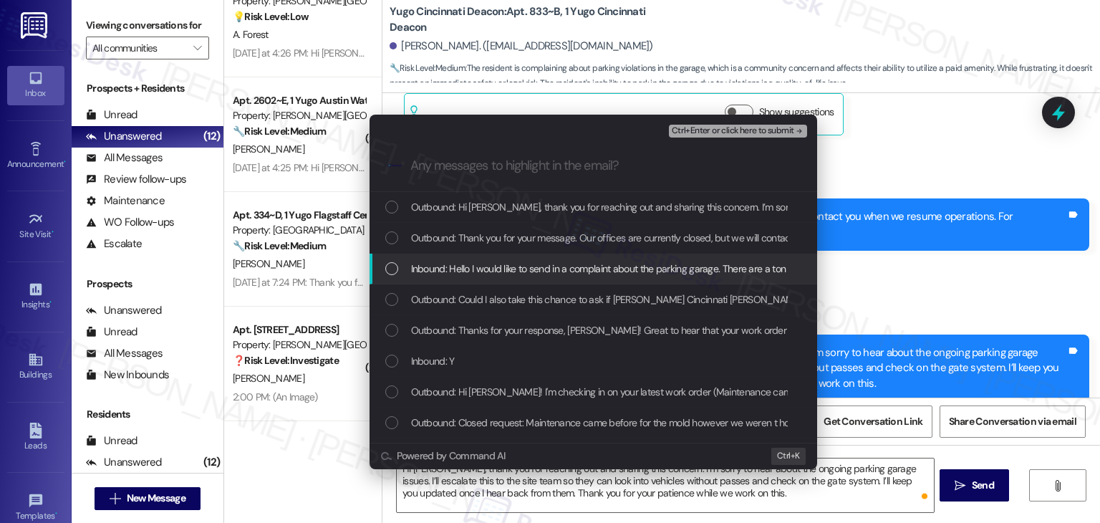
click at [387, 267] on div "List of options" at bounding box center [391, 268] width 13 height 13
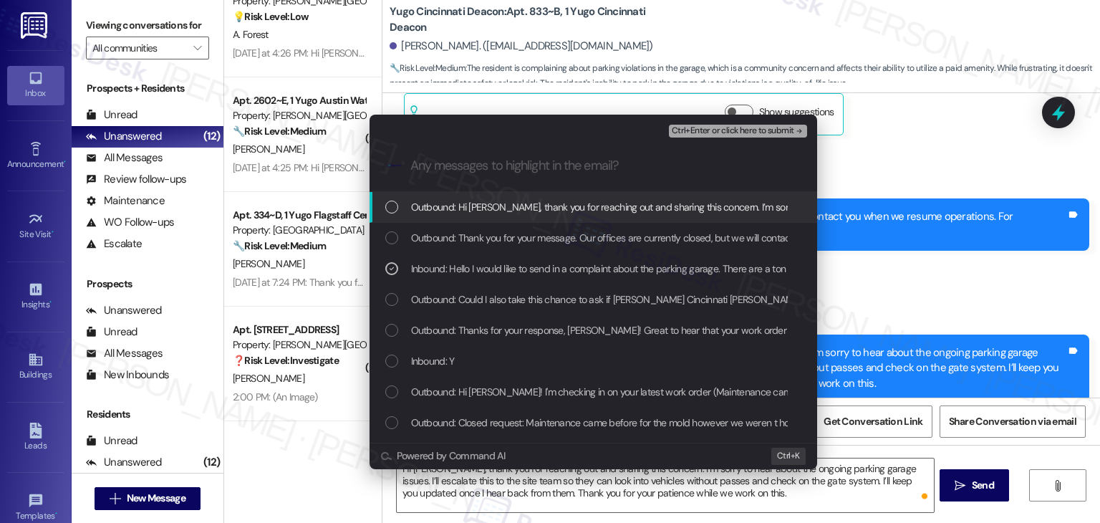
click at [735, 132] on span "Ctrl+Enter or click here to submit" at bounding box center [733, 131] width 122 height 10
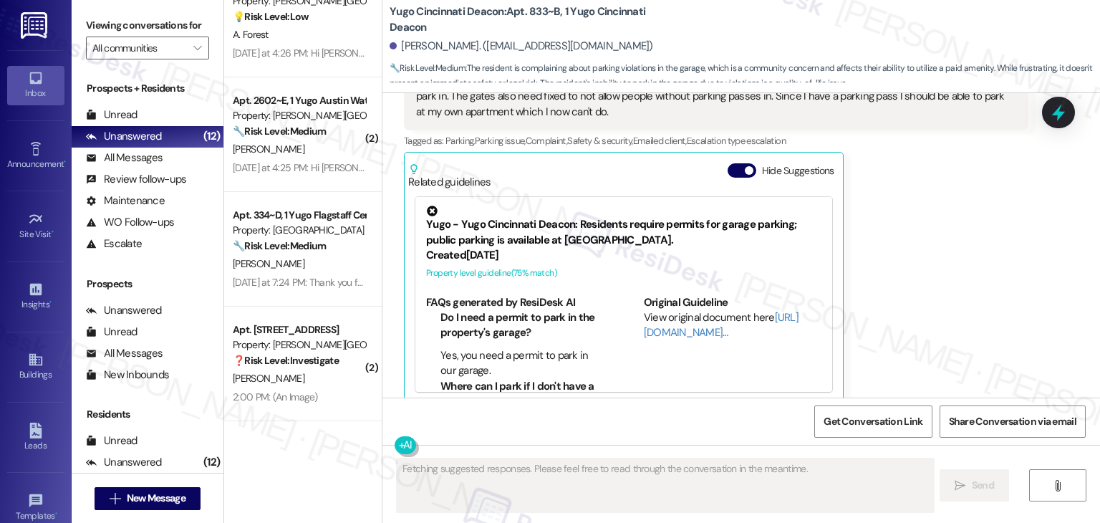
scroll to position [954, 0]
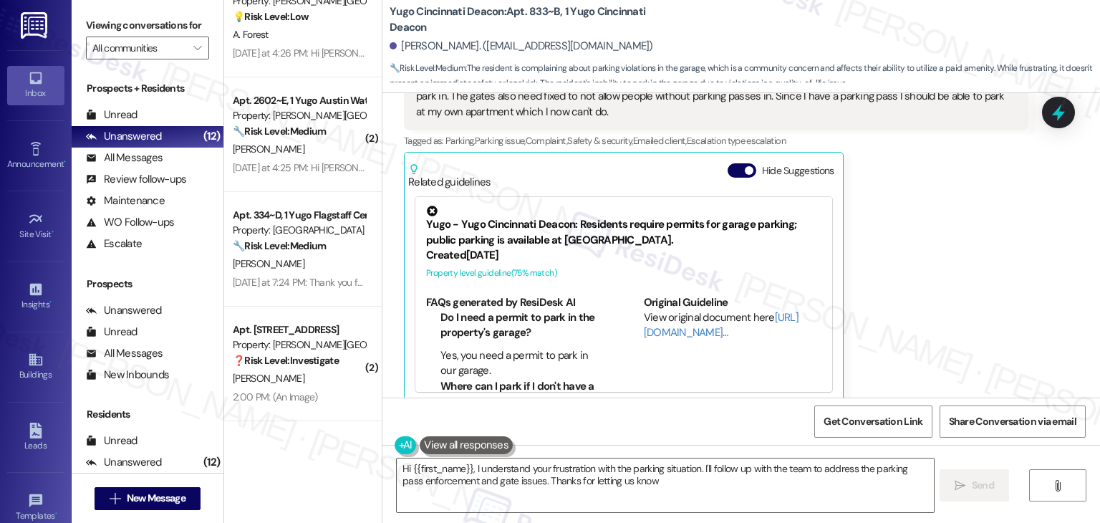
type textarea "Hi {{first_name}}, I understand your frustration with the parking situation. I'…"
click at [700, 396] on div "Received via SMS [PERSON_NAME] Neutral [DATE] at 7:26 PM Hello I would like to …" at bounding box center [716, 200] width 646 height 428
click at [968, 322] on div "[PERSON_NAME] Neutral [DATE] at 7:26 PM Hello I would like to send in a complai…" at bounding box center [716, 200] width 624 height 406
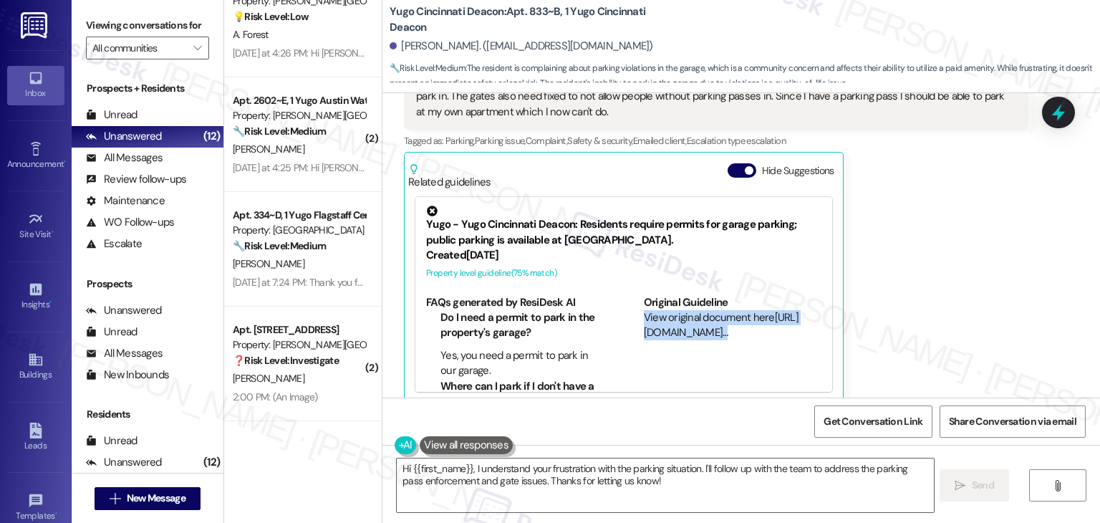
click at [968, 322] on div "[PERSON_NAME] Neutral [DATE] at 7:26 PM Hello I would like to send in a complai…" at bounding box center [716, 200] width 624 height 406
click at [930, 310] on div "[PERSON_NAME] Neutral [DATE] at 7:26 PM Hello I would like to send in a complai…" at bounding box center [716, 200] width 624 height 406
click at [728, 163] on button "Hide Suggestions" at bounding box center [742, 170] width 29 height 14
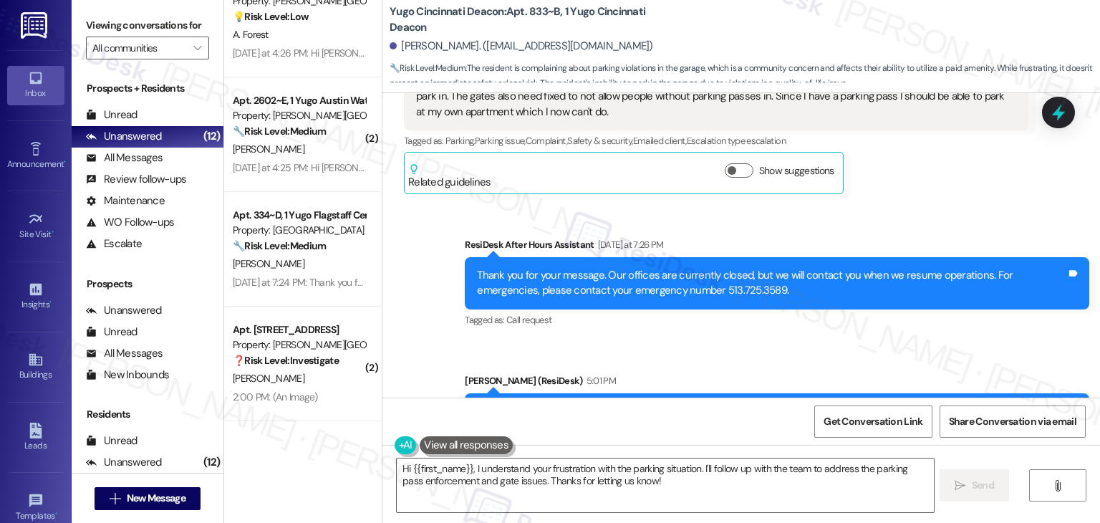
click at [869, 205] on div "Sent via SMS ResiDesk After Hours Assistant [DATE] at 7:26 PM Thank you for you…" at bounding box center [741, 349] width 718 height 288
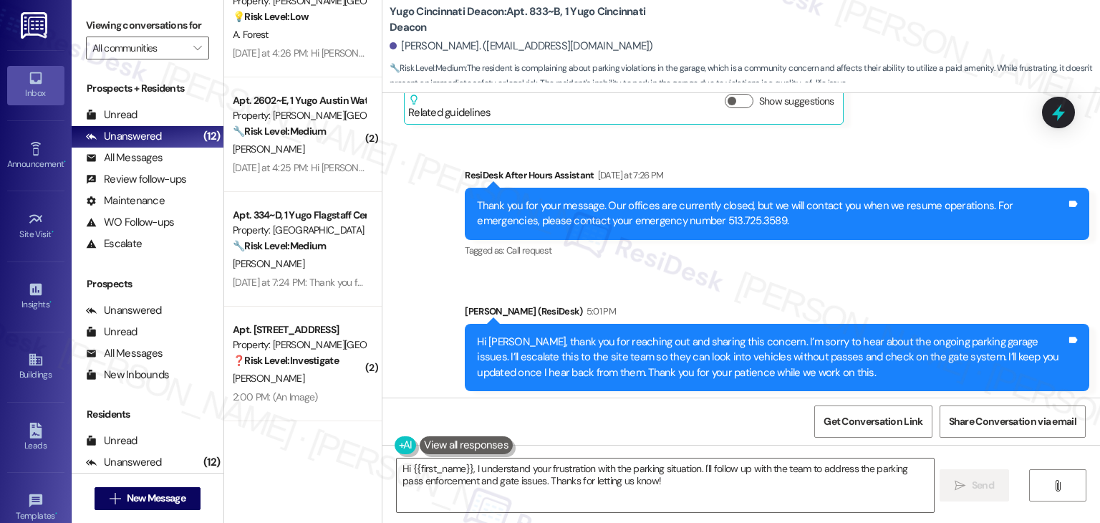
scroll to position [3489, 0]
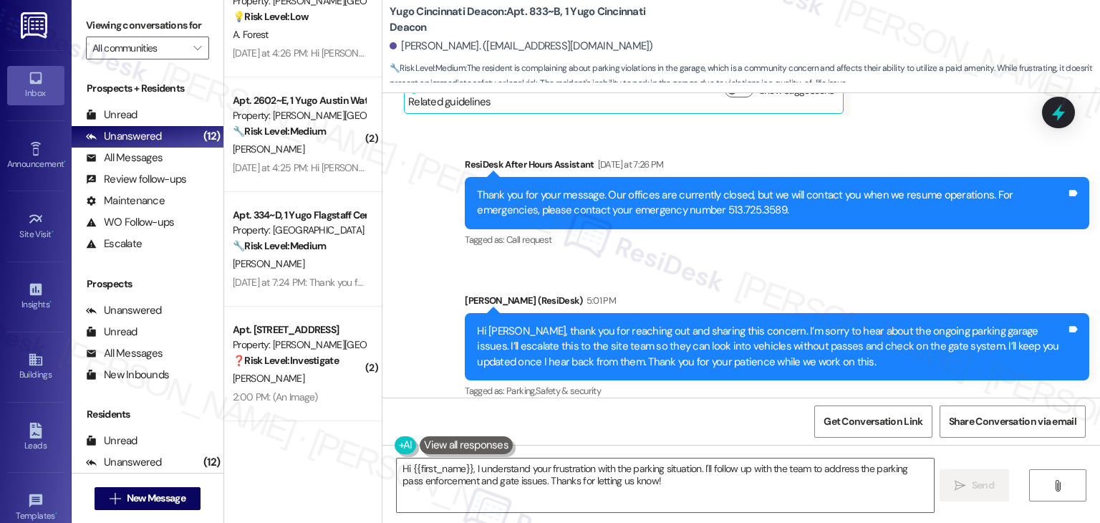
click at [862, 246] on div "Sent via SMS ResiDesk After Hours Assistant [DATE] at 7:26 PM Thank you for you…" at bounding box center [741, 269] width 718 height 288
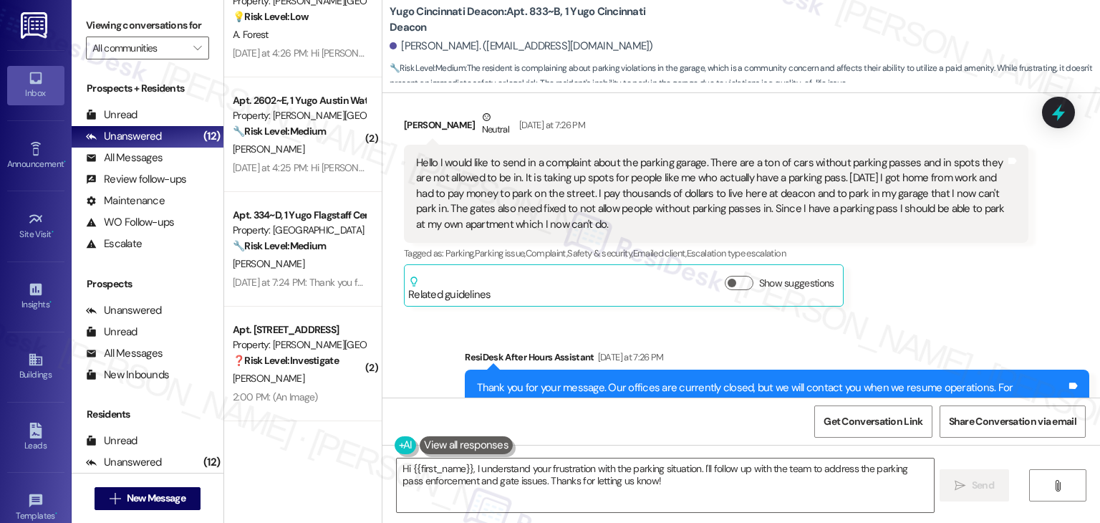
scroll to position [3274, 0]
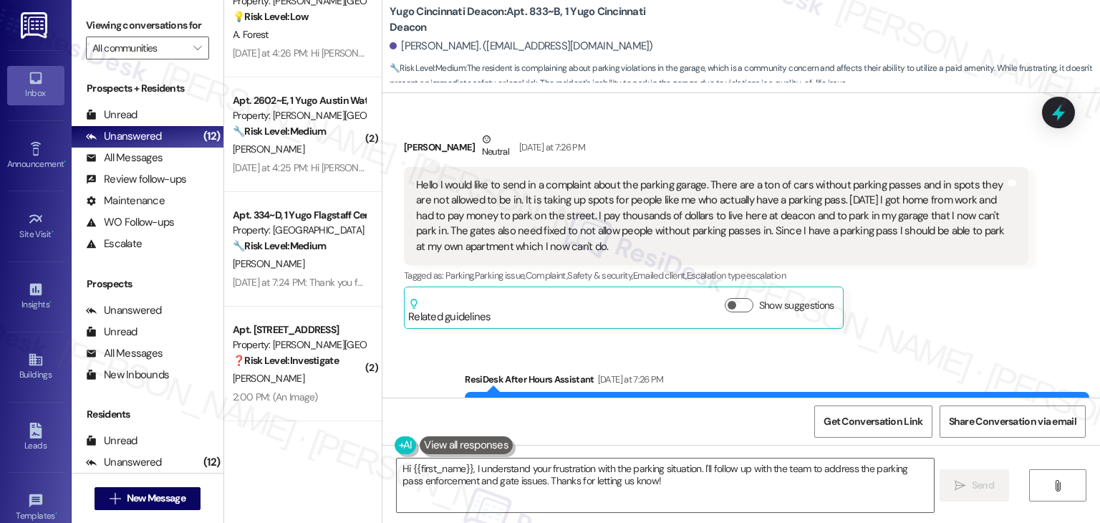
click at [963, 299] on div "[PERSON_NAME] Neutral [DATE] at 7:26 PM Hello I would like to send in a complai…" at bounding box center [716, 230] width 624 height 197
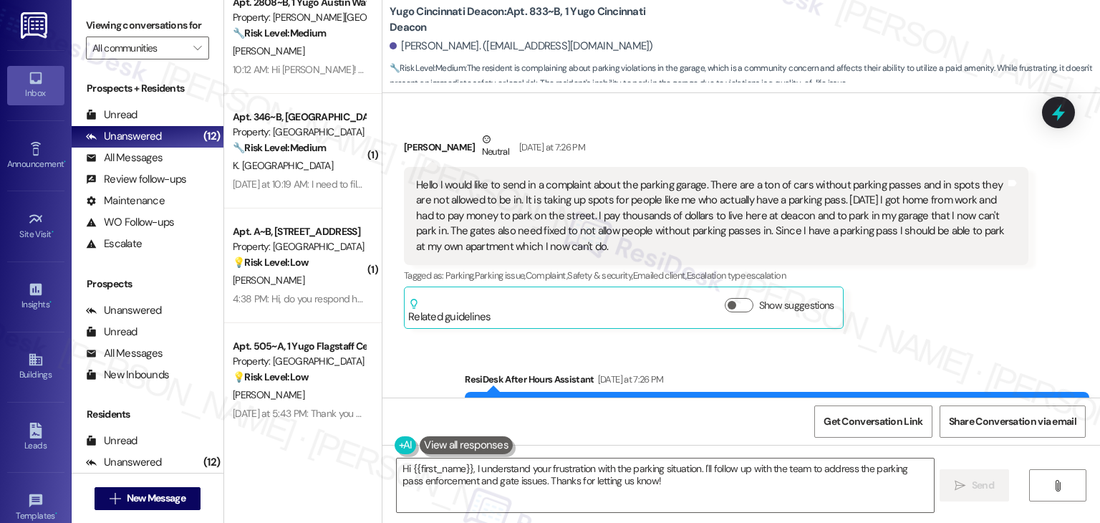
scroll to position [453, 0]
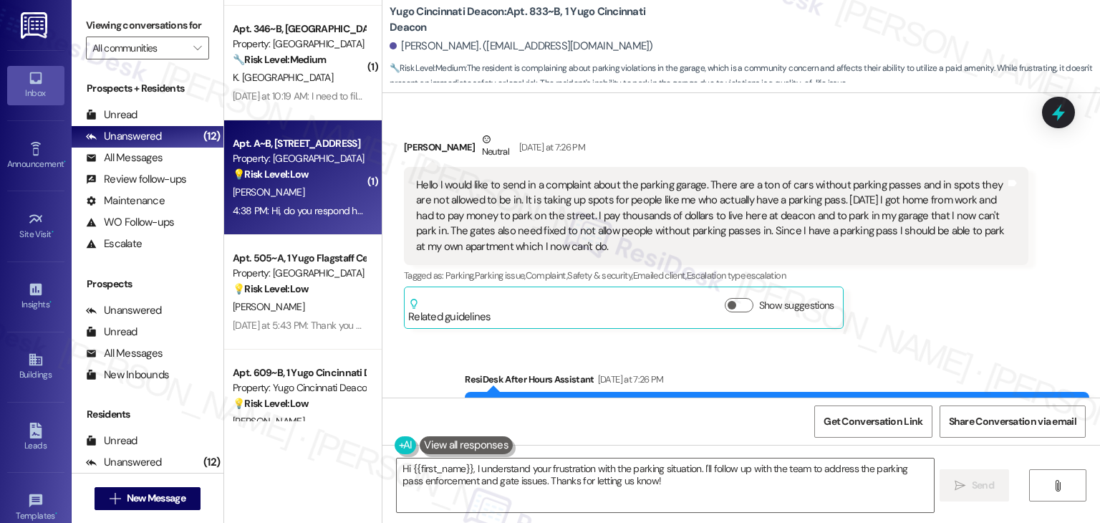
click at [334, 197] on div "[PERSON_NAME]" at bounding box center [298, 192] width 135 height 18
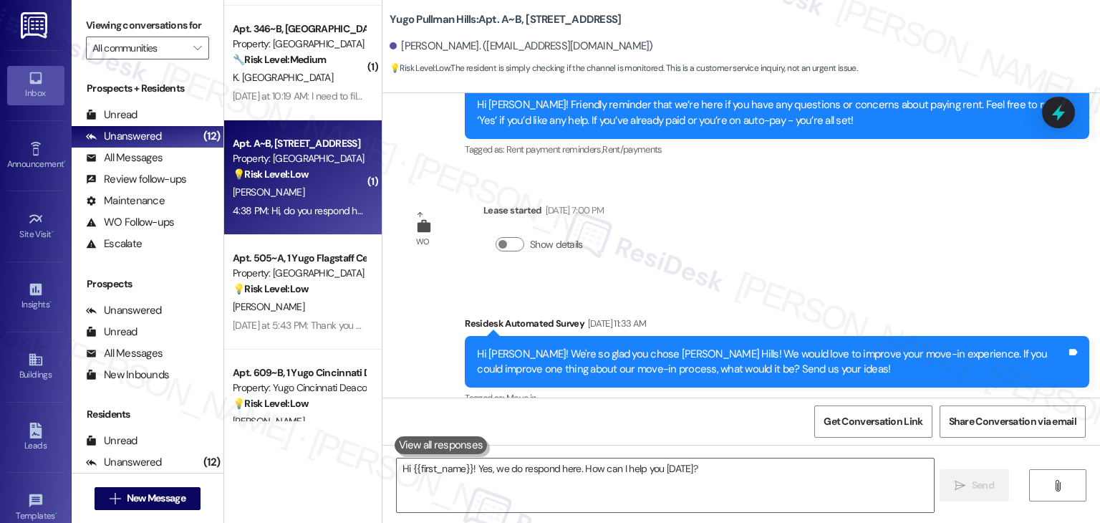
scroll to position [761, 0]
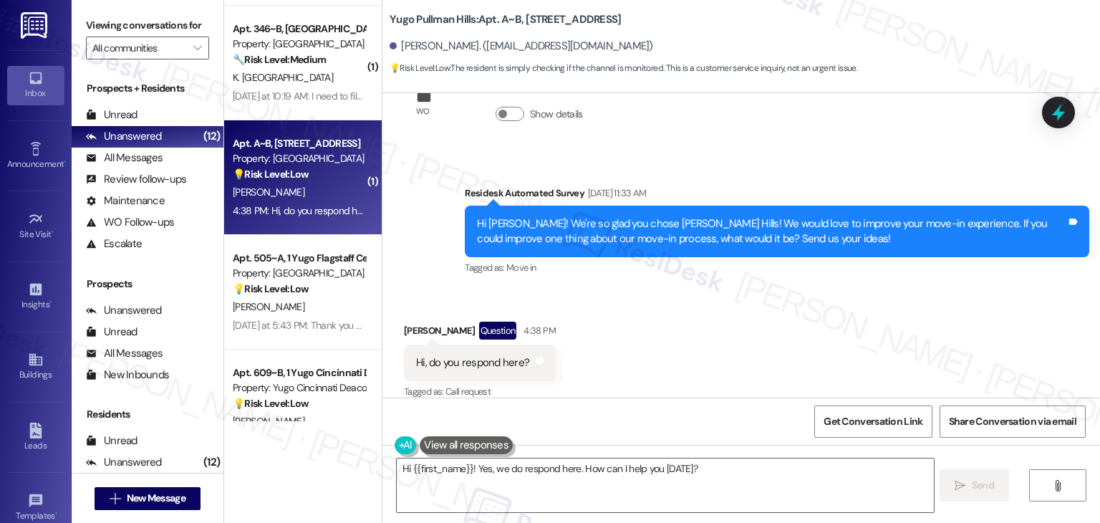
click at [704, 345] on div "Received via SMS [PERSON_NAME] Question 4:38 PM Hi, do you respond here? Tags a…" at bounding box center [741, 351] width 718 height 124
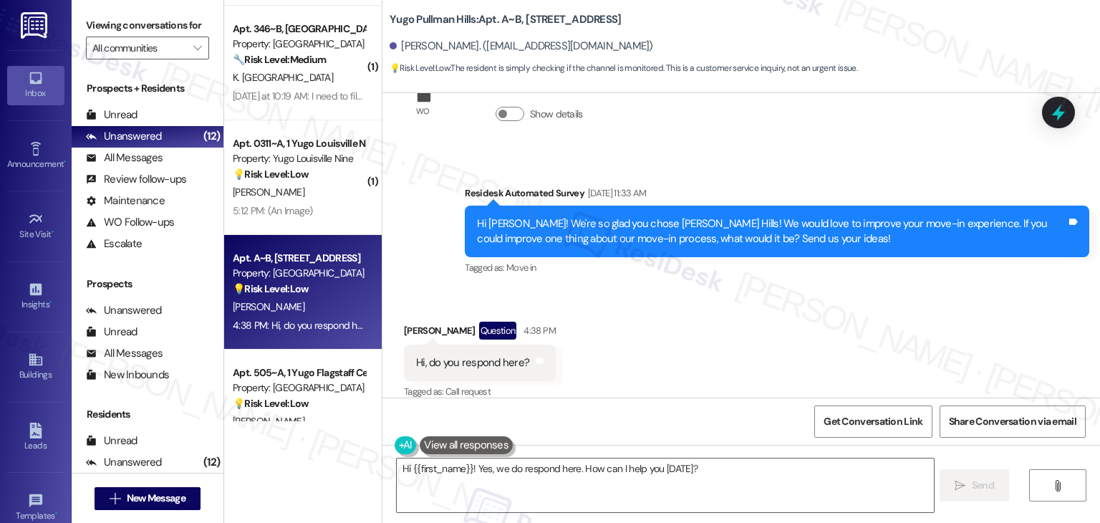
click at [704, 344] on div "Received via SMS [PERSON_NAME] Question 4:38 PM Hi, do you respond here? Tags a…" at bounding box center [741, 351] width 718 height 124
click at [723, 474] on textarea "Hi {{first_name}}! Yes, we do respond here. How can I help you [DATE]?" at bounding box center [665, 485] width 536 height 54
click at [983, 502] on div "Hi {{first_name}}! Yes, we do respond here. How can I help you [DATE]?  Send " at bounding box center [741, 498] width 718 height 107
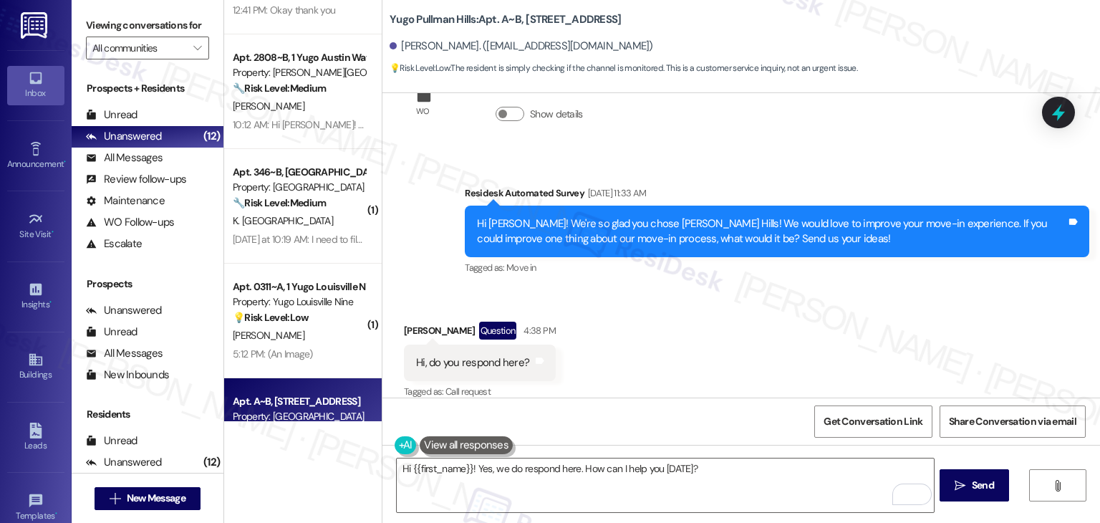
scroll to position [761, 0]
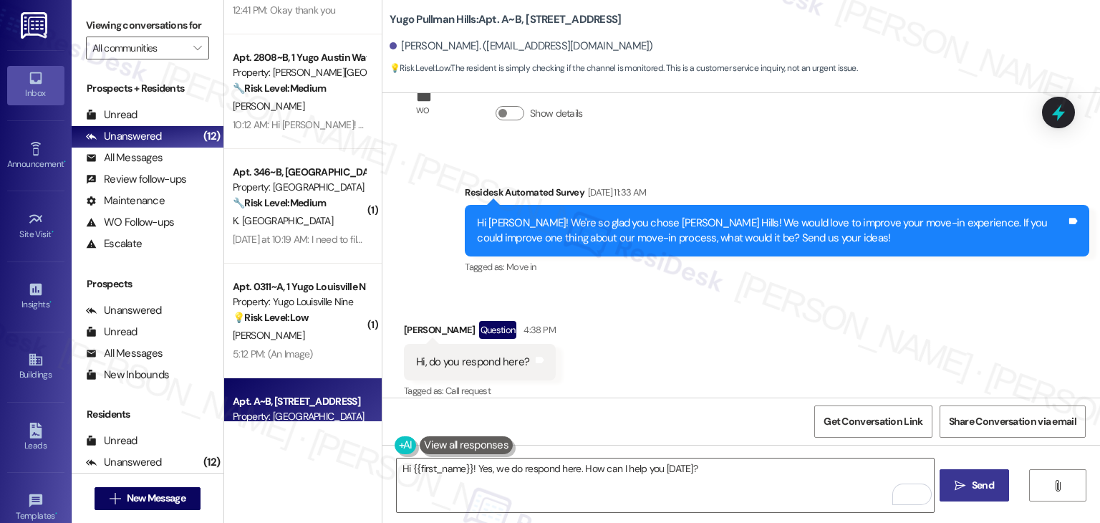
click at [973, 496] on button " Send" at bounding box center [974, 485] width 69 height 32
click at [782, 313] on div "Received via SMS [PERSON_NAME] Question 4:38 PM Hi, do you respond here? Tags a…" at bounding box center [741, 351] width 718 height 124
click at [819, 185] on div "Residesk Automated Survey [DATE] 11:33 AM" at bounding box center [777, 195] width 624 height 20
click at [830, 153] on div "Survey, sent via SMS Residesk Automated Survey [DATE] 11:33 AM Hi [PERSON_NAME]…" at bounding box center [741, 221] width 718 height 136
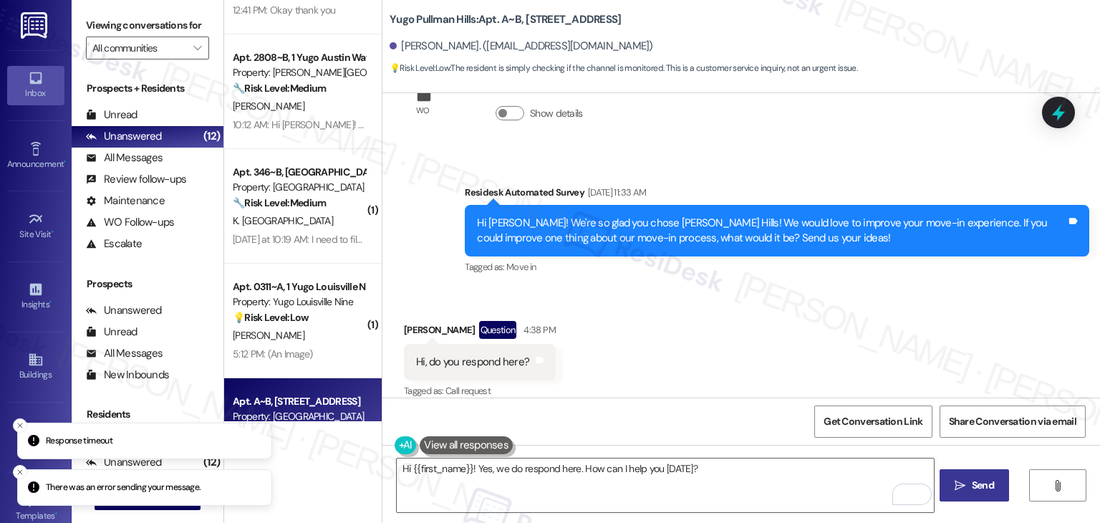
click at [974, 478] on span "Send" at bounding box center [983, 485] width 22 height 15
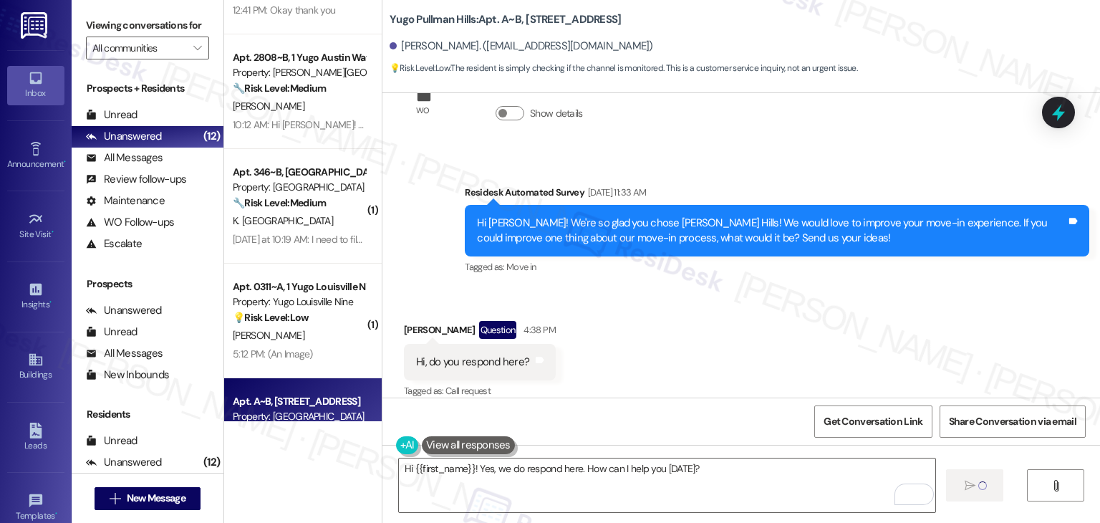
type textarea "Fetching suggested responses. Please feel free to read through the conversation…"
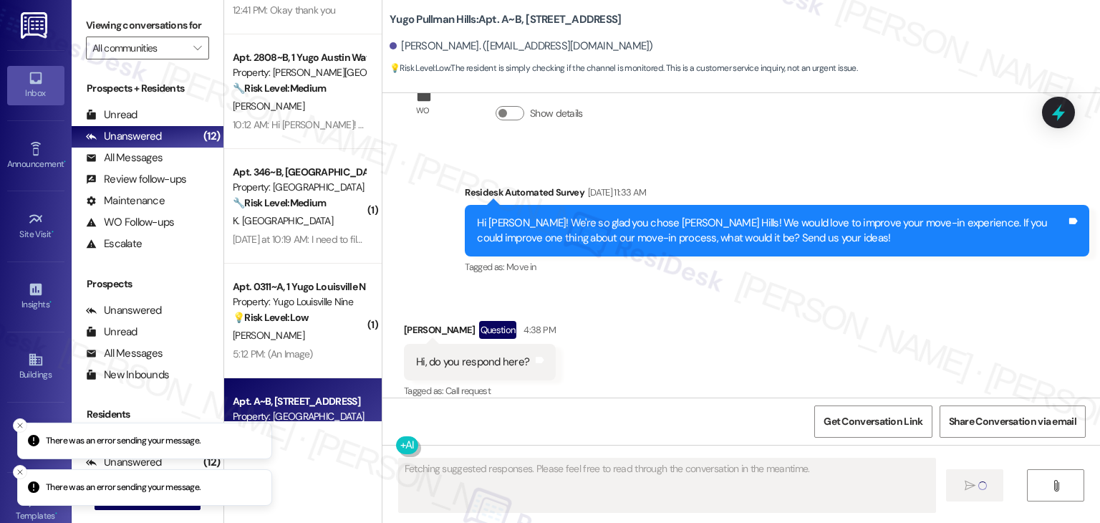
scroll to position [761, 0]
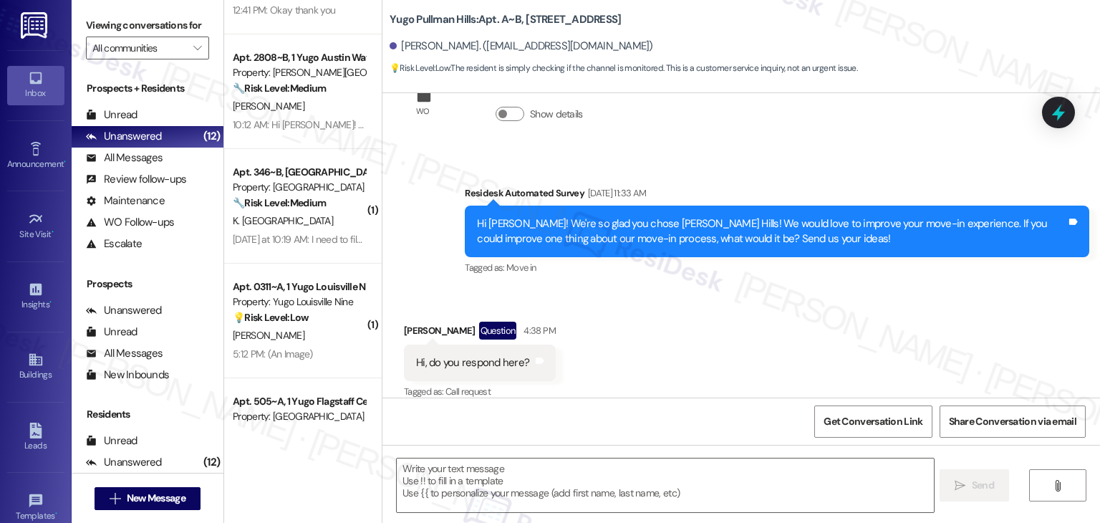
click at [705, 366] on div "Received via SMS [PERSON_NAME] Question 4:38 PM Hi, do you respond here? Tags a…" at bounding box center [741, 351] width 718 height 124
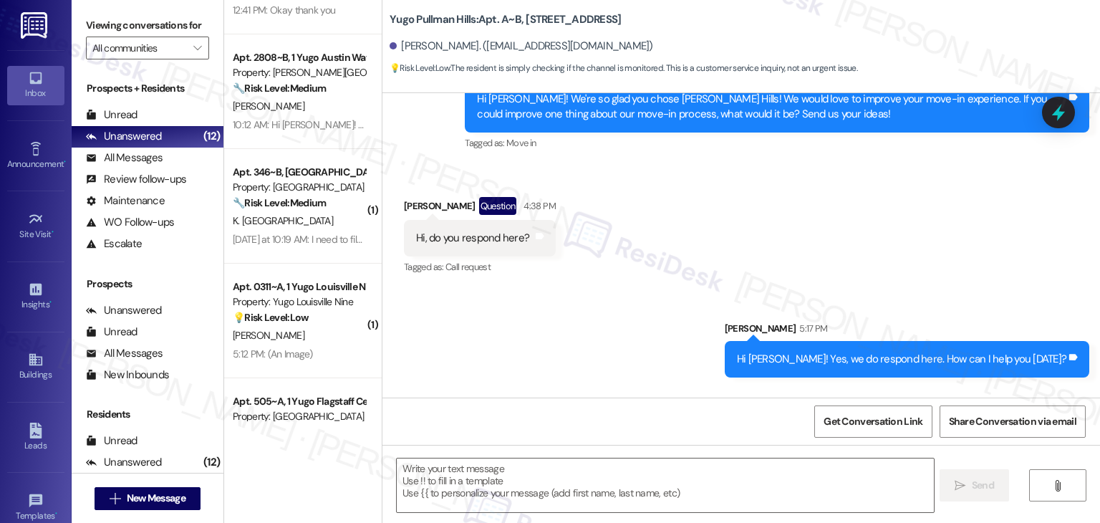
scroll to position [961, 0]
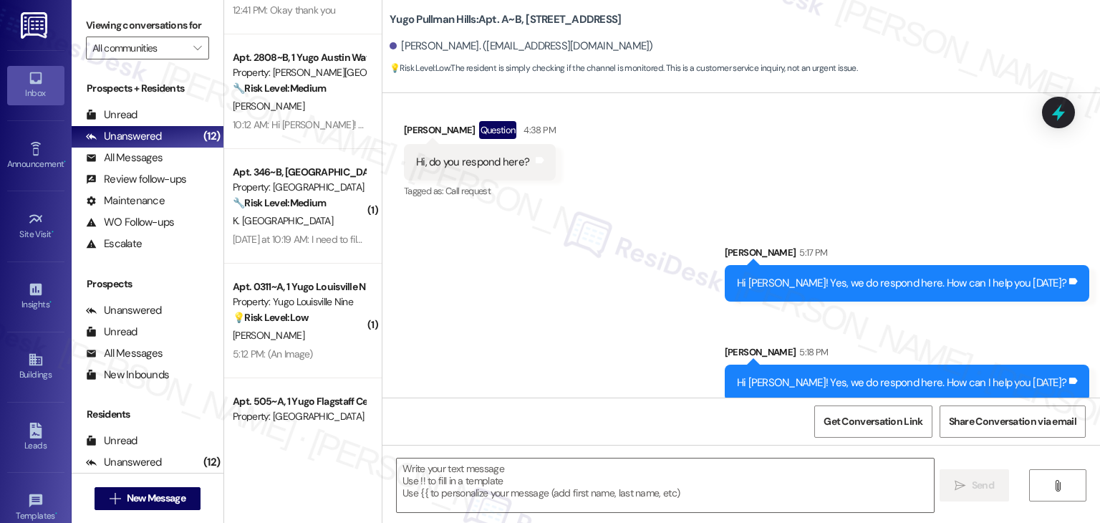
click at [584, 344] on div "Sent via SMS [PERSON_NAME] 5:17 PM Hi [PERSON_NAME]! Yes, we do respond here. H…" at bounding box center [741, 313] width 718 height 200
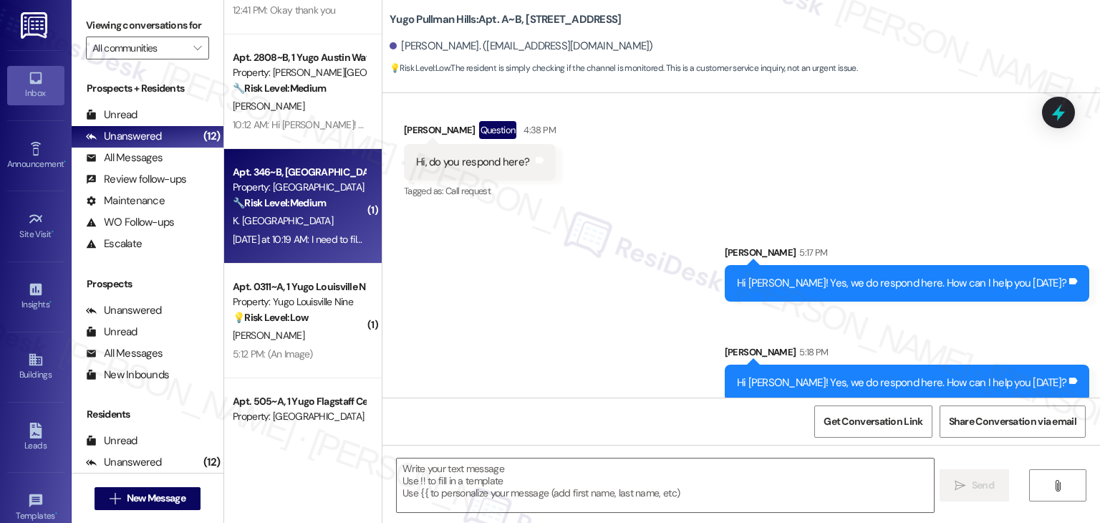
click at [289, 247] on div "[DATE] at 10:19 AM: I need to file a ticket. The dishwasher is broken. It does …" at bounding box center [298, 240] width 135 height 18
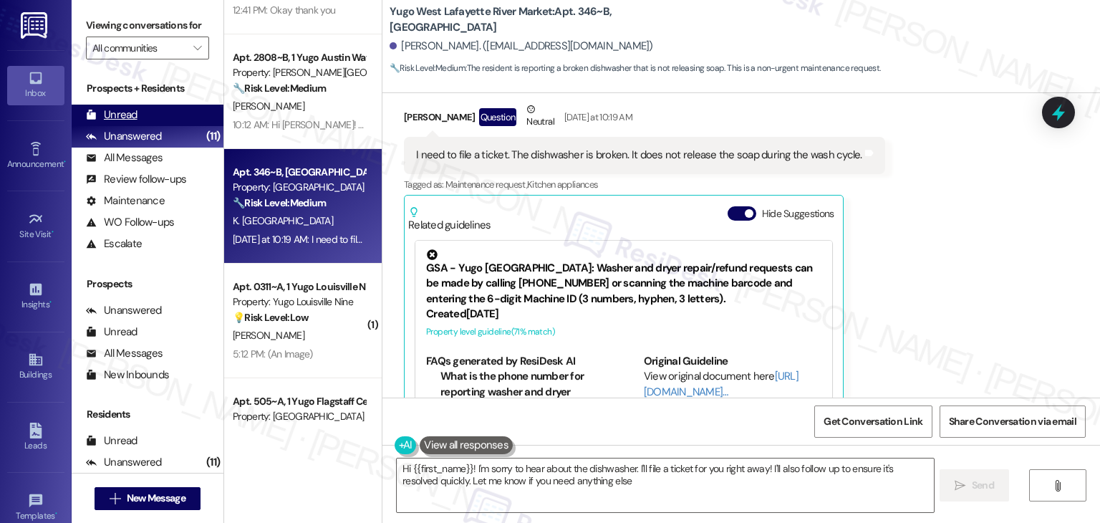
type textarea "Hi {{first_name}}! I'm sorry to hear about the dishwasher. I'll file a ticket f…"
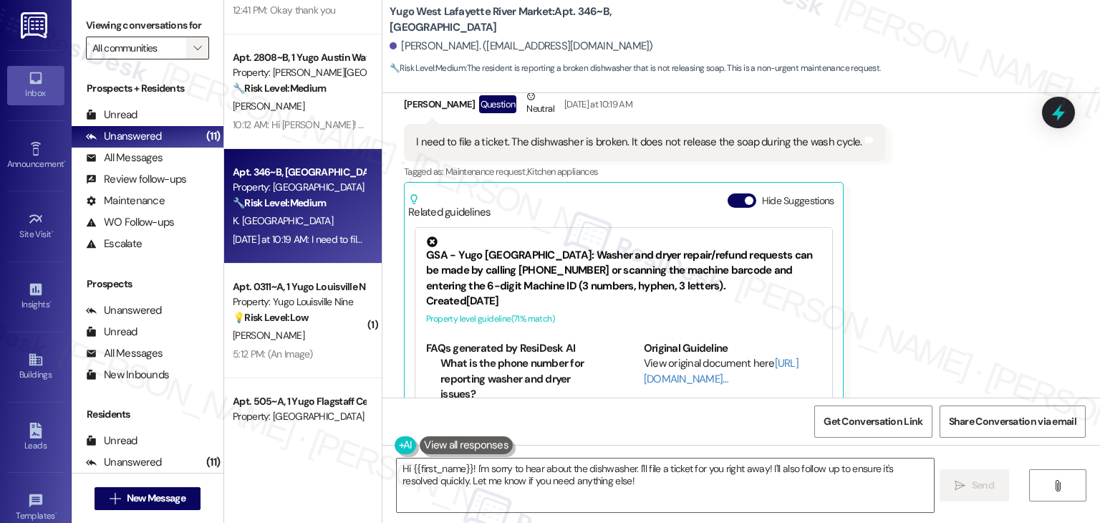
click at [193, 51] on icon "" at bounding box center [197, 47] width 8 height 11
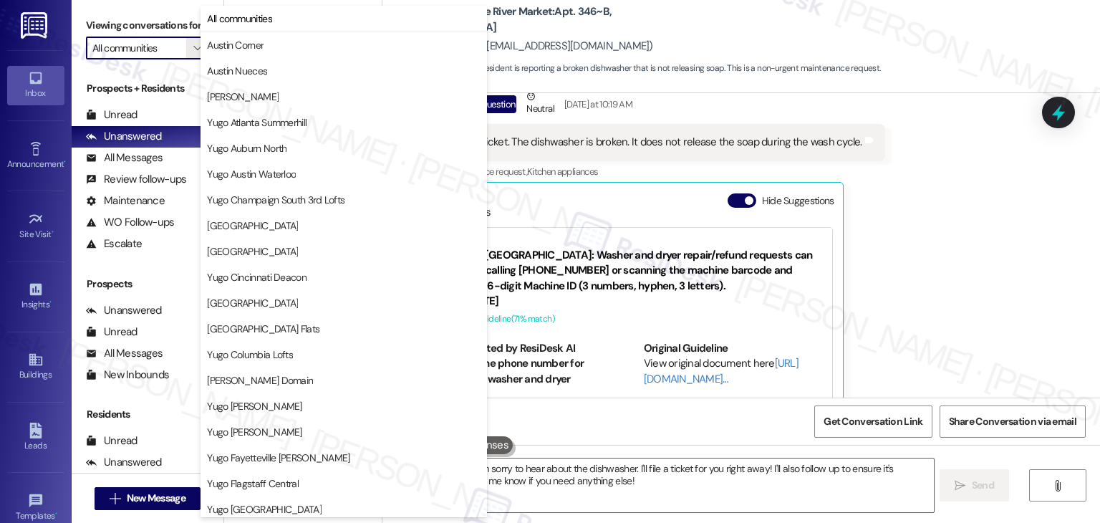
click at [942, 216] on div "Received via SMS [PERSON_NAME] Question Neutral [DATE] at 10:19 AM I need to fi…" at bounding box center [741, 250] width 718 height 387
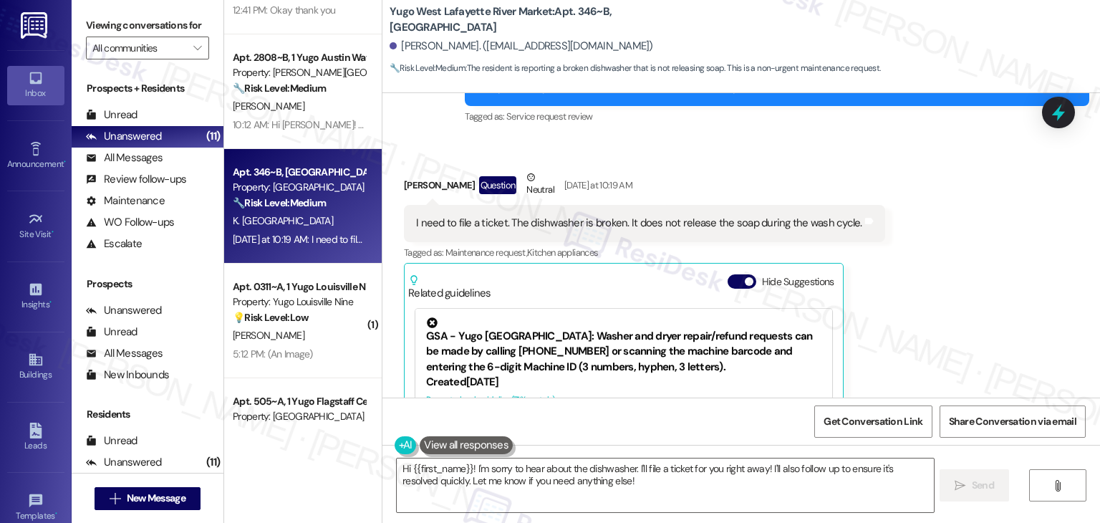
scroll to position [2967, 0]
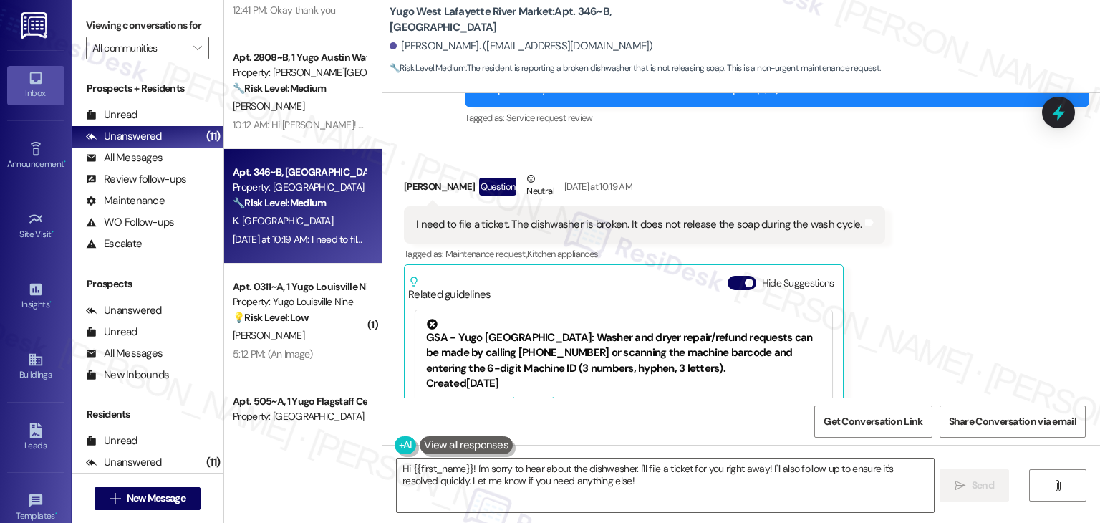
click at [602, 217] on div "I need to file a ticket. The dishwasher is broken. It does not release the soap…" at bounding box center [639, 224] width 446 height 15
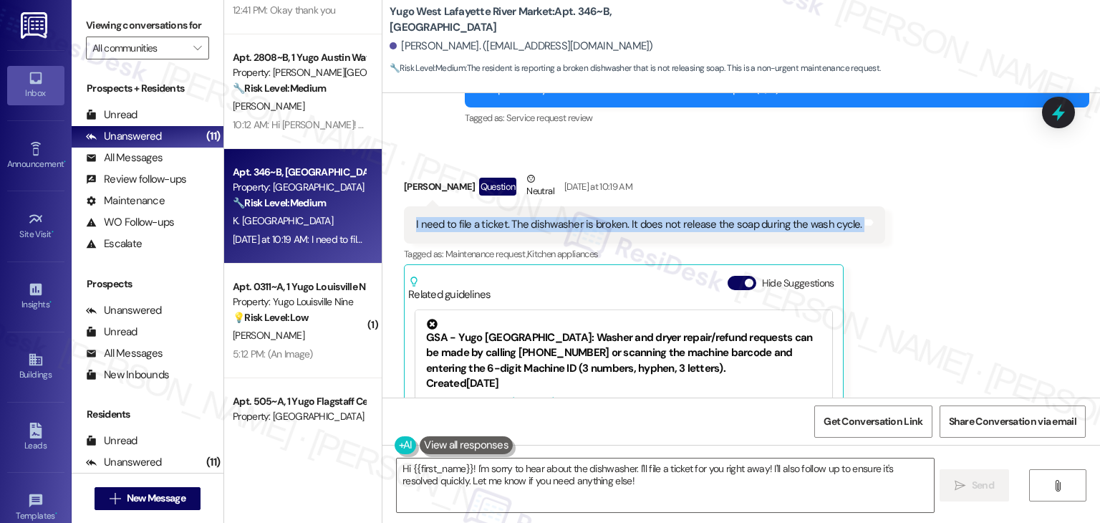
click at [602, 217] on div "I need to file a ticket. The dishwasher is broken. It does not release the soap…" at bounding box center [639, 224] width 446 height 15
click at [193, 49] on icon "" at bounding box center [197, 47] width 8 height 11
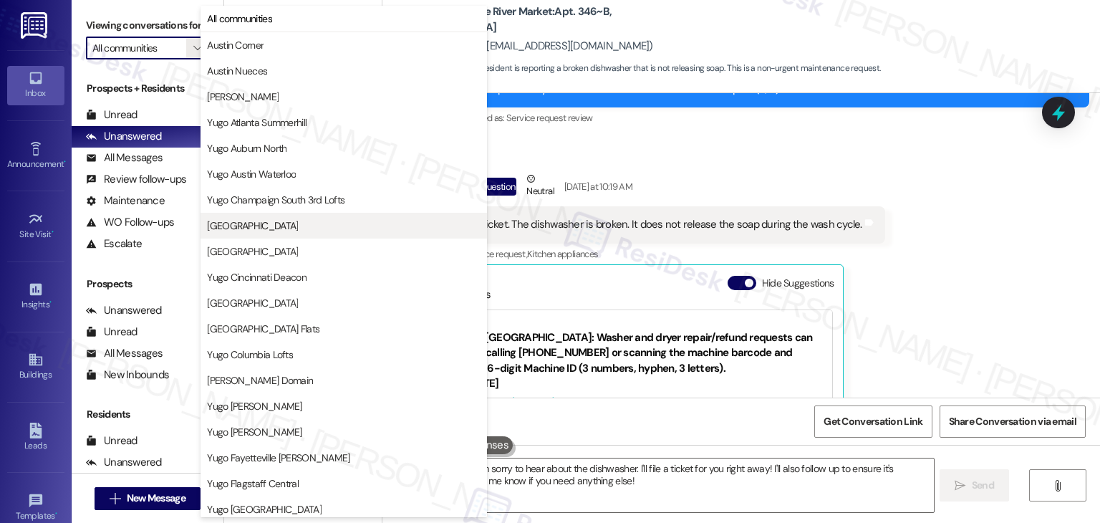
click at [278, 228] on span "[GEOGRAPHIC_DATA]" at bounding box center [252, 225] width 91 height 14
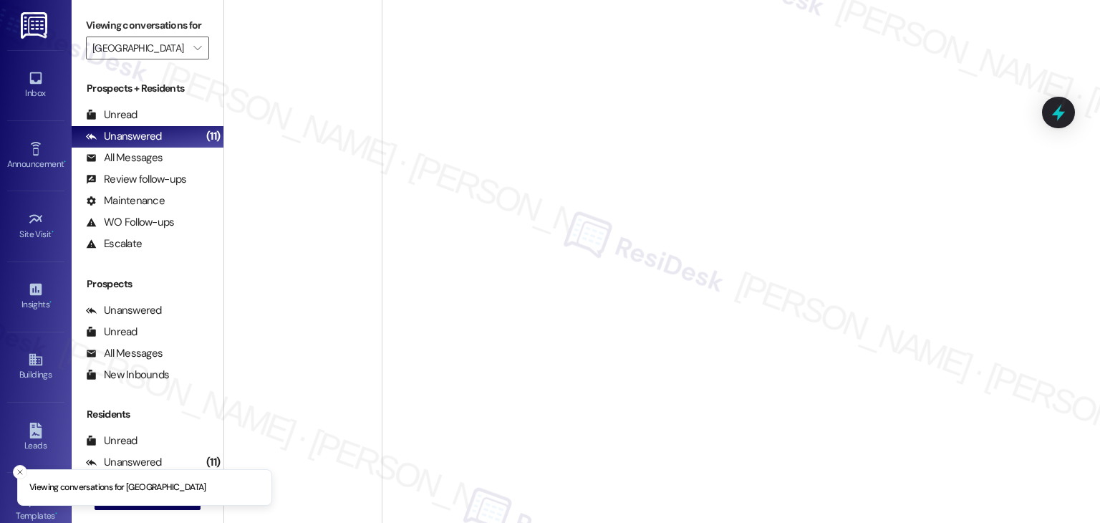
type input "[GEOGRAPHIC_DATA]"
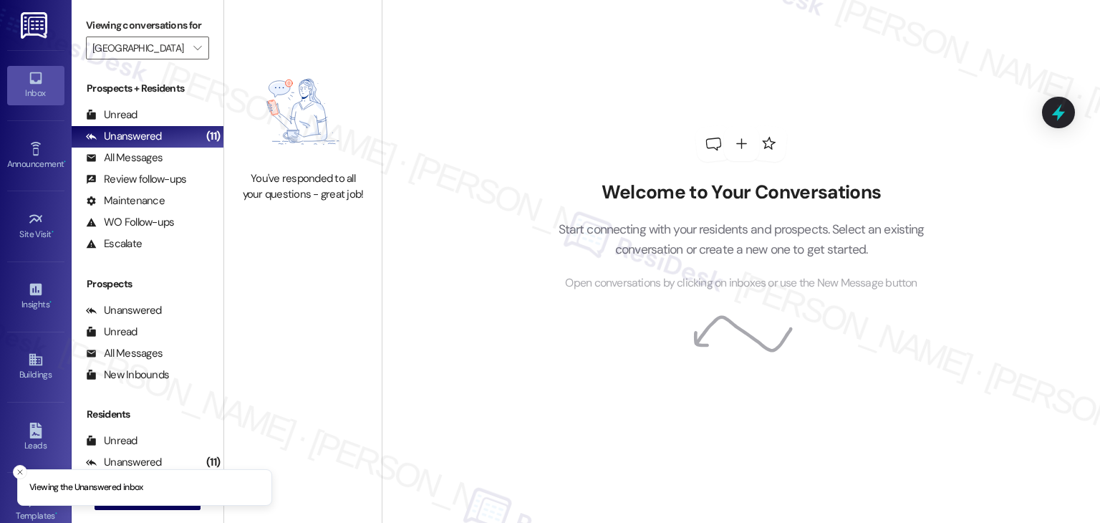
click at [29, 101] on link "Inbox" at bounding box center [35, 85] width 57 height 39
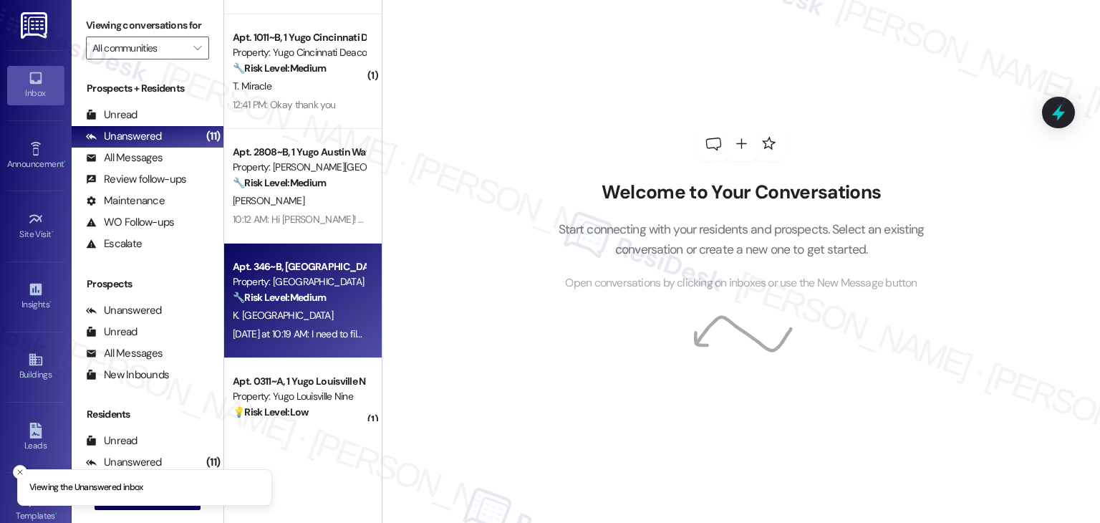
scroll to position [72, 0]
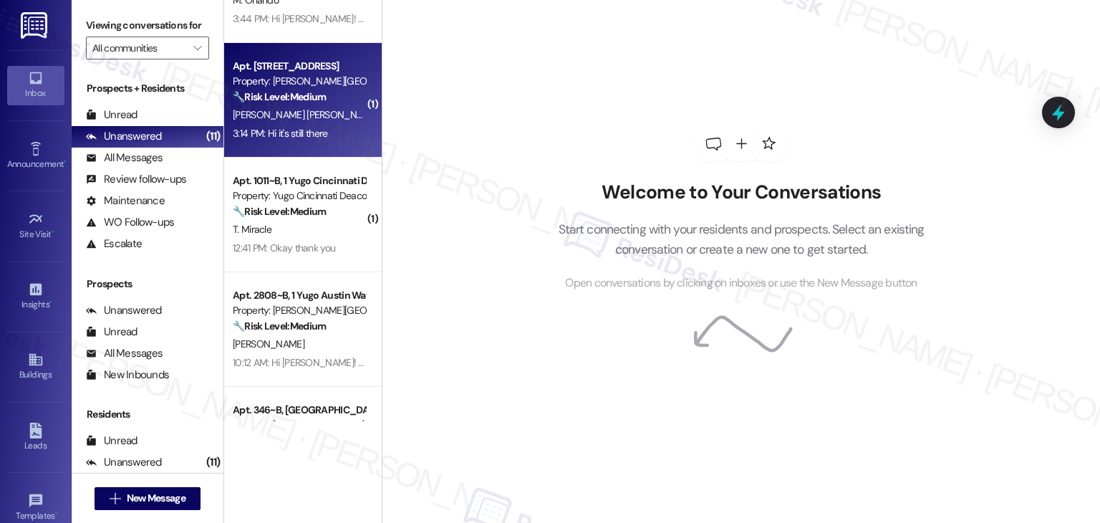
click at [306, 121] on div "[PERSON_NAME] [PERSON_NAME]" at bounding box center [298, 115] width 135 height 18
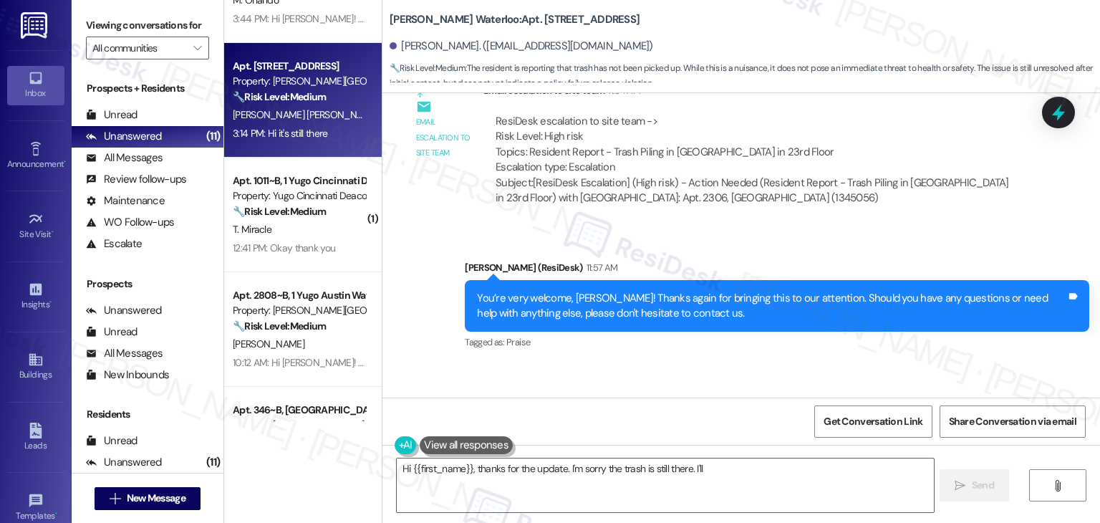
scroll to position [4058, 0]
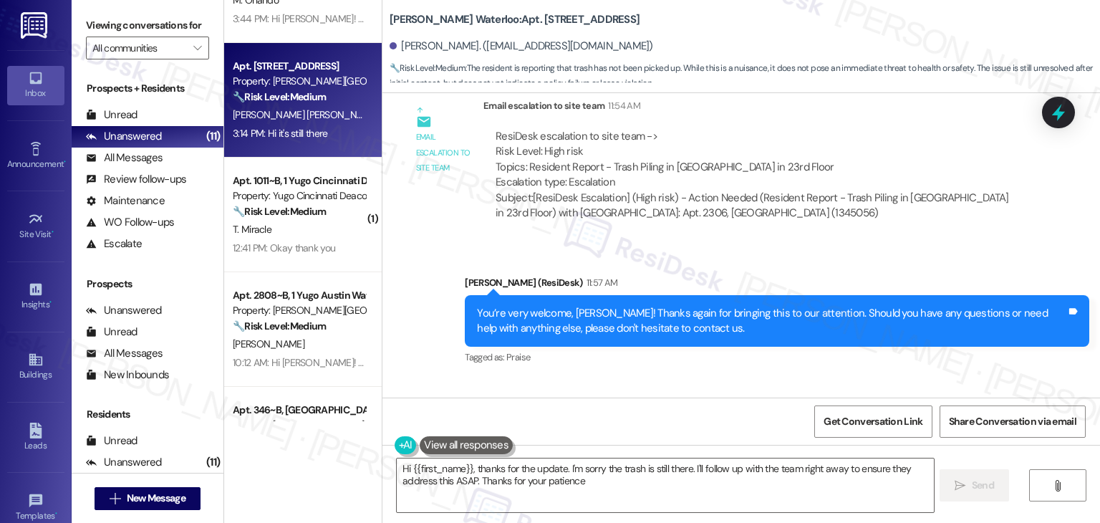
type textarea "Hi {{first_name}}, thanks for the update. I'm sorry the trash is still there. I…"
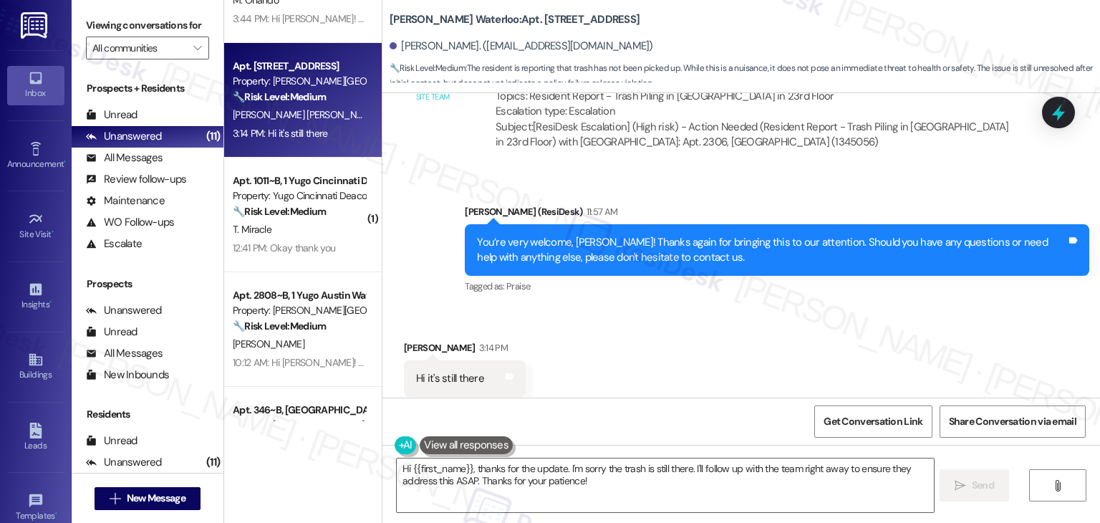
scroll to position [4131, 0]
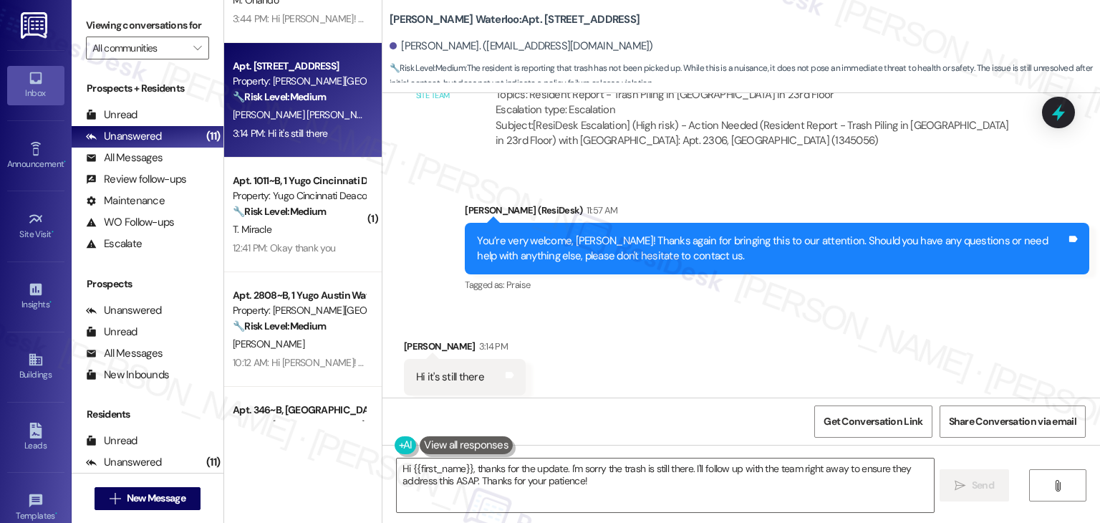
click at [717, 333] on div "Received via SMS [PERSON_NAME] 3:14 PM Hi it's still there Tags and notes Tagge…" at bounding box center [741, 367] width 718 height 121
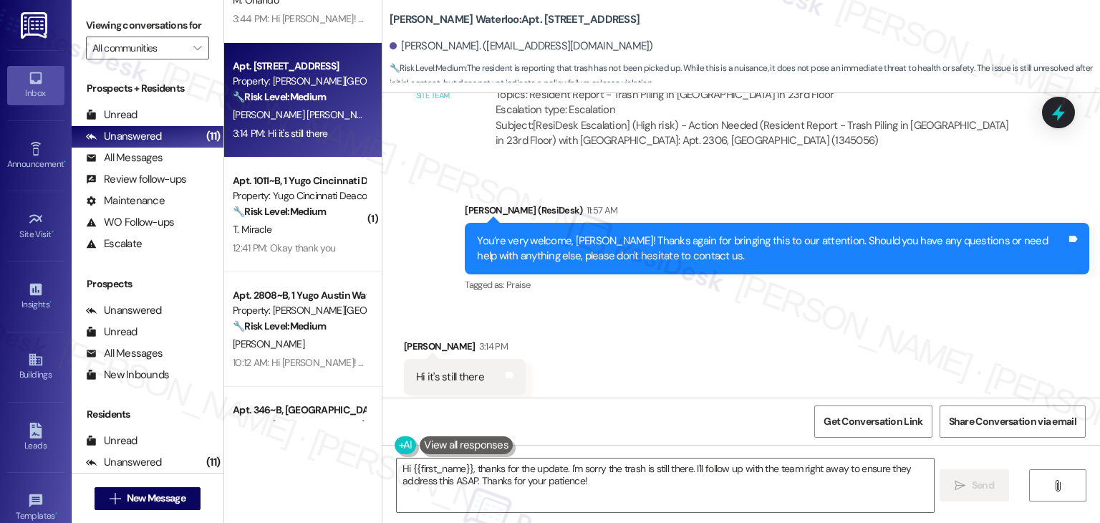
click at [717, 333] on div "Received via SMS [PERSON_NAME] 3:14 PM Hi it's still there Tags and notes Tagge…" at bounding box center [741, 367] width 718 height 121
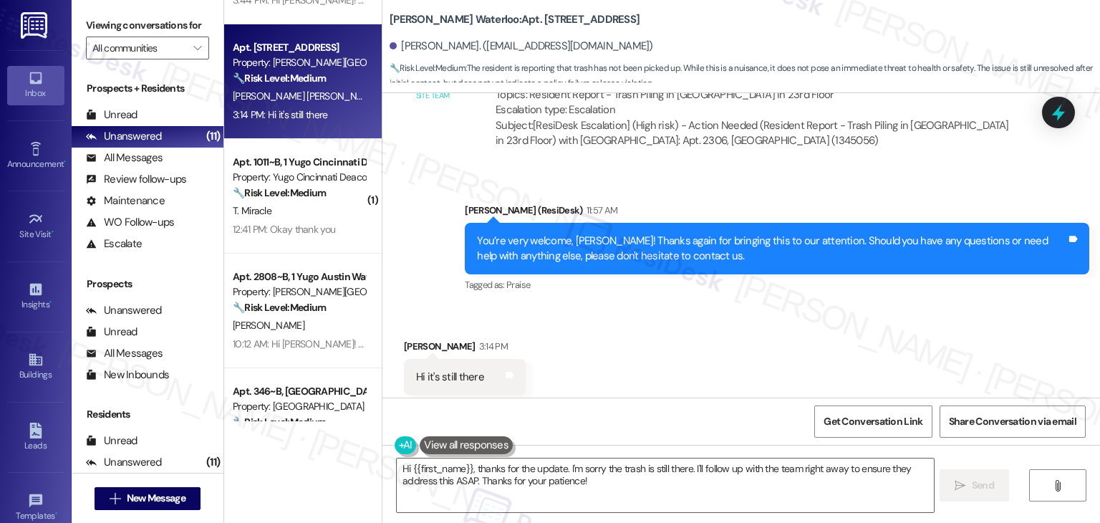
scroll to position [286, 0]
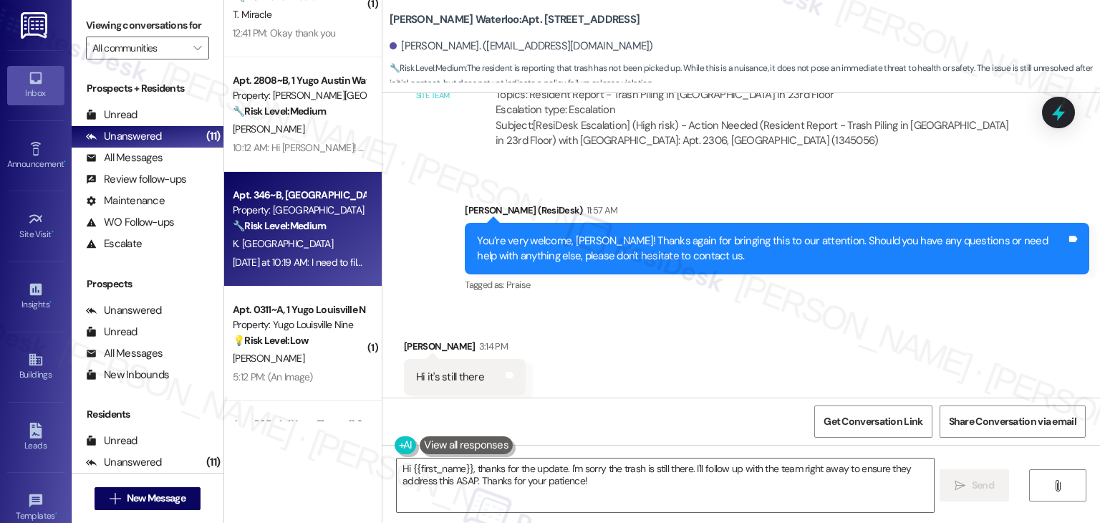
click at [307, 260] on div "[DATE] at 10:19 AM: I need to file a ticket. The dishwasher is broken. It does …" at bounding box center [476, 262] width 486 height 13
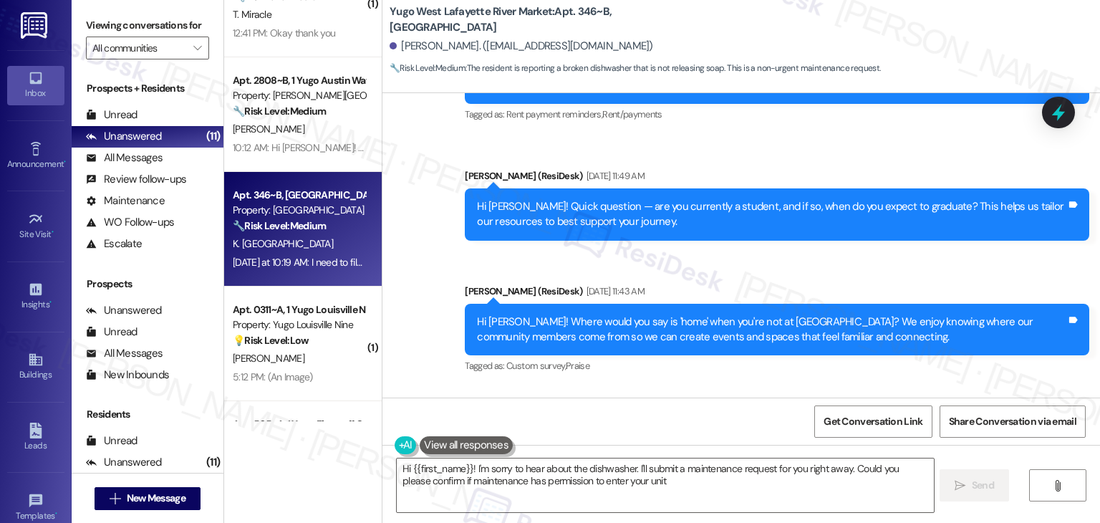
type textarea "Hi {{first_name}}! I'm sorry to hear about the dishwasher. I'll submit a mainte…"
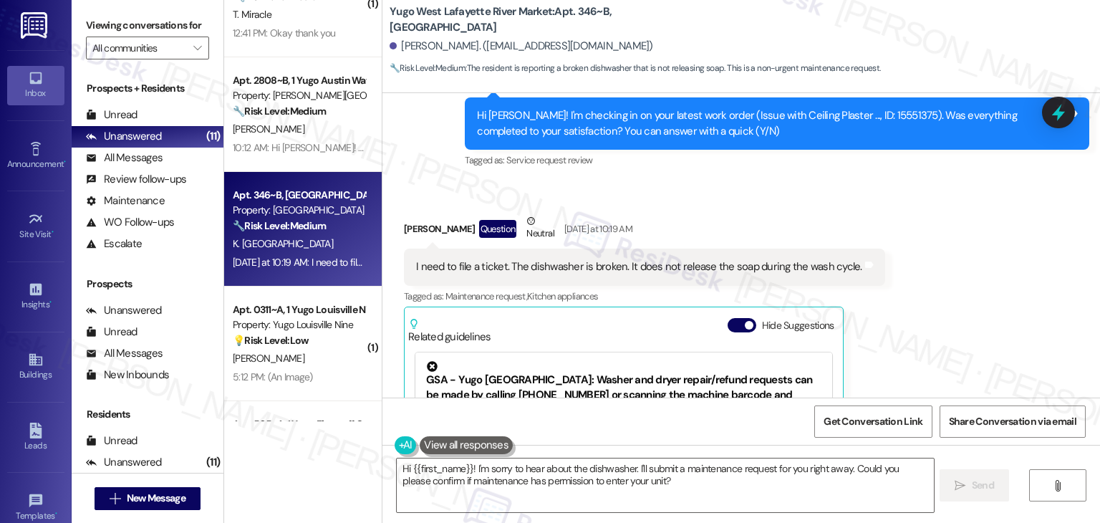
scroll to position [3049, 0]
